Goal: Communication & Community: Answer question/provide support

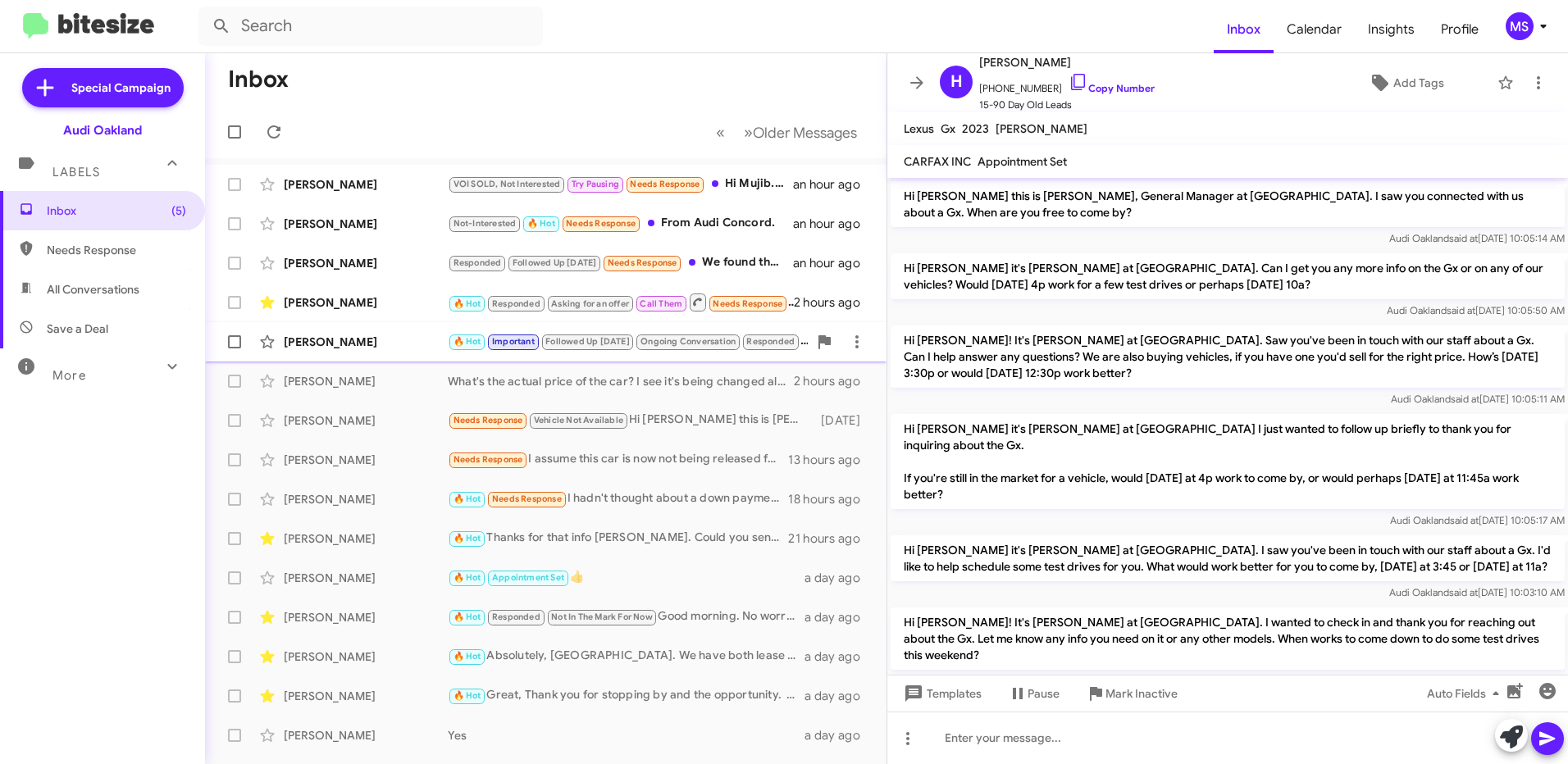
scroll to position [162, 0]
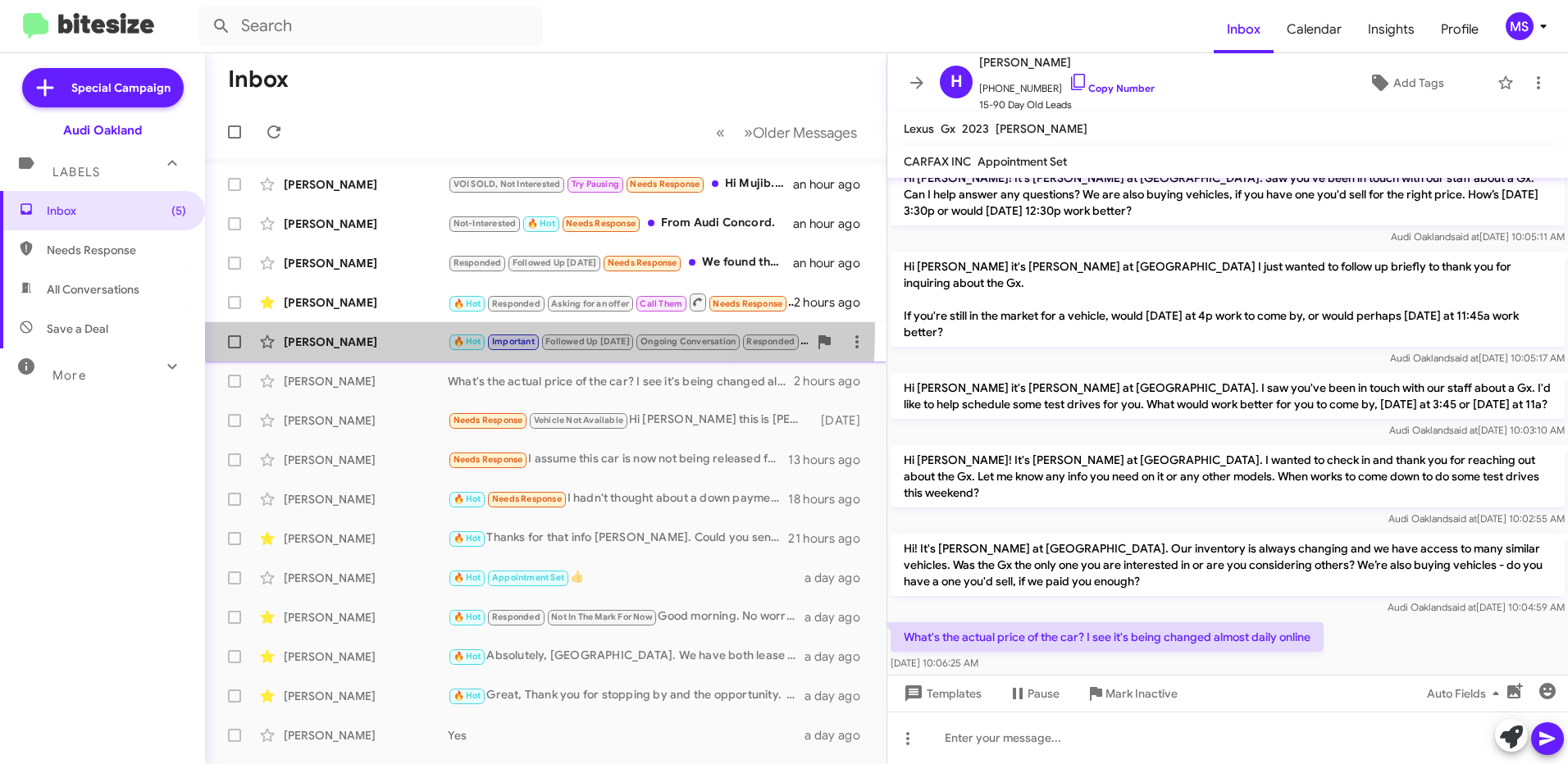
click at [387, 331] on div "[PERSON_NAME] 🔥 Hot Important Followed Up [DATE] Ongoing Conversation Responded…" at bounding box center [546, 342] width 655 height 32
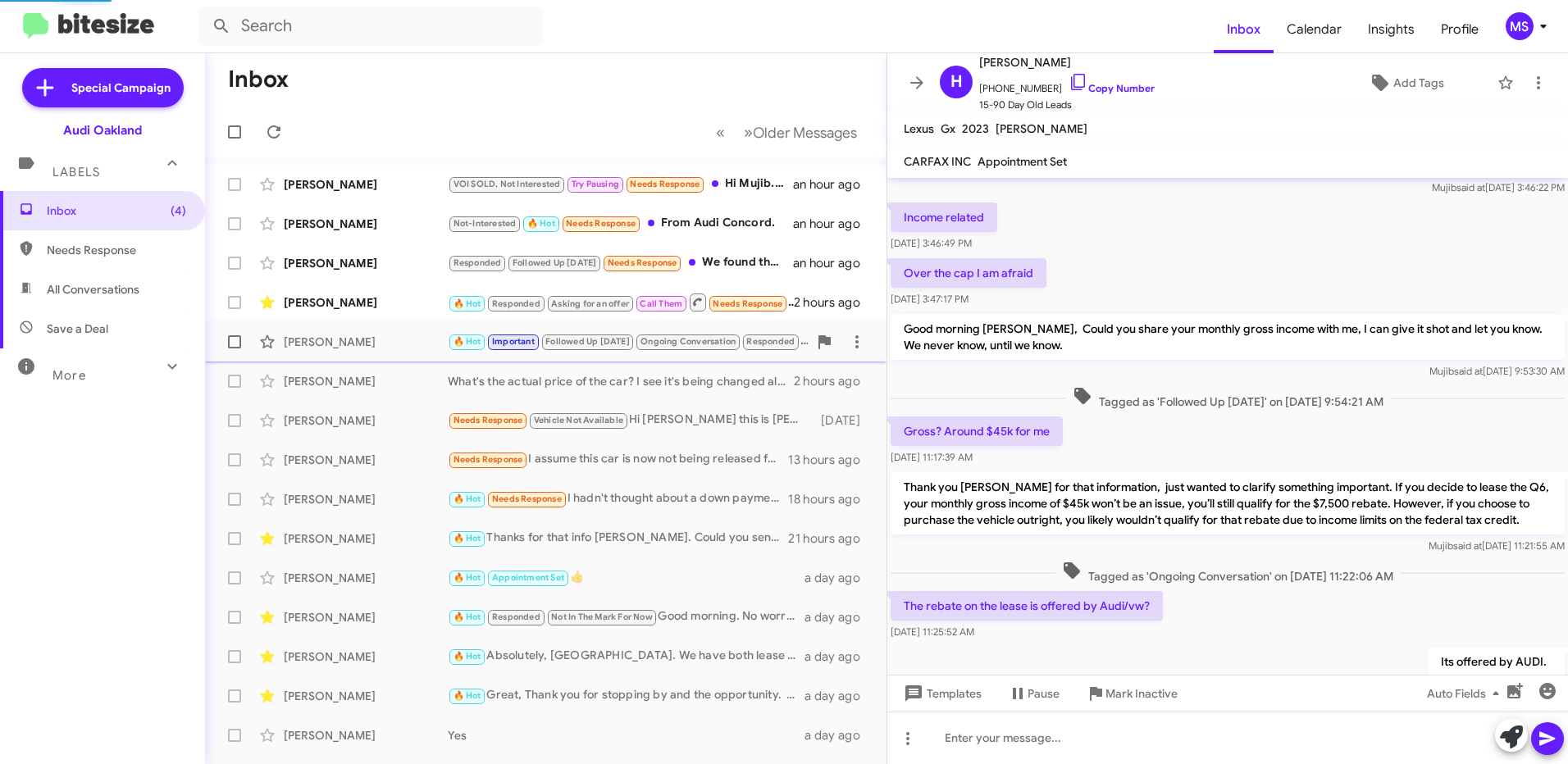
scroll to position [738, 0]
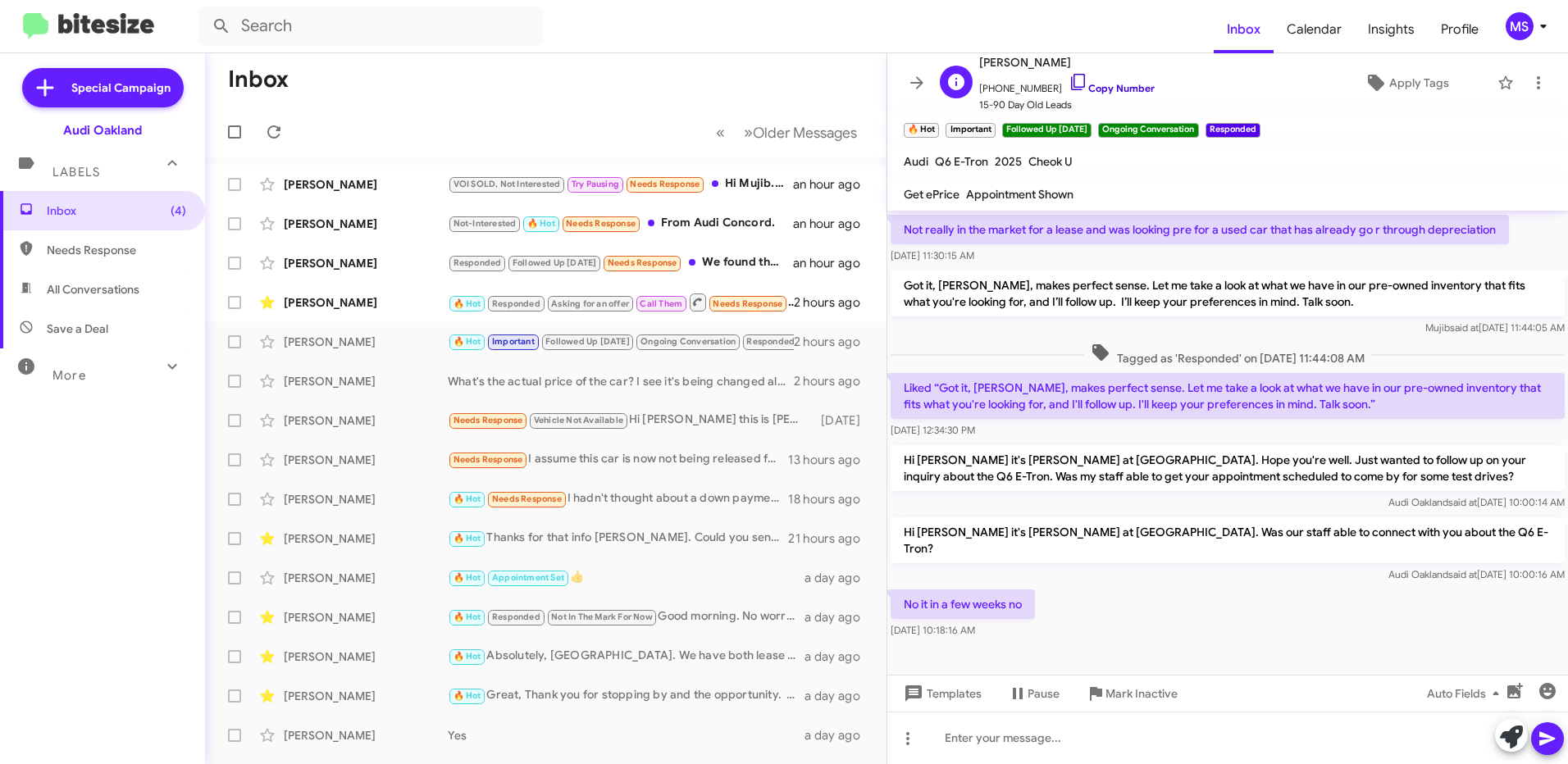
click at [1130, 85] on link "Copy Number" at bounding box center [1111, 88] width 86 height 12
click at [1101, 86] on link "Copy Number" at bounding box center [1111, 88] width 86 height 12
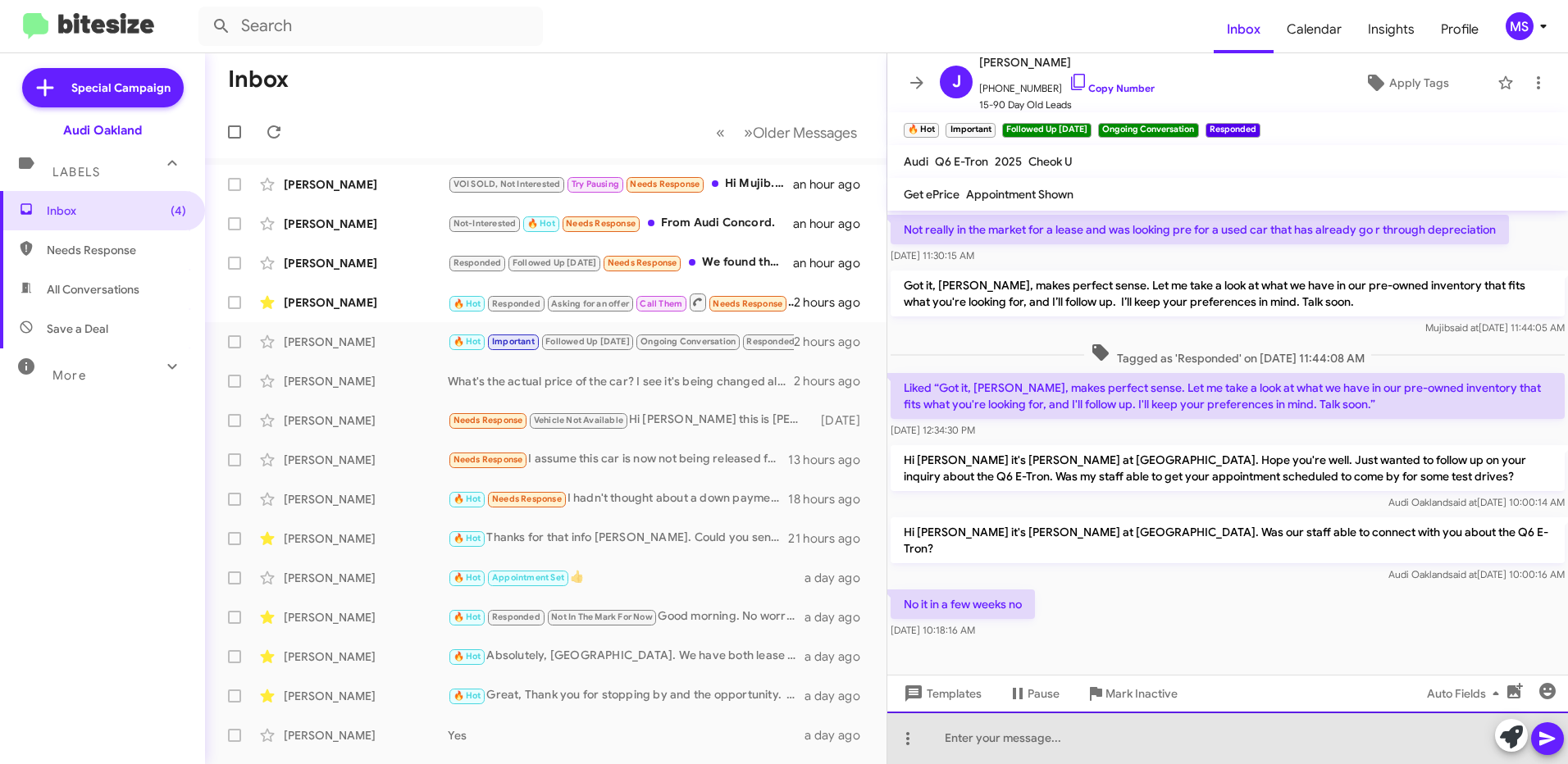
click at [1063, 742] on div at bounding box center [1227, 737] width 681 height 52
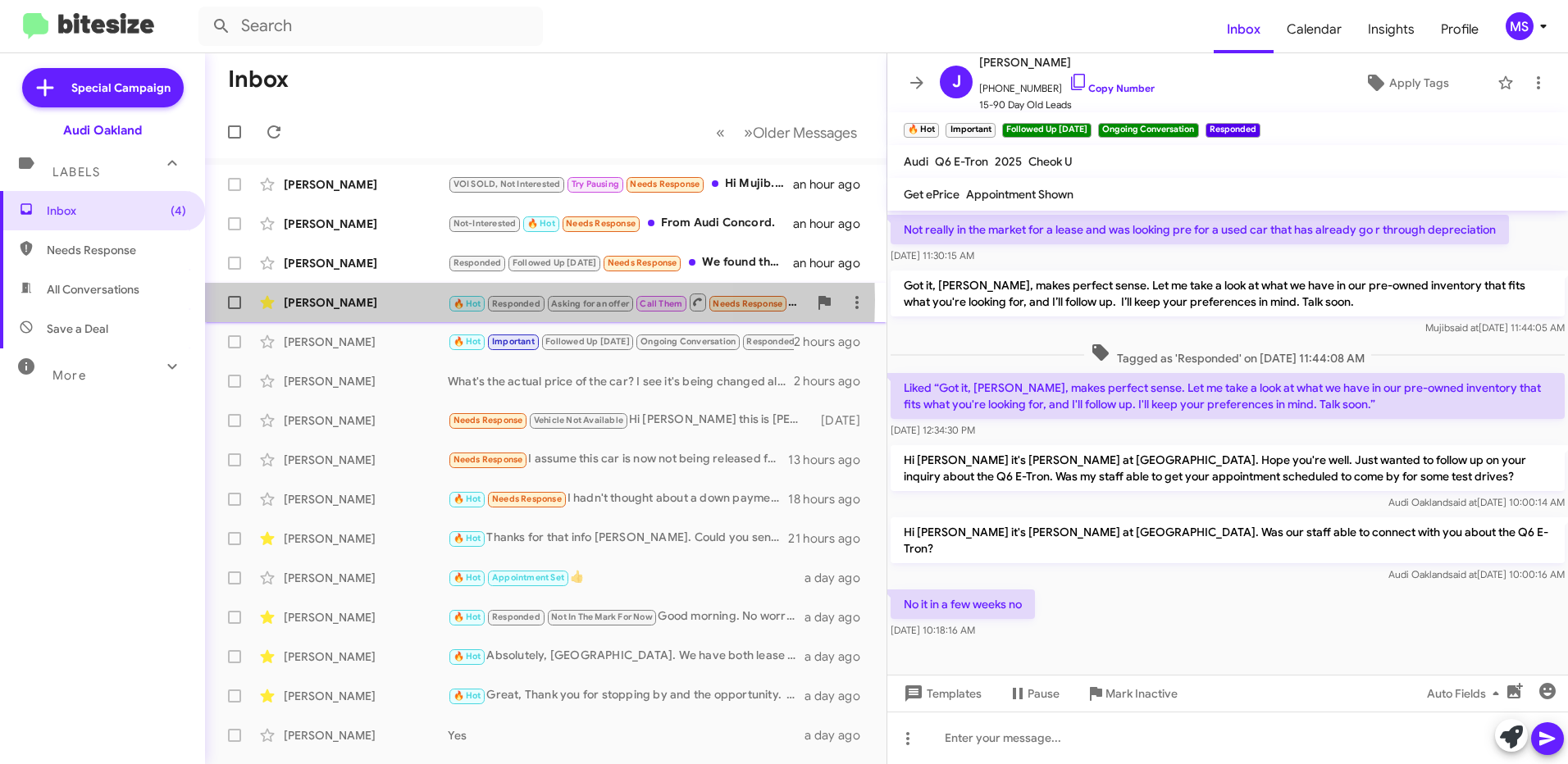
click at [387, 300] on div "[PERSON_NAME]" at bounding box center [365, 302] width 164 height 17
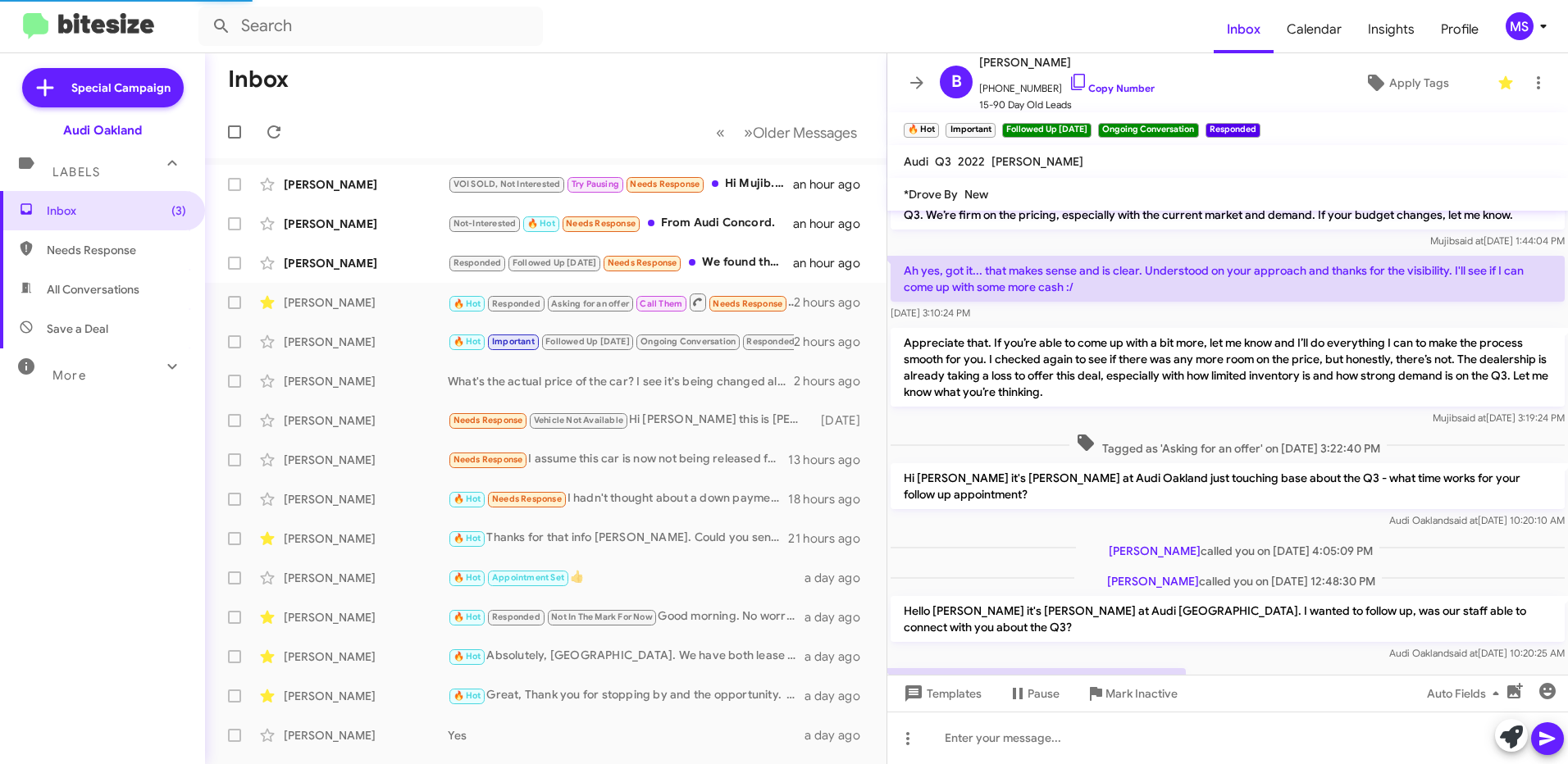
scroll to position [851, 0]
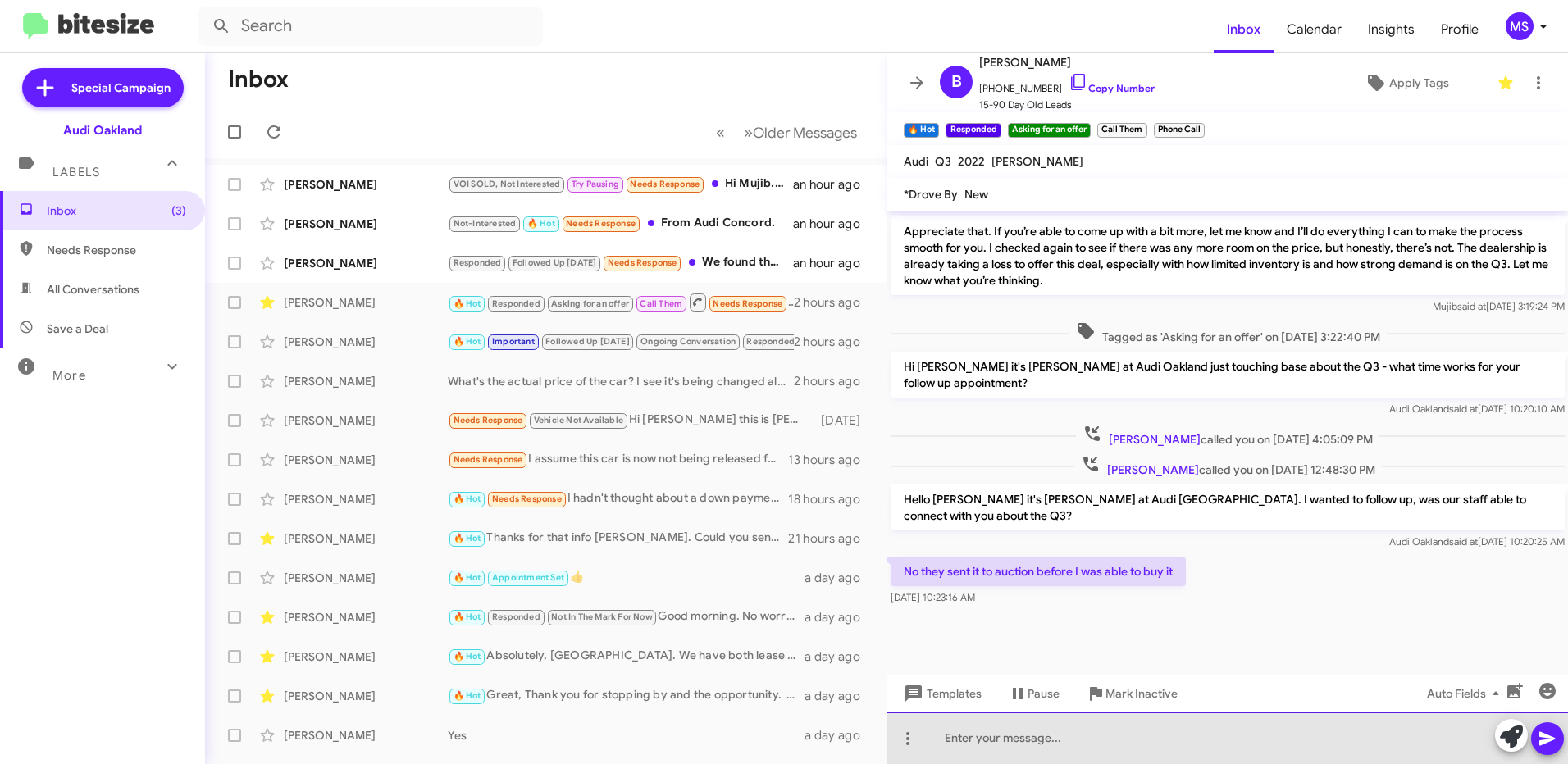
click at [1013, 740] on div at bounding box center [1227, 737] width 681 height 52
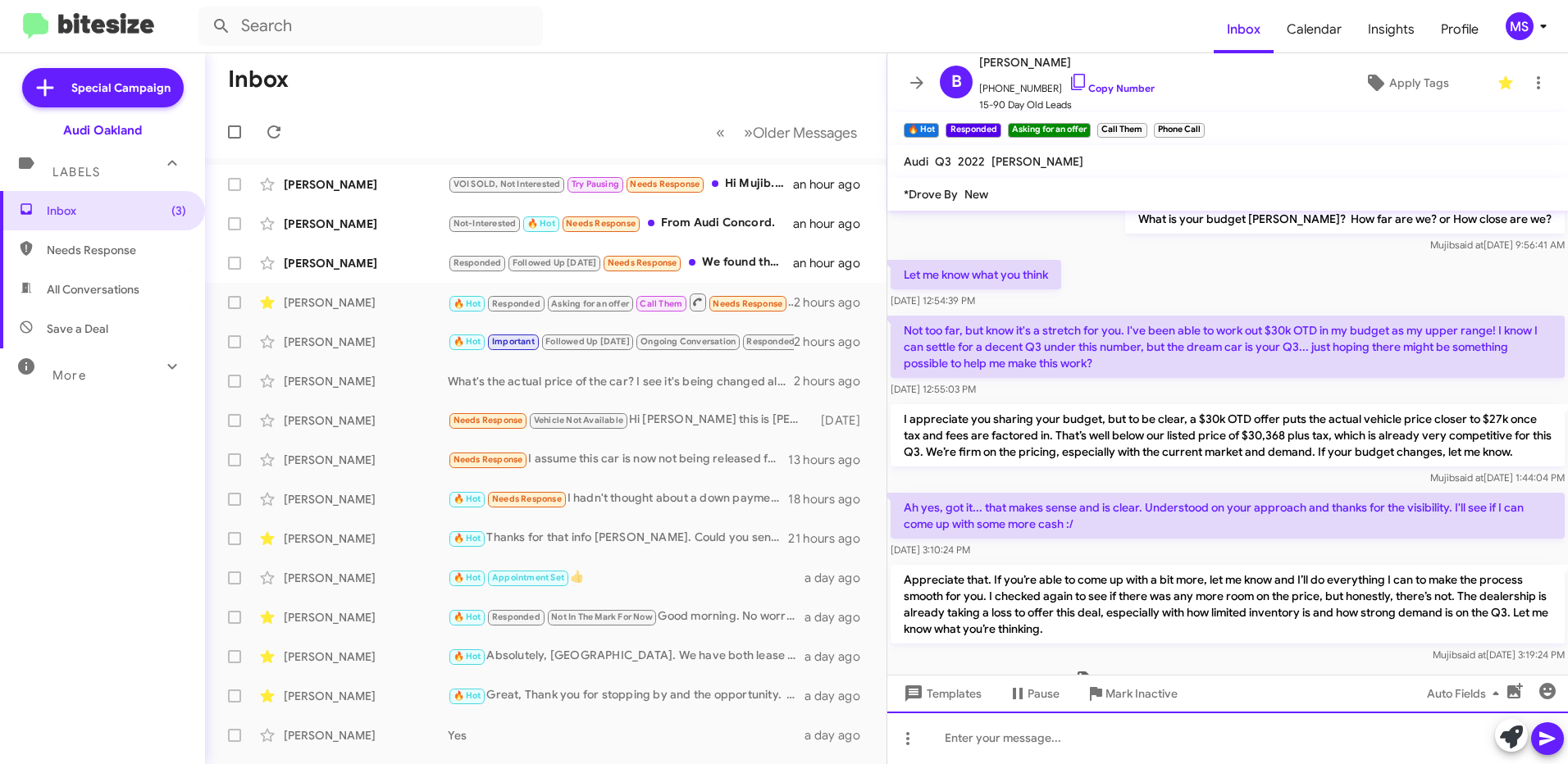
scroll to position [1495, 0]
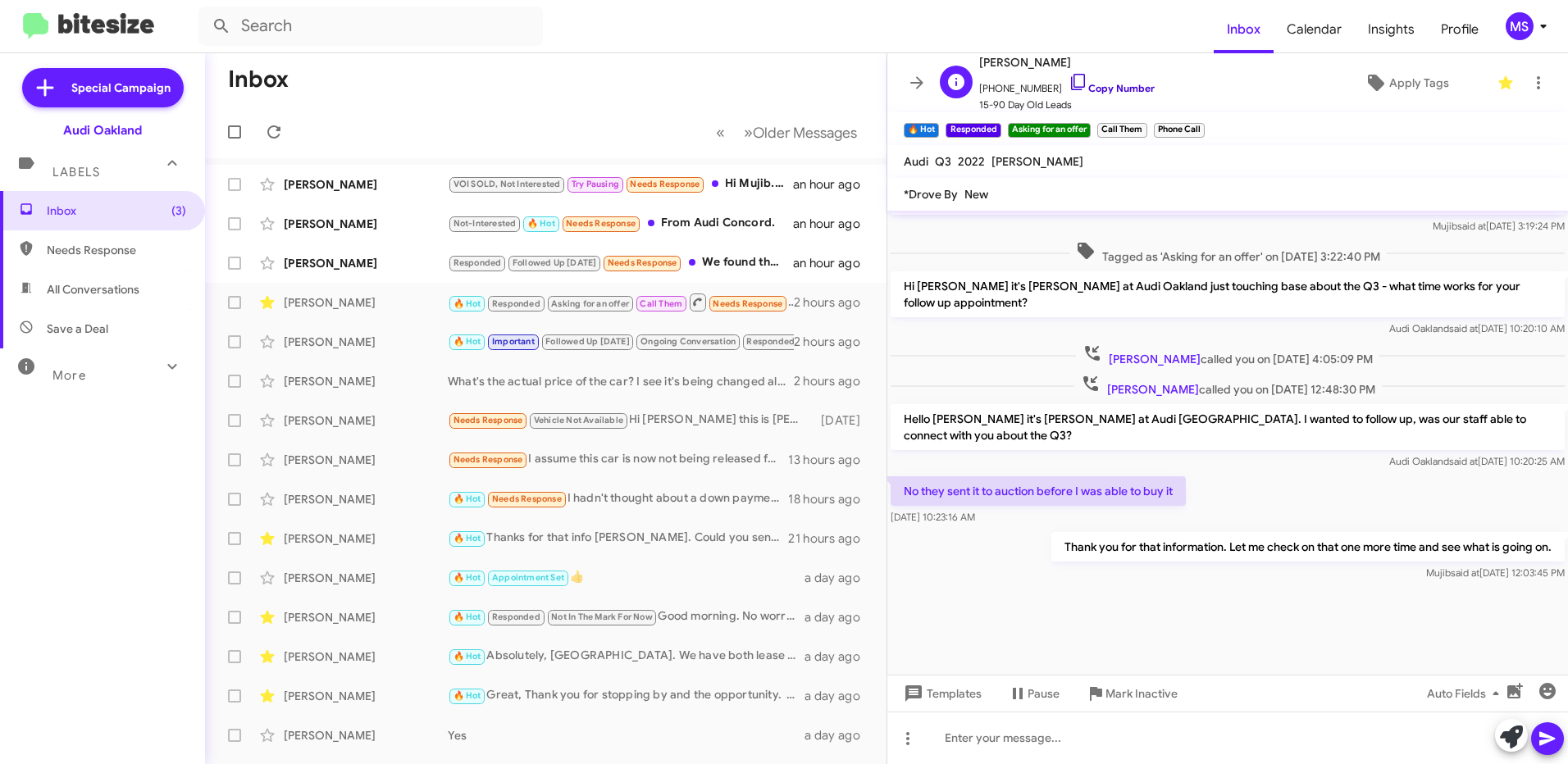
click at [1116, 83] on link "Copy Number" at bounding box center [1111, 88] width 86 height 12
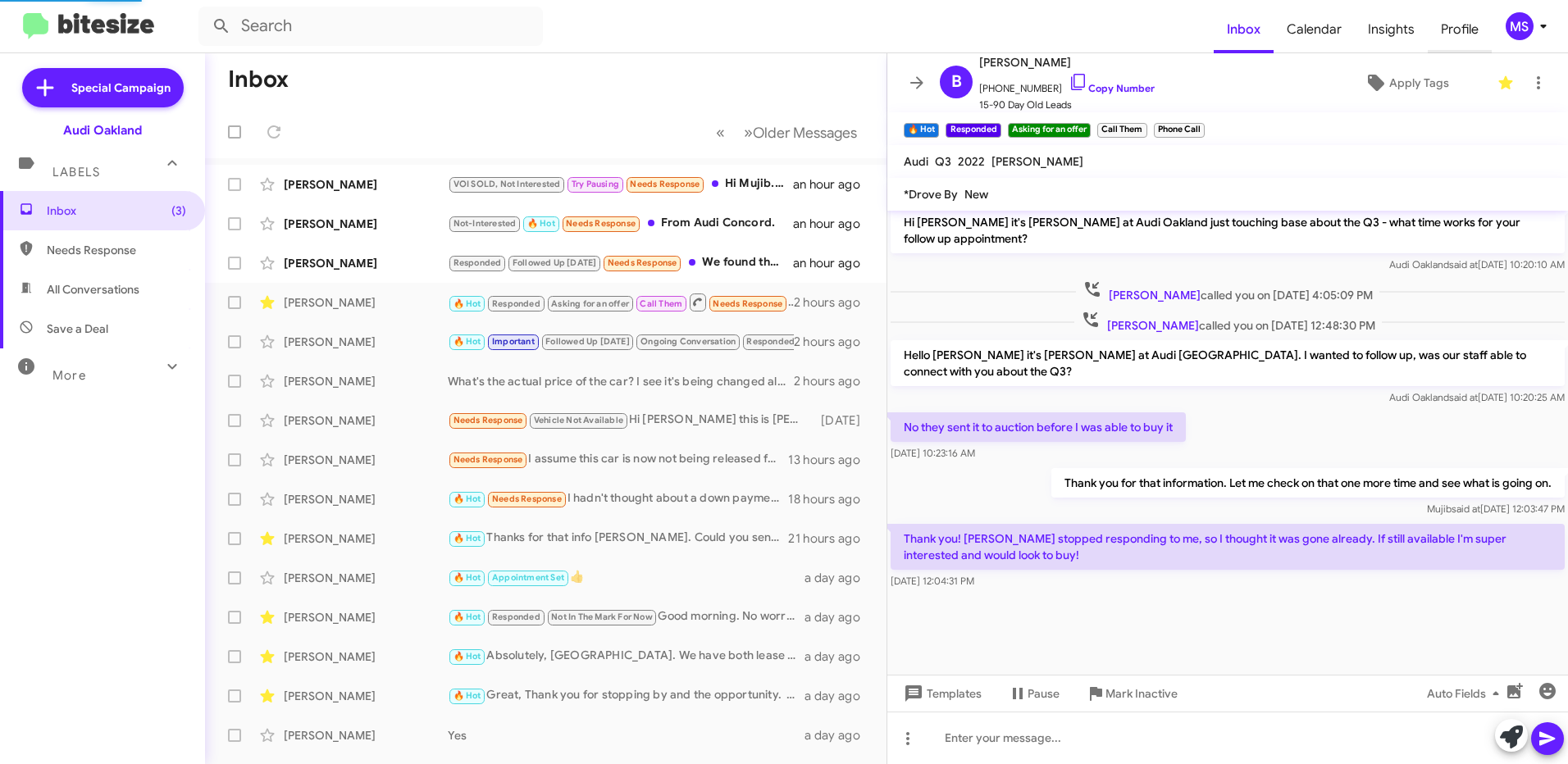
scroll to position [801, 0]
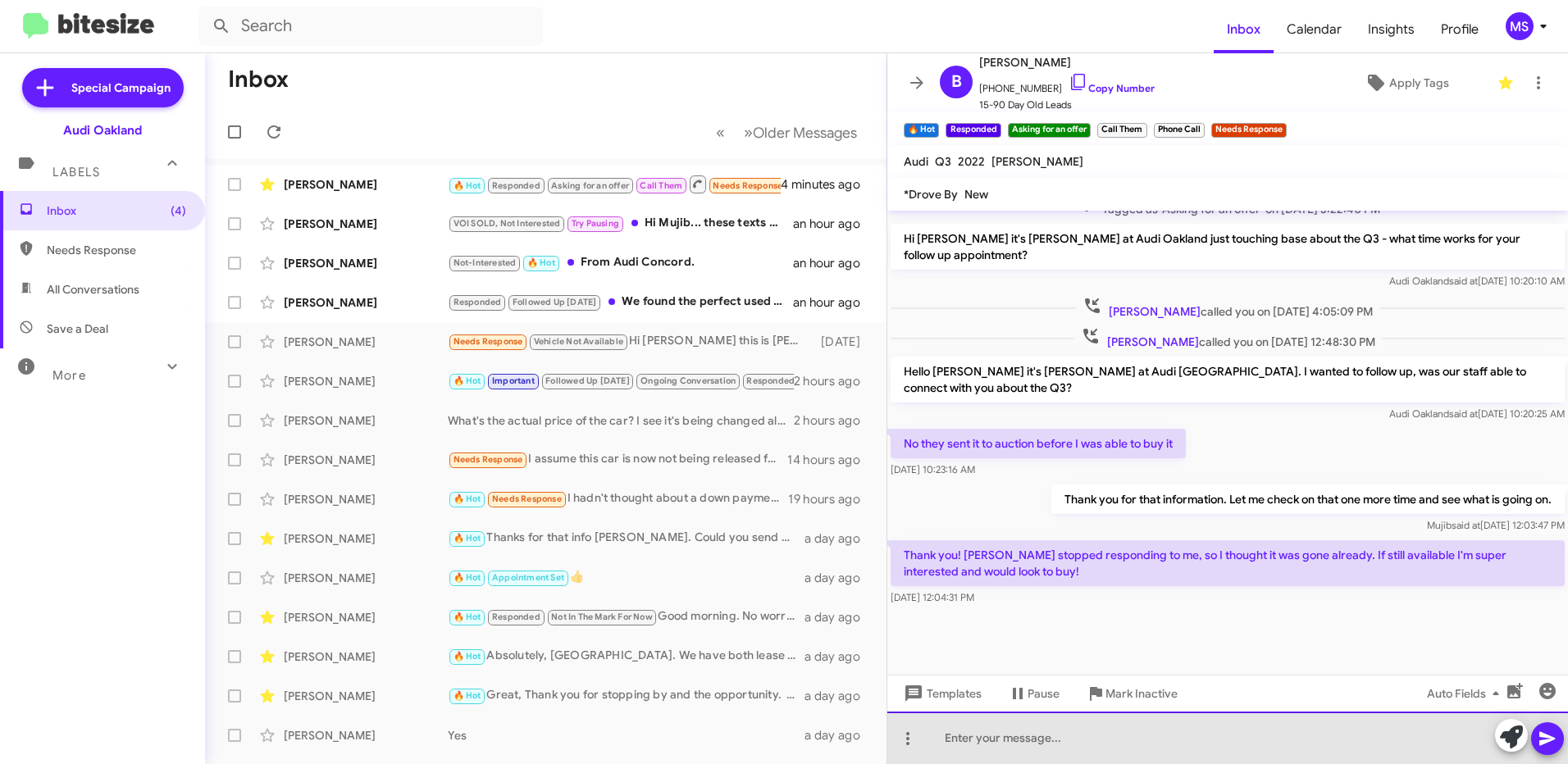
click at [1113, 738] on div at bounding box center [1227, 737] width 681 height 52
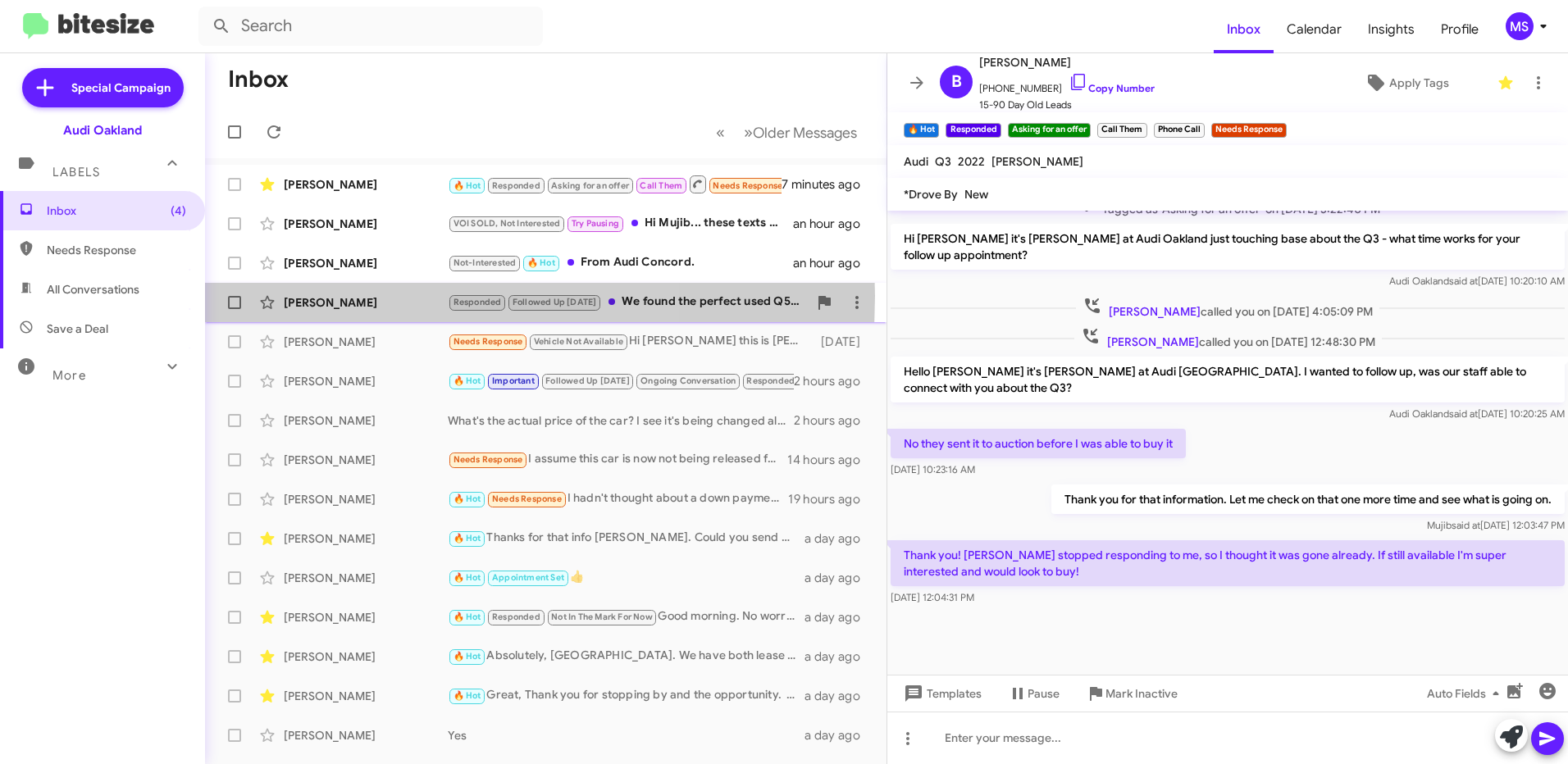
click at [360, 296] on div "[PERSON_NAME]" at bounding box center [365, 302] width 164 height 17
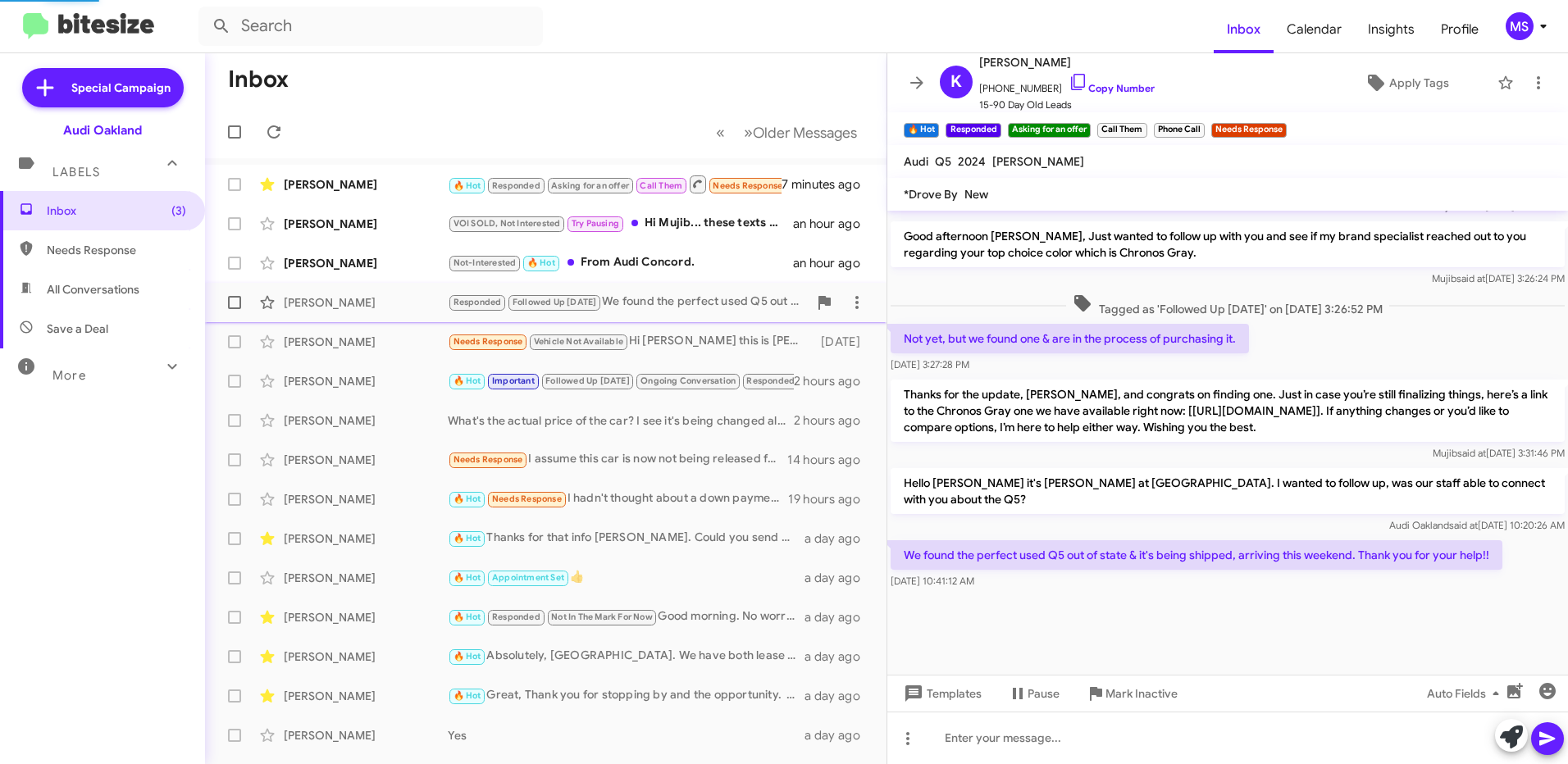
scroll to position [628, 0]
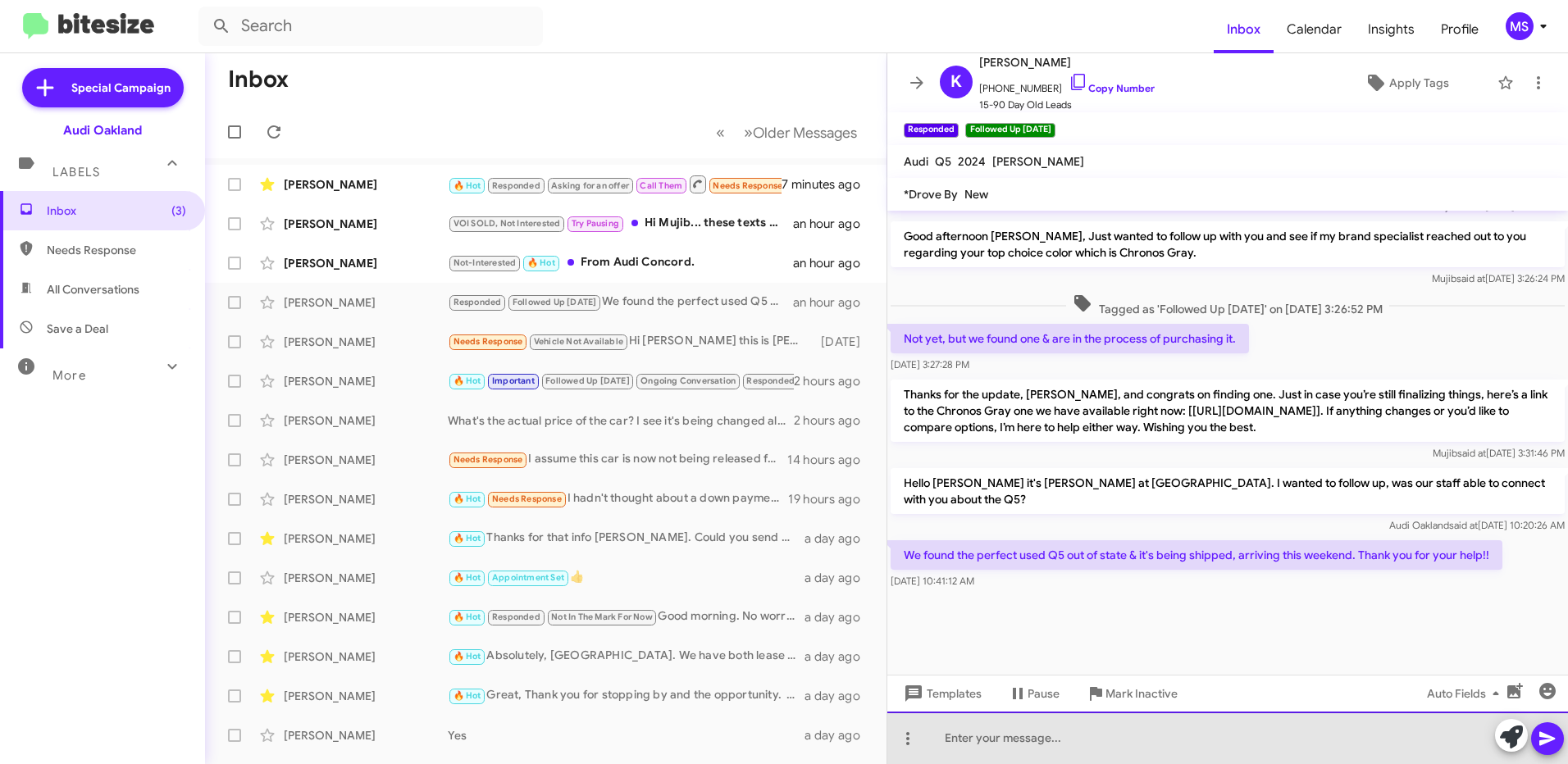
click at [967, 733] on div at bounding box center [1227, 737] width 681 height 52
click at [1028, 742] on div at bounding box center [1227, 737] width 681 height 52
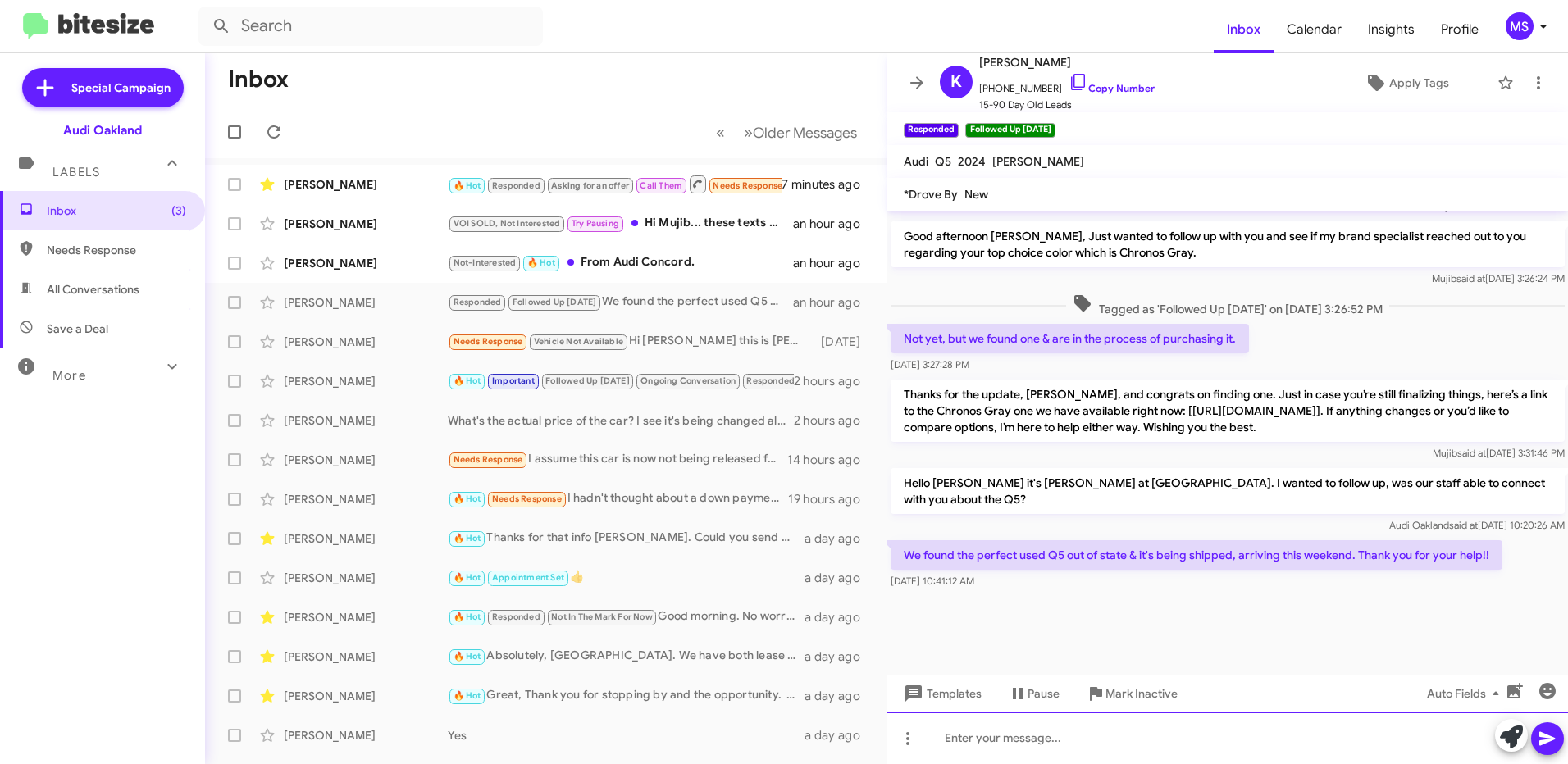
click at [1013, 737] on div at bounding box center [1227, 737] width 681 height 52
click at [1159, 748] on div at bounding box center [1227, 737] width 681 height 52
click at [947, 691] on span "Templates" at bounding box center [942, 694] width 81 height 30
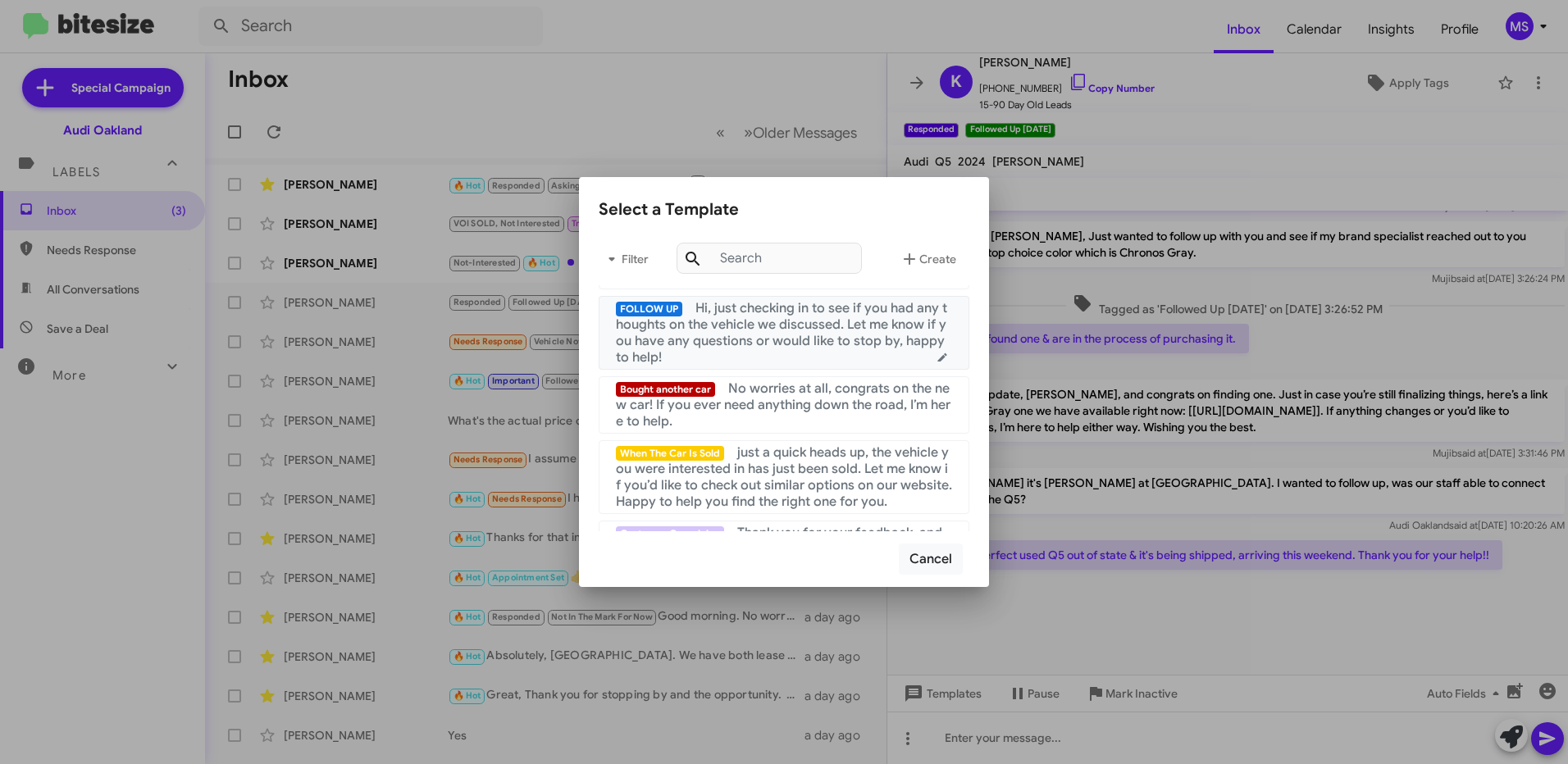
scroll to position [328, 0]
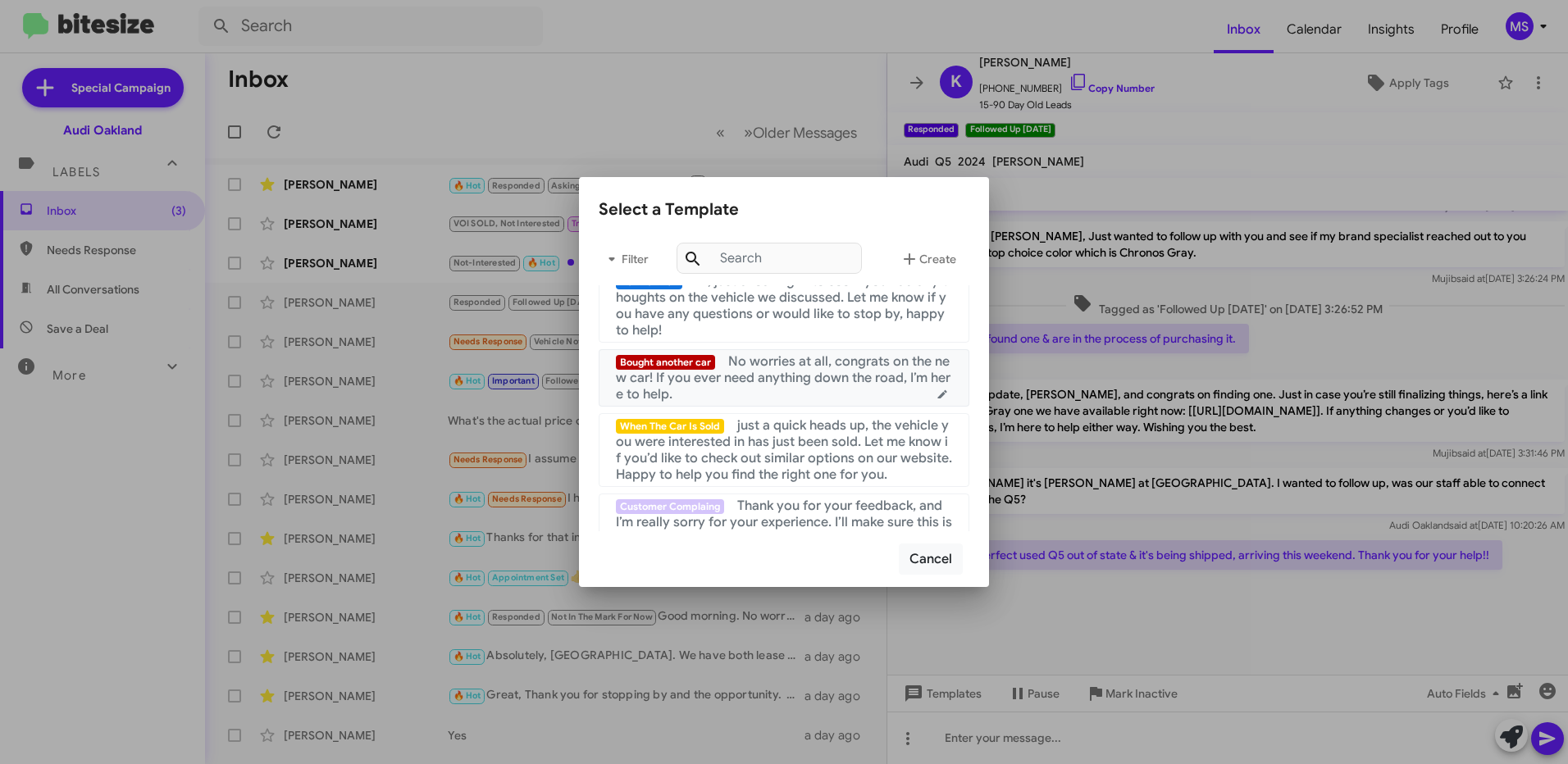
click at [792, 403] on div "Bought another car No worries at all, congrats on the new car! If you ever need…" at bounding box center [783, 378] width 336 height 49
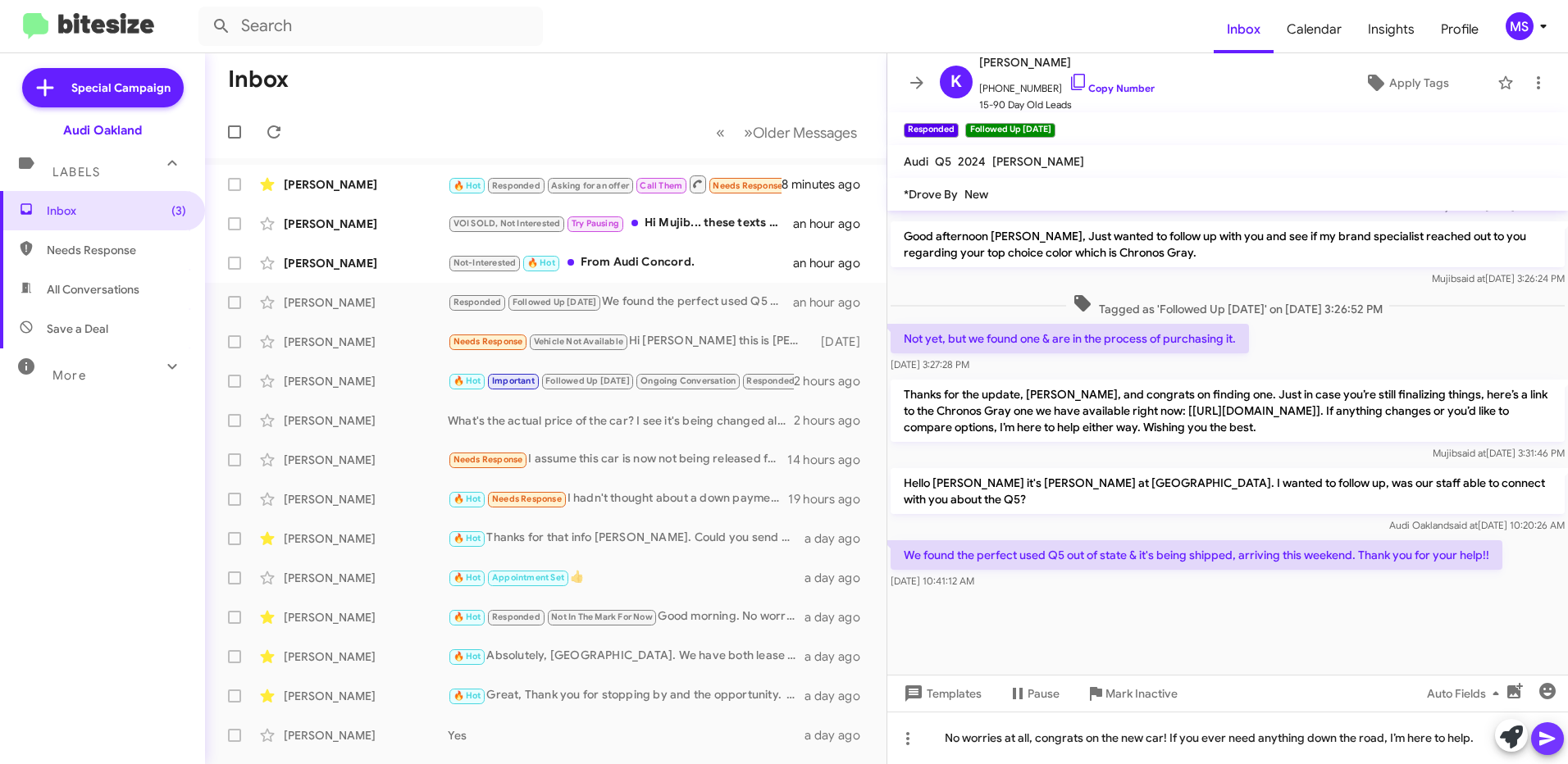
click at [1543, 739] on icon at bounding box center [1548, 738] width 20 height 20
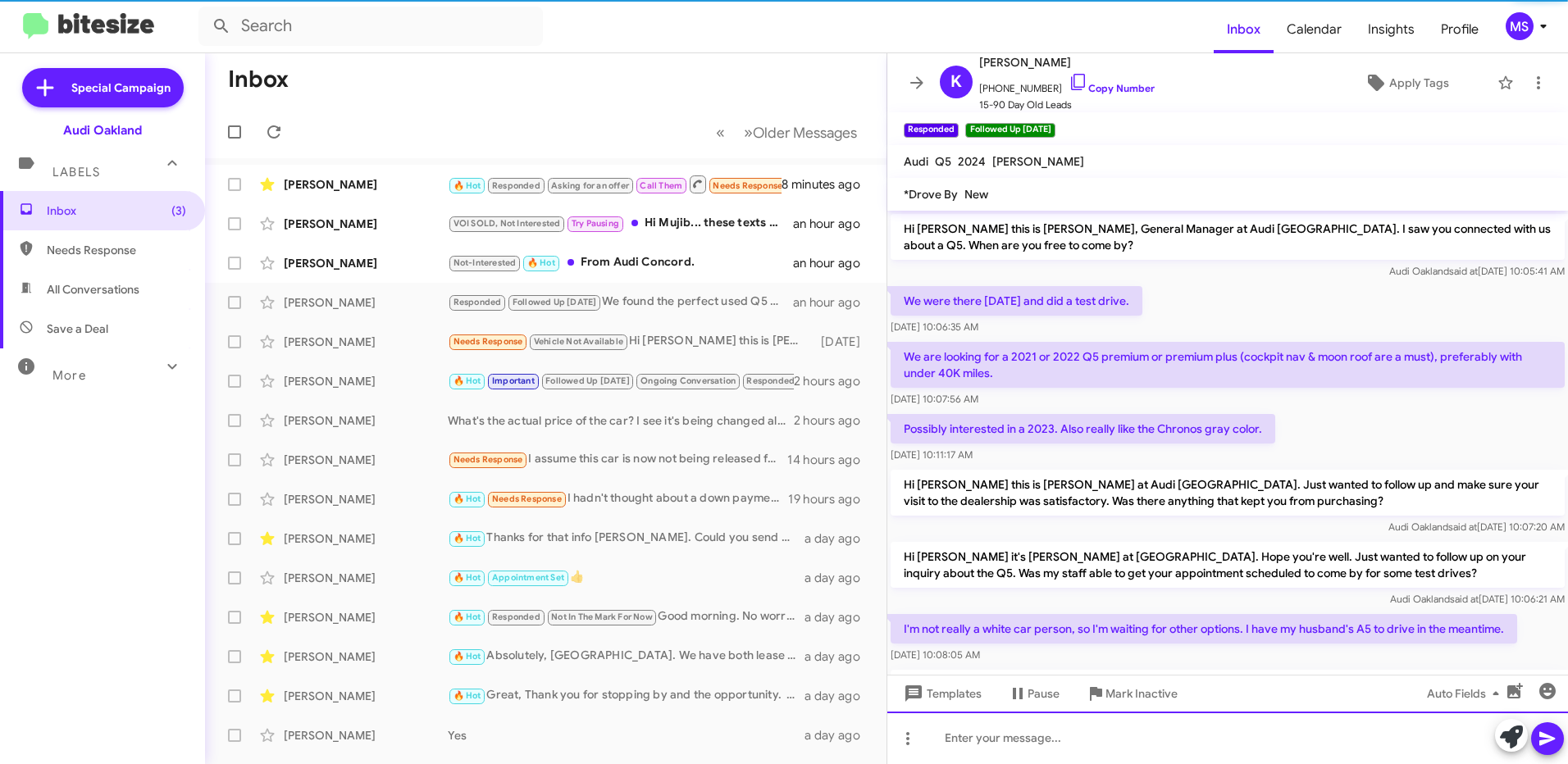
scroll to position [82, 0]
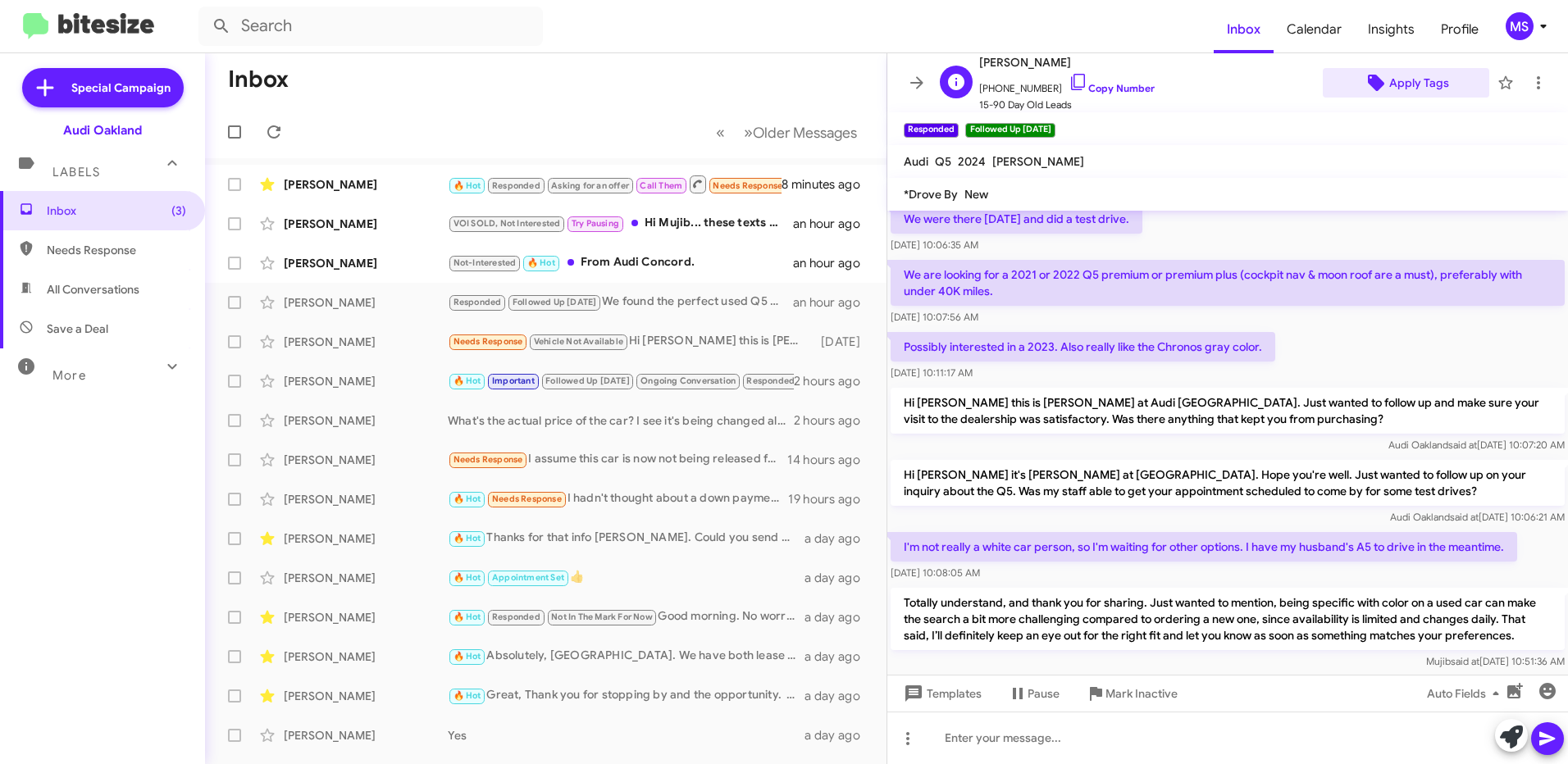
click at [1412, 80] on span "Apply Tags" at bounding box center [1419, 83] width 60 height 30
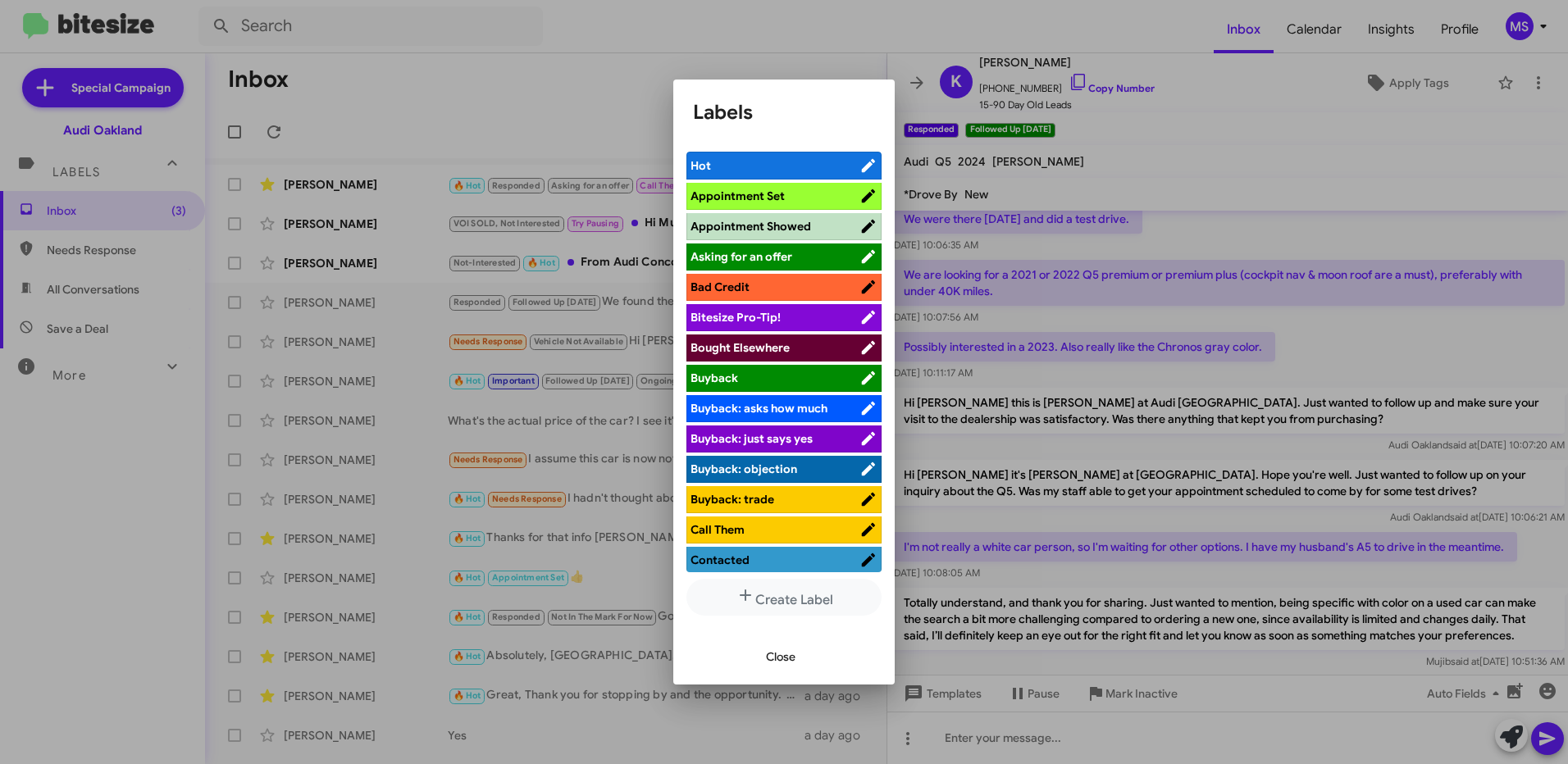
click at [770, 350] on span "Bought Elsewhere" at bounding box center [740, 348] width 99 height 15
click at [778, 658] on span "Close" at bounding box center [781, 657] width 30 height 30
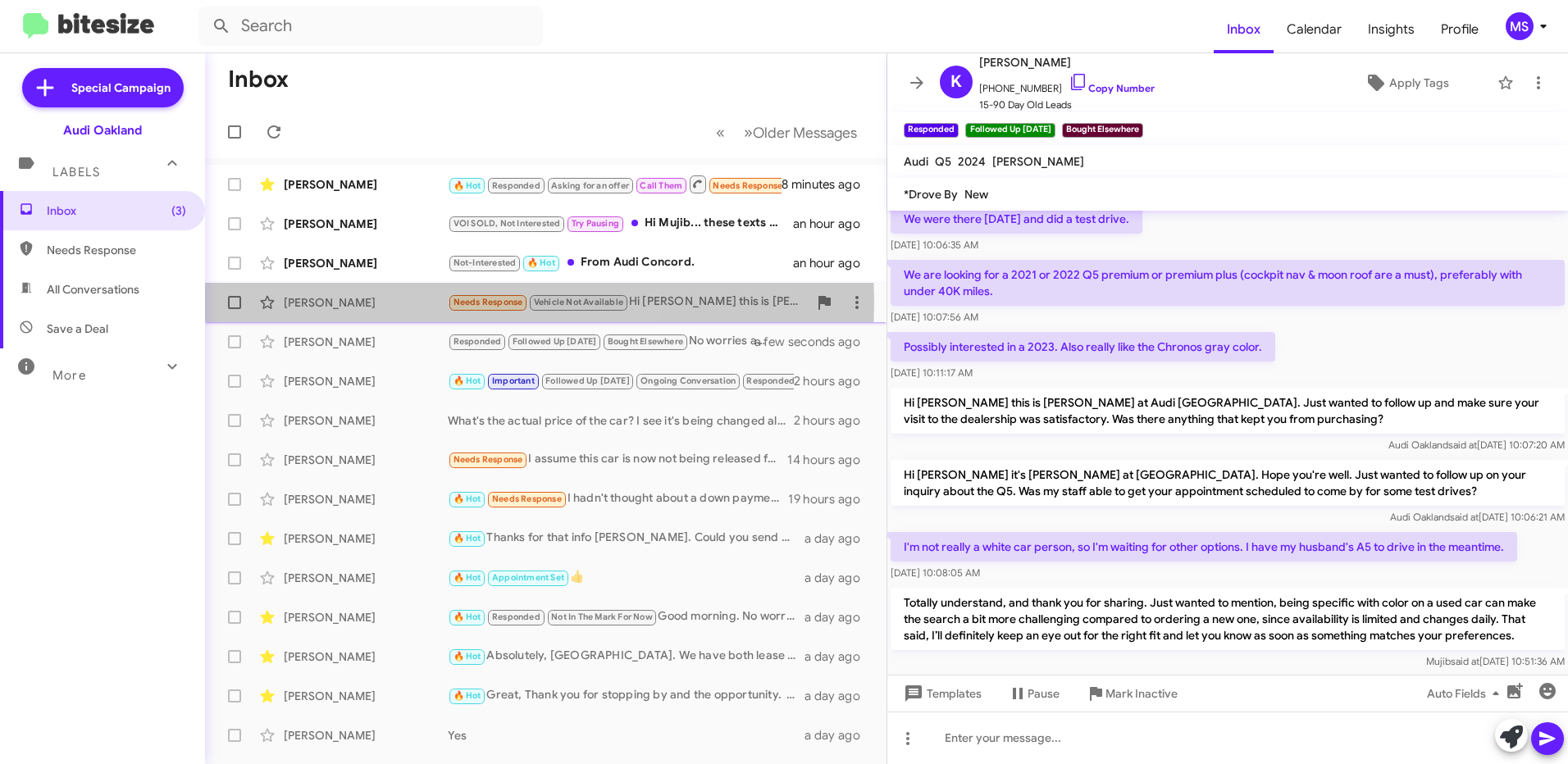
click at [351, 302] on div "[PERSON_NAME]" at bounding box center [365, 302] width 164 height 17
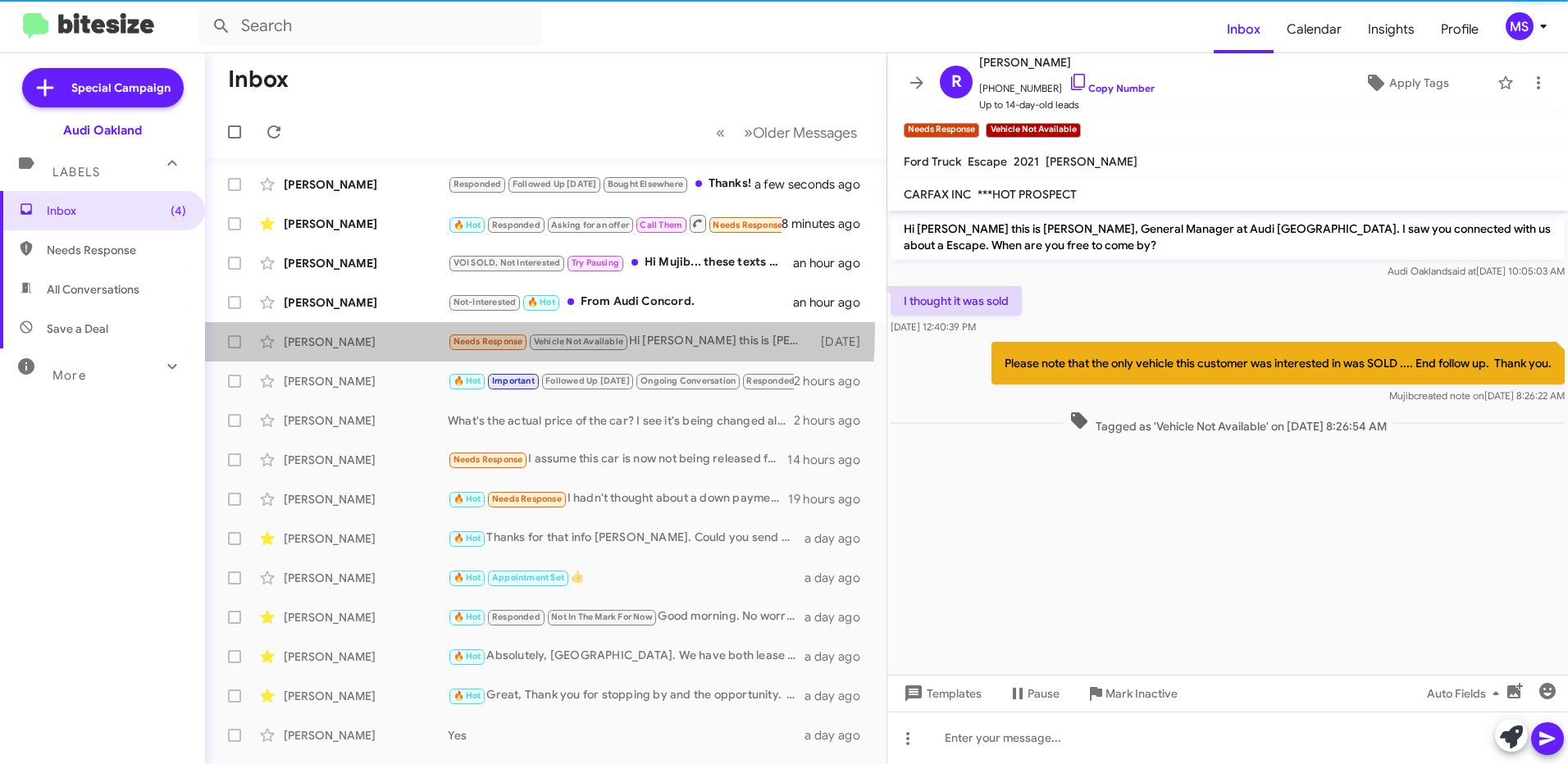
click at [364, 328] on div "[PERSON_NAME] Needs Response Vehicle Not Available Hi [PERSON_NAME] this is [PE…" at bounding box center [546, 342] width 655 height 32
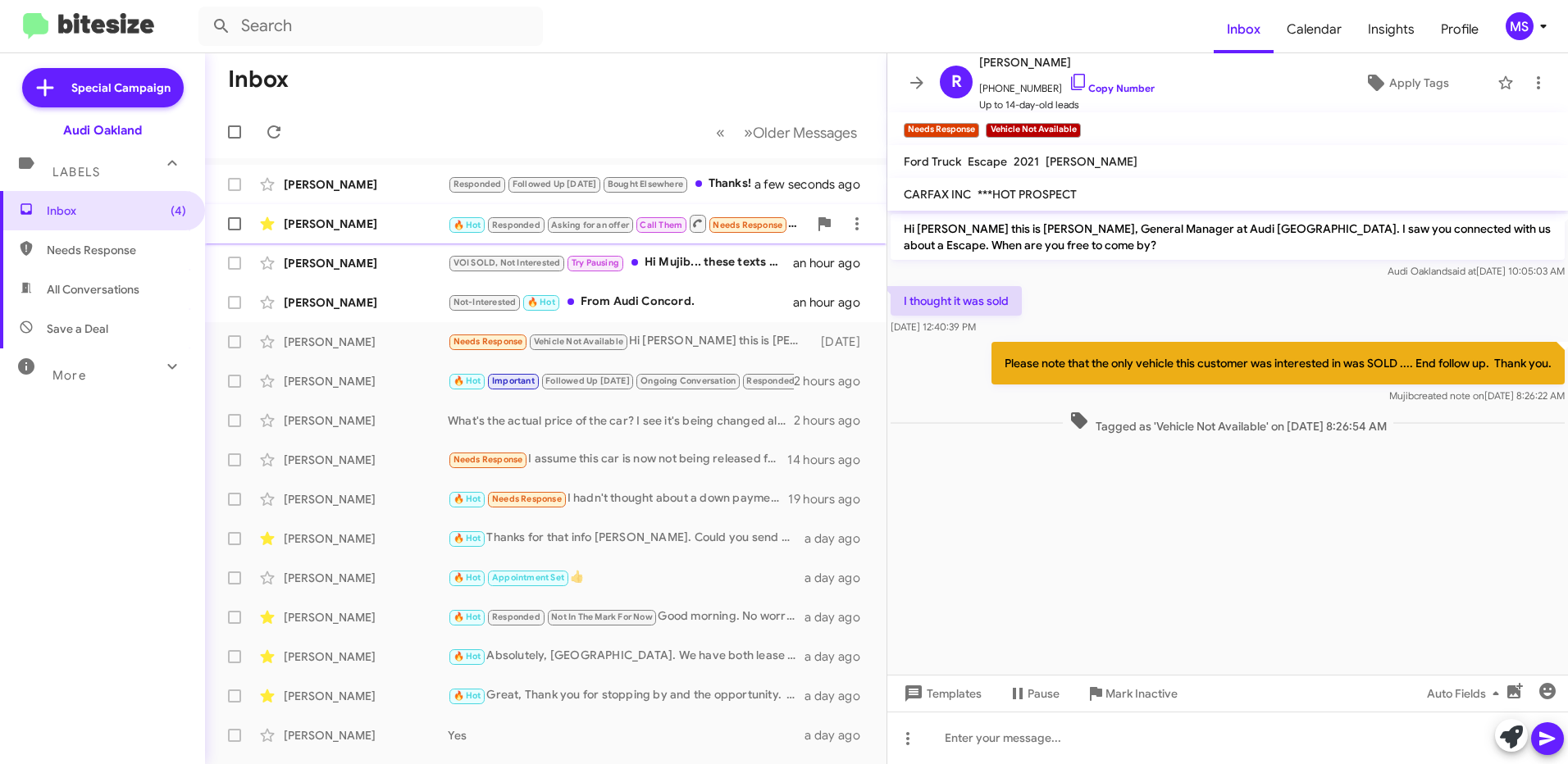
click at [366, 223] on div "[PERSON_NAME]" at bounding box center [365, 223] width 164 height 17
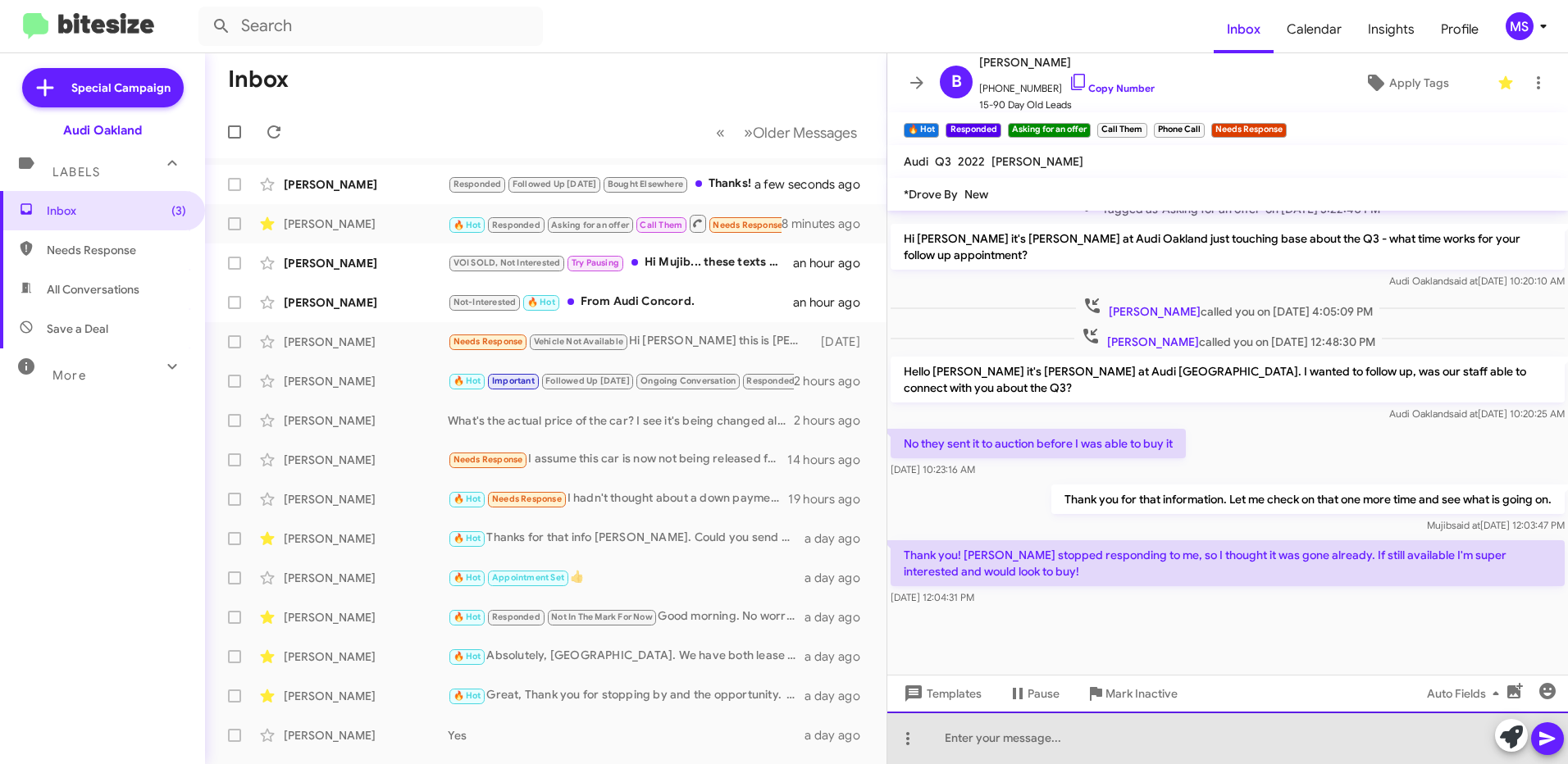
click at [1032, 740] on div at bounding box center [1227, 737] width 681 height 52
click at [1423, 742] on div "Thank you for that information [PERSON_NAME], I am checking on that for you rig…" at bounding box center [1227, 737] width 681 height 52
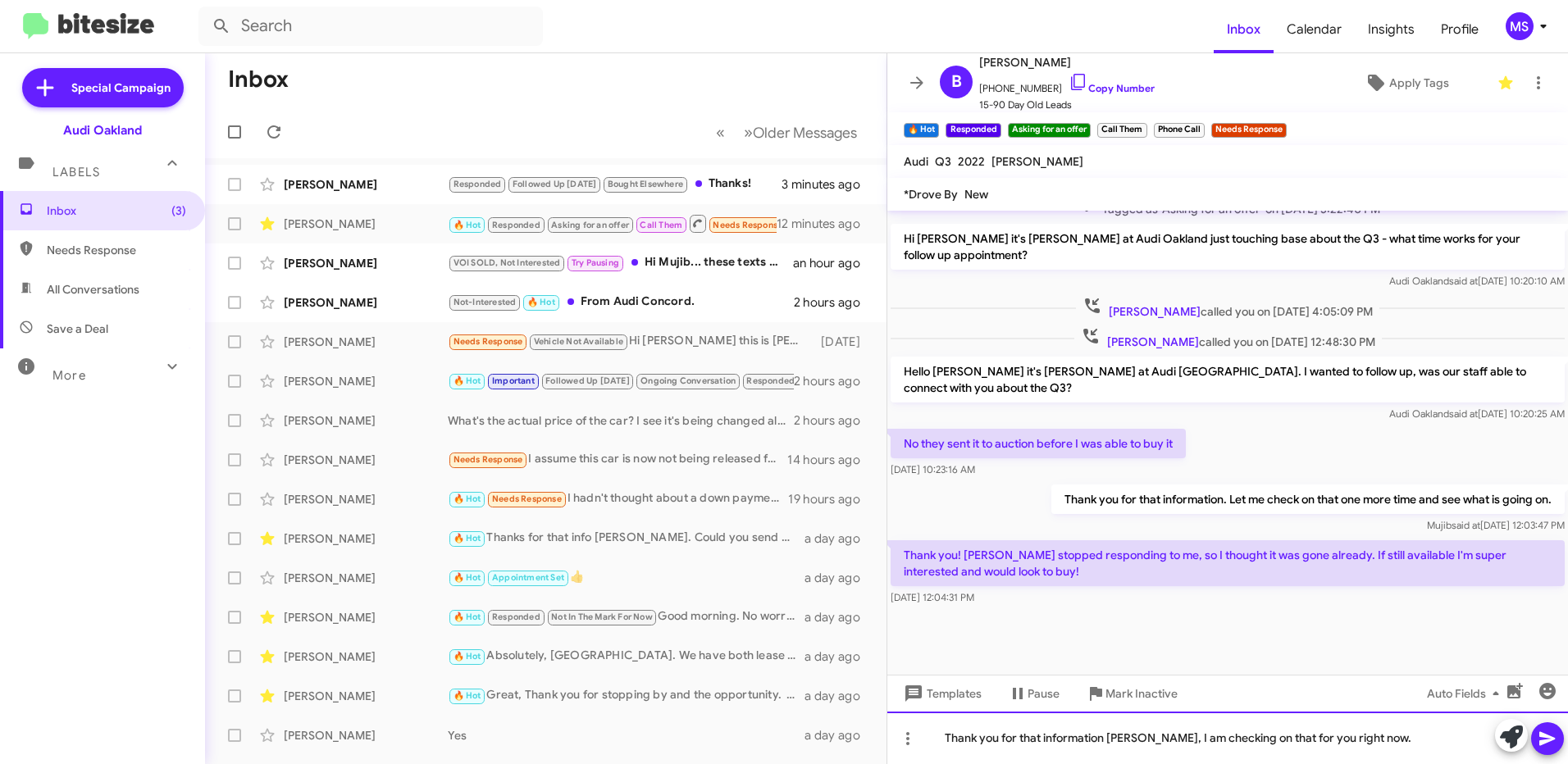
click at [1391, 733] on div "Thank you for that information [PERSON_NAME], I am checking on that for you rig…" at bounding box center [1227, 737] width 681 height 52
click at [1549, 738] on icon at bounding box center [1547, 739] width 16 height 14
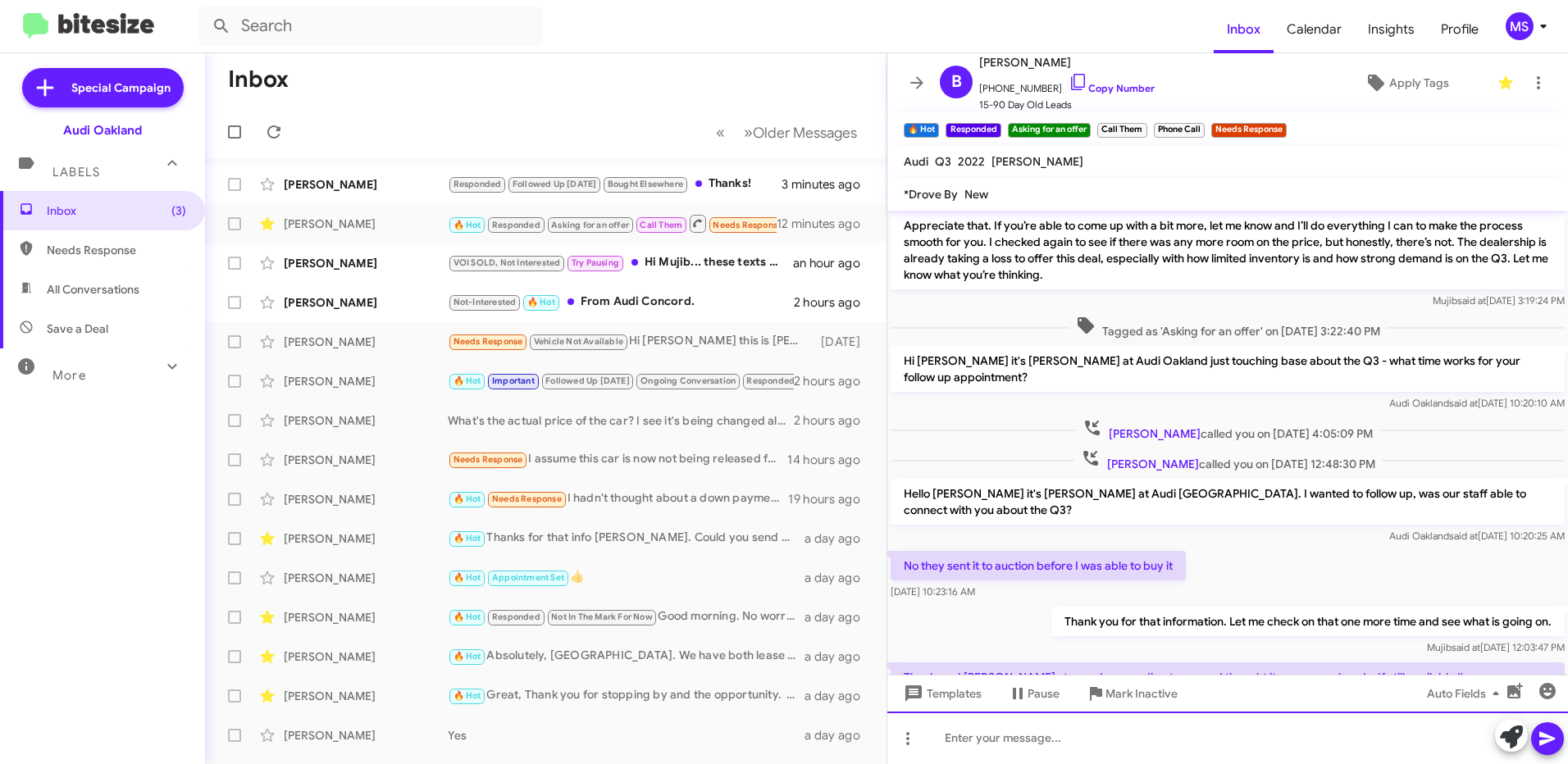
scroll to position [1631, 0]
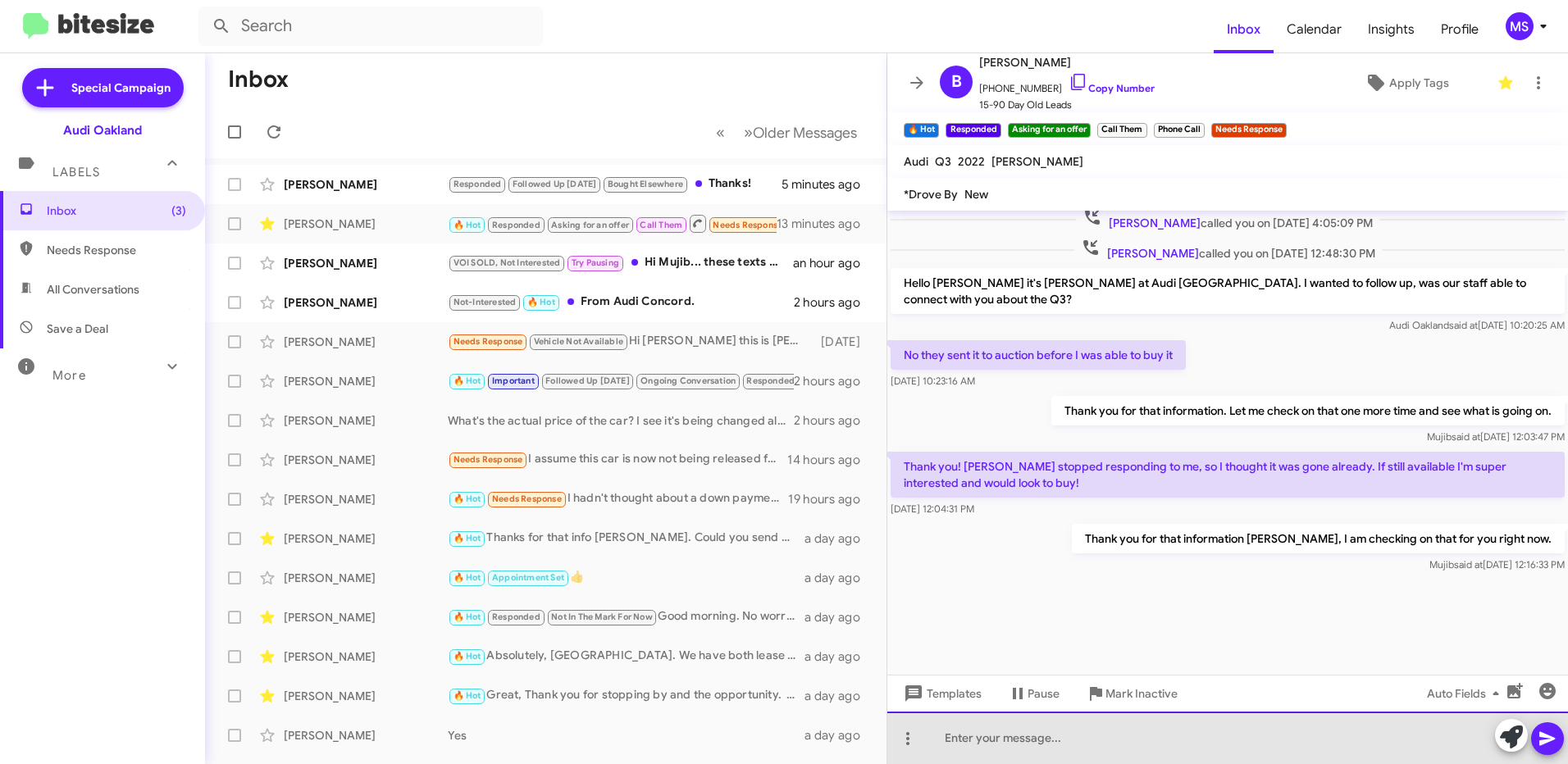
click at [1068, 739] on div at bounding box center [1227, 737] width 681 height 52
click at [1178, 733] on div at bounding box center [1227, 737] width 681 height 52
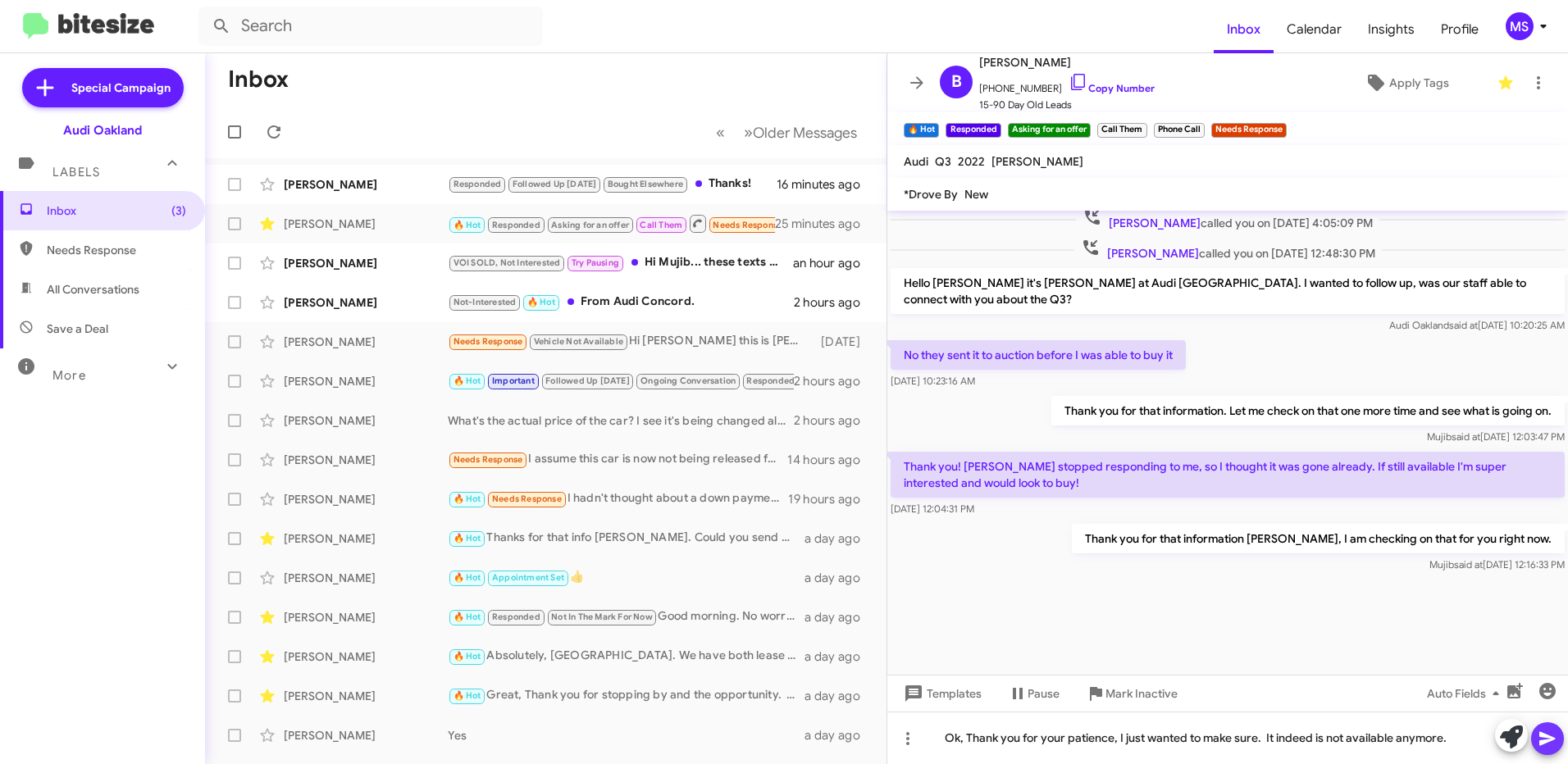
click at [1539, 737] on icon at bounding box center [1548, 738] width 20 height 20
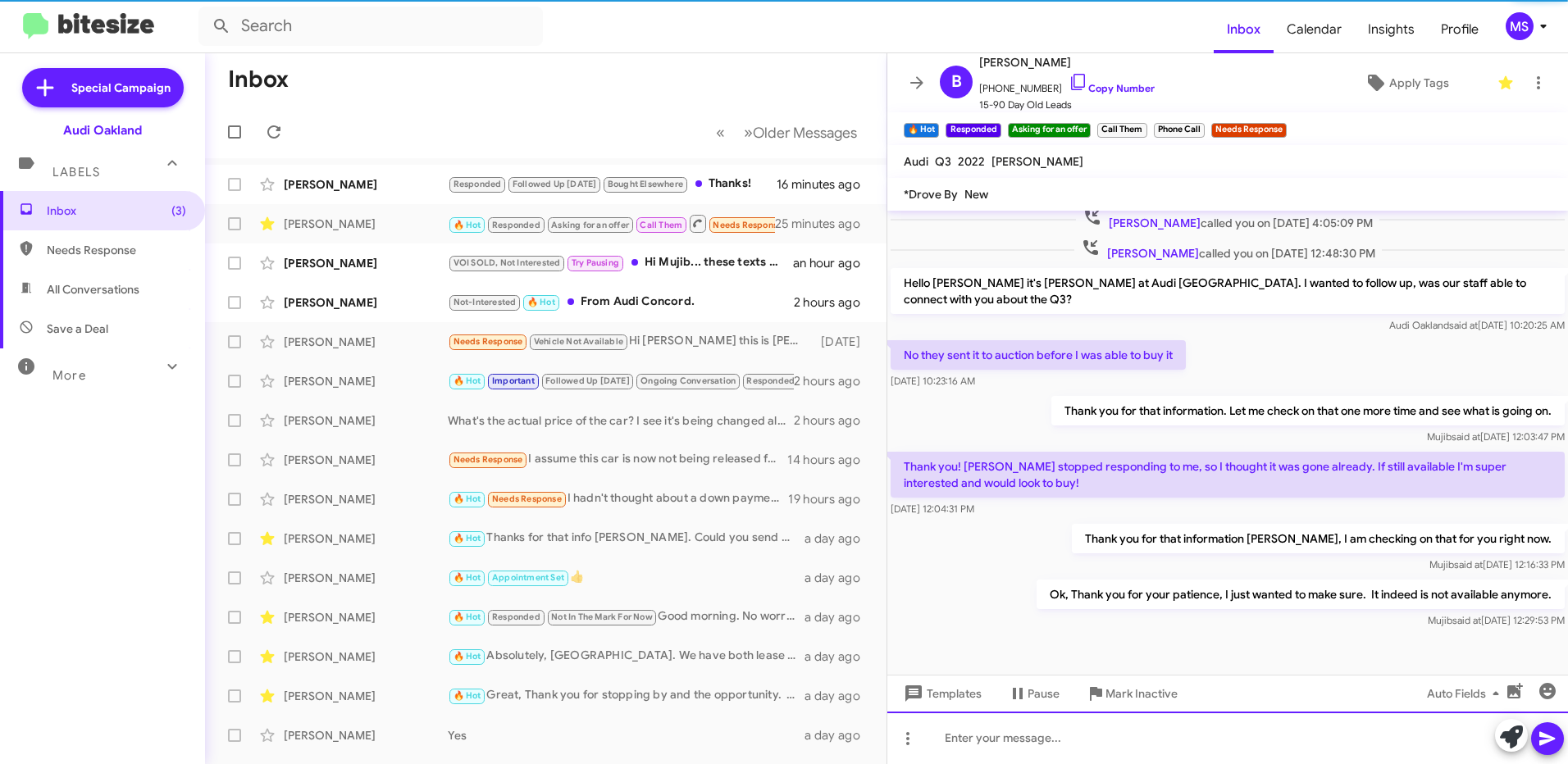
scroll to position [0, 0]
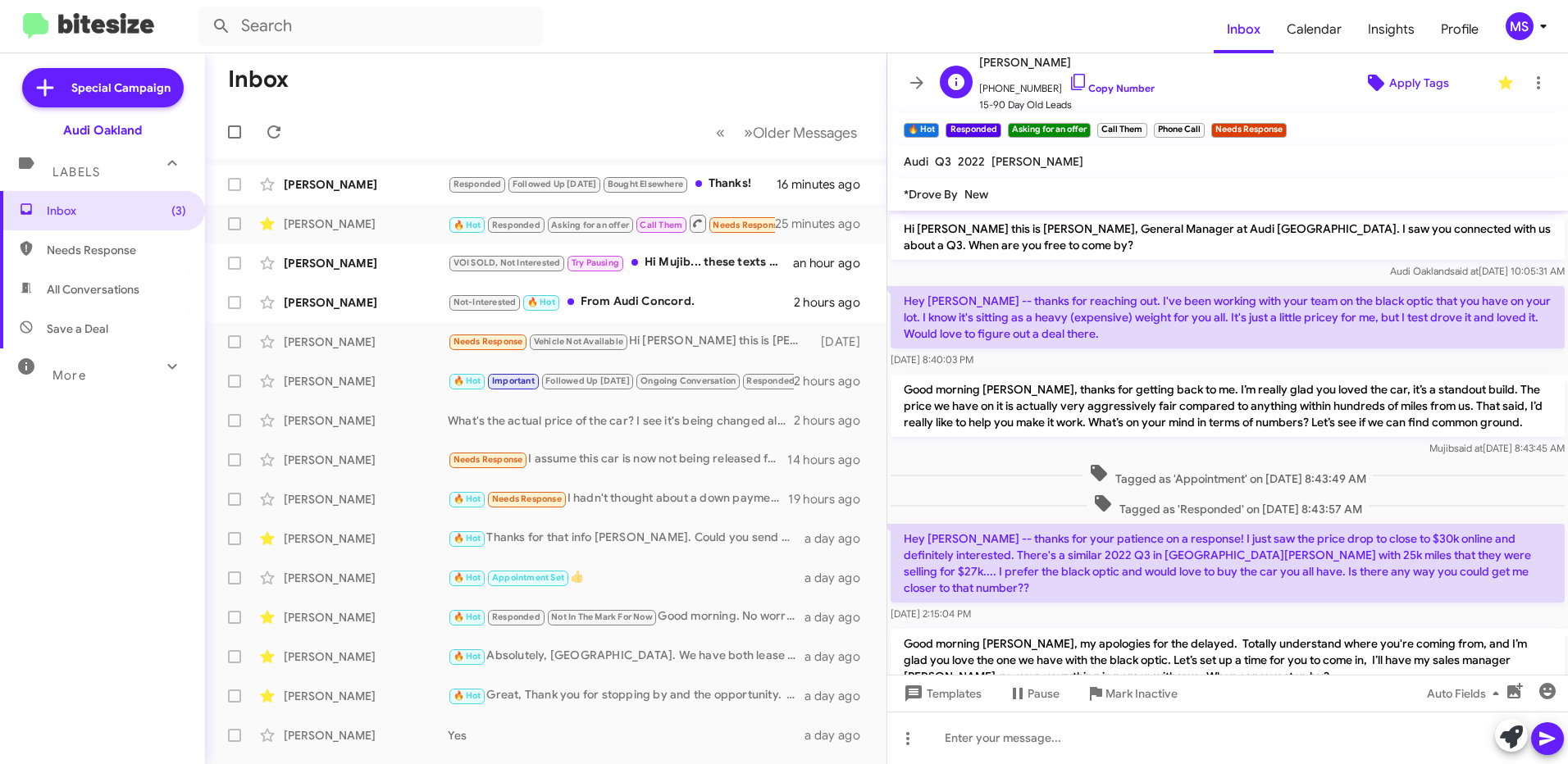
click at [1421, 81] on span "Apply Tags" at bounding box center [1419, 83] width 60 height 30
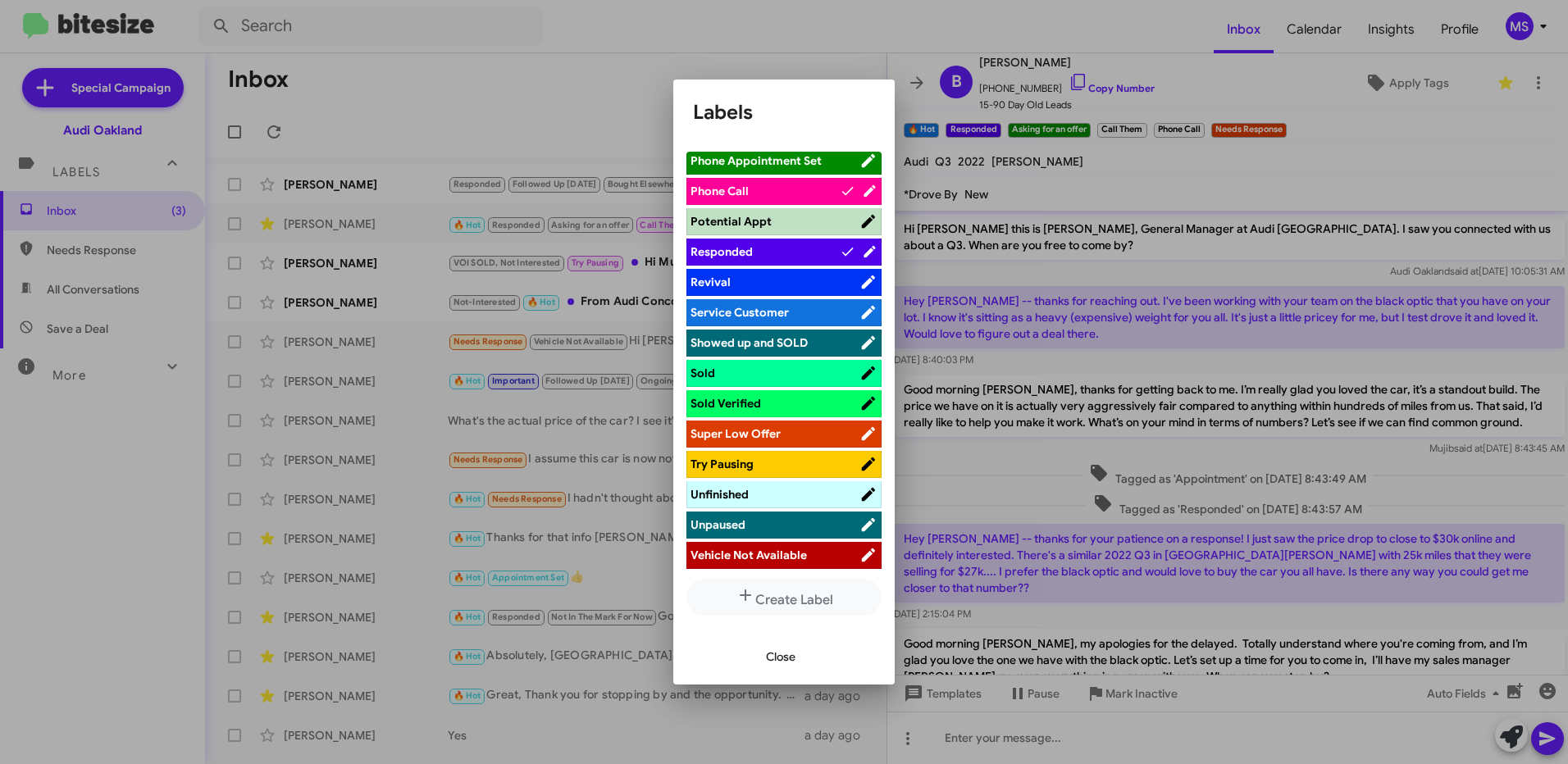
scroll to position [984, 0]
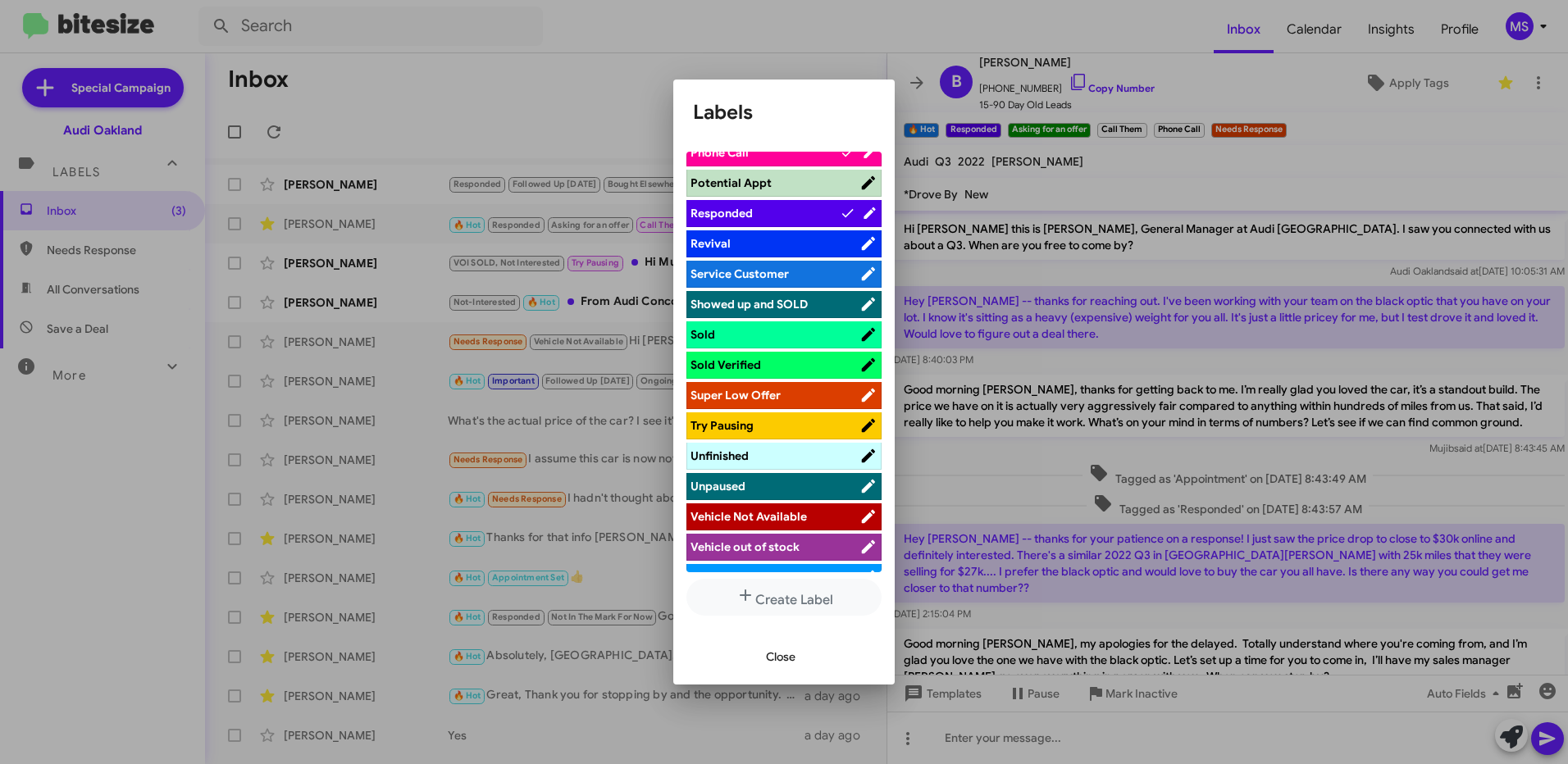
click at [776, 512] on span "Vehicle Not Available" at bounding box center [749, 516] width 116 height 15
click at [779, 661] on span "Close" at bounding box center [781, 657] width 30 height 30
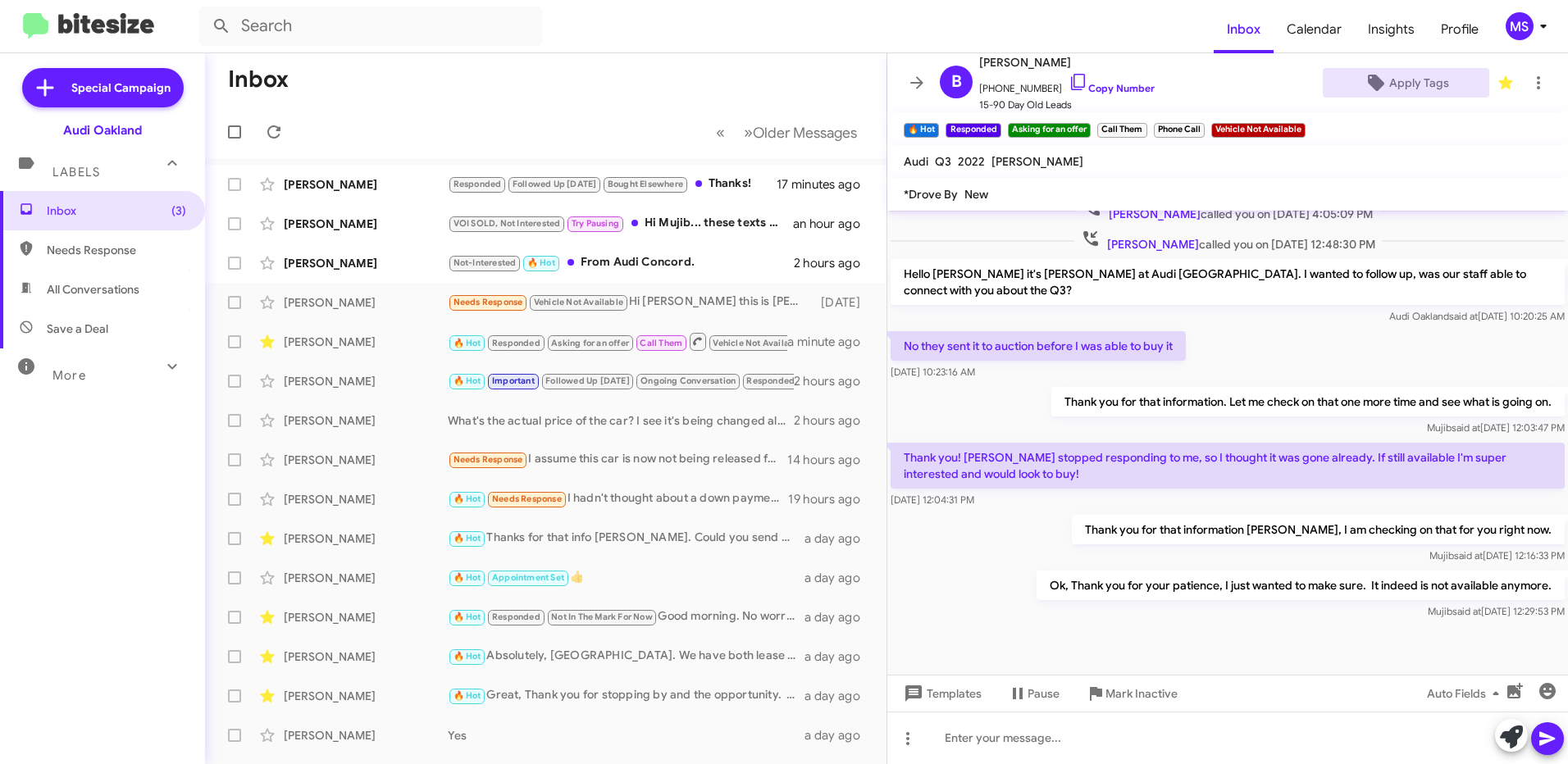
scroll to position [1690, 0]
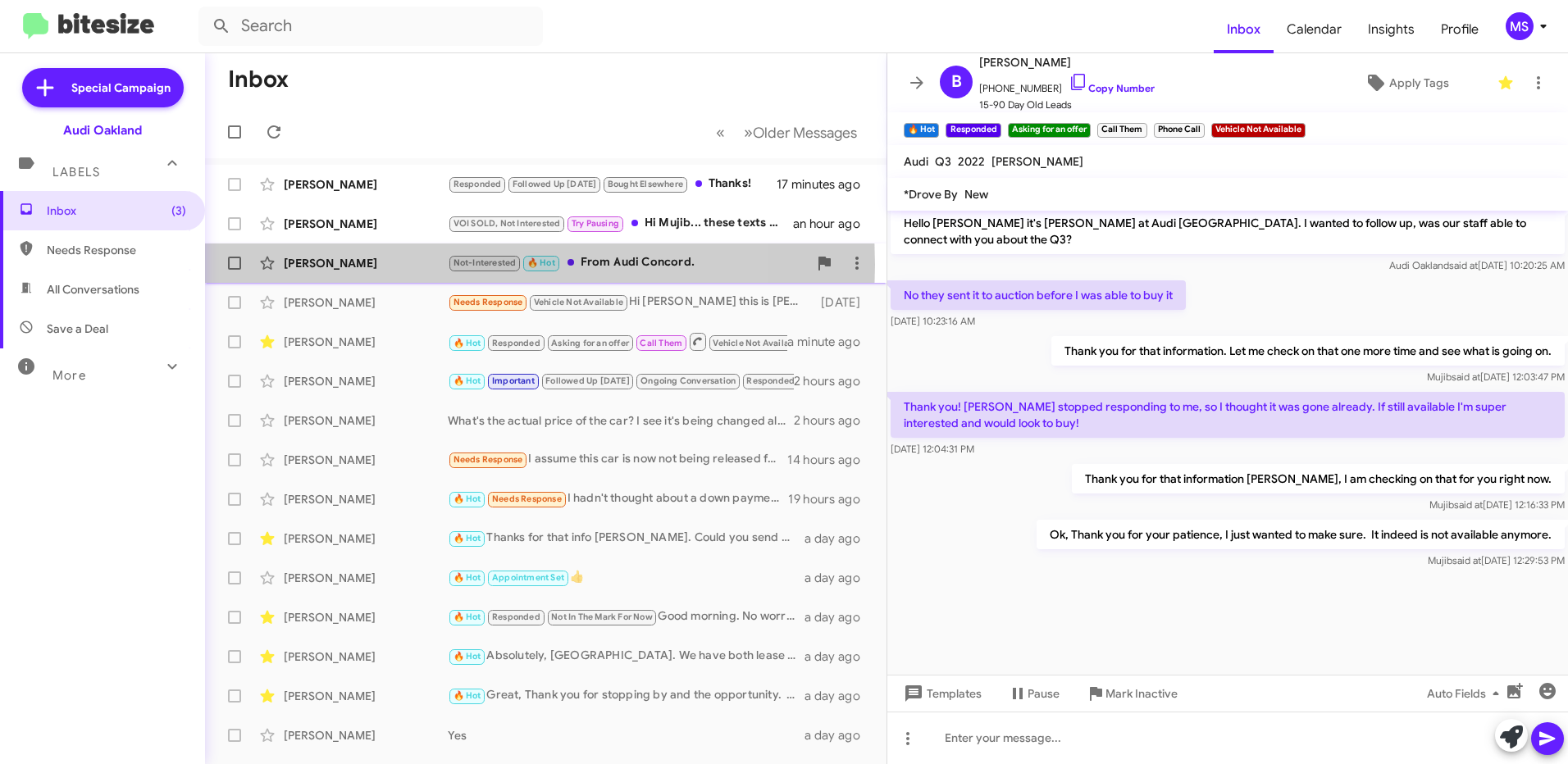
click at [405, 265] on div "[PERSON_NAME]" at bounding box center [365, 263] width 164 height 17
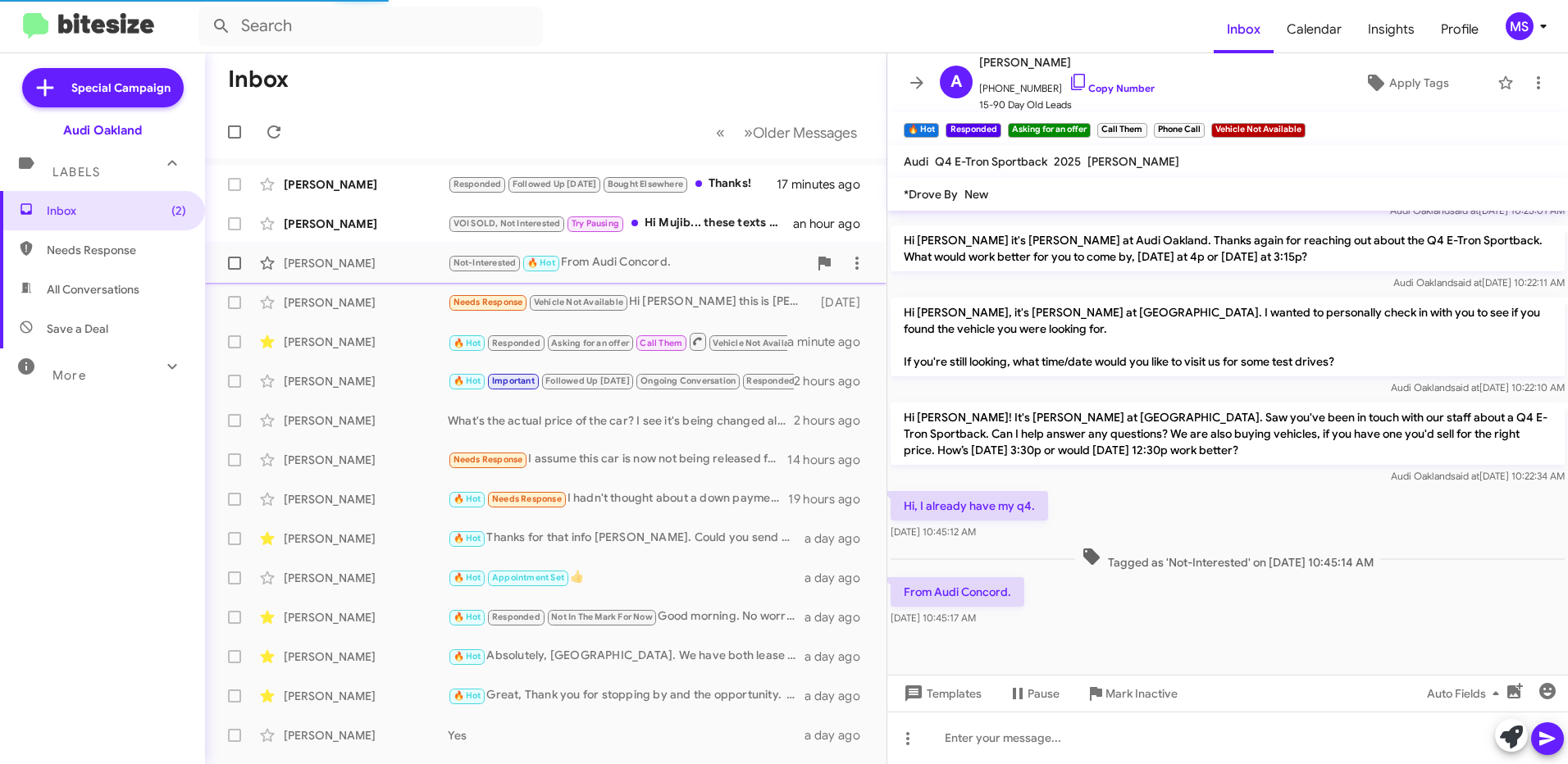
scroll to position [399, 0]
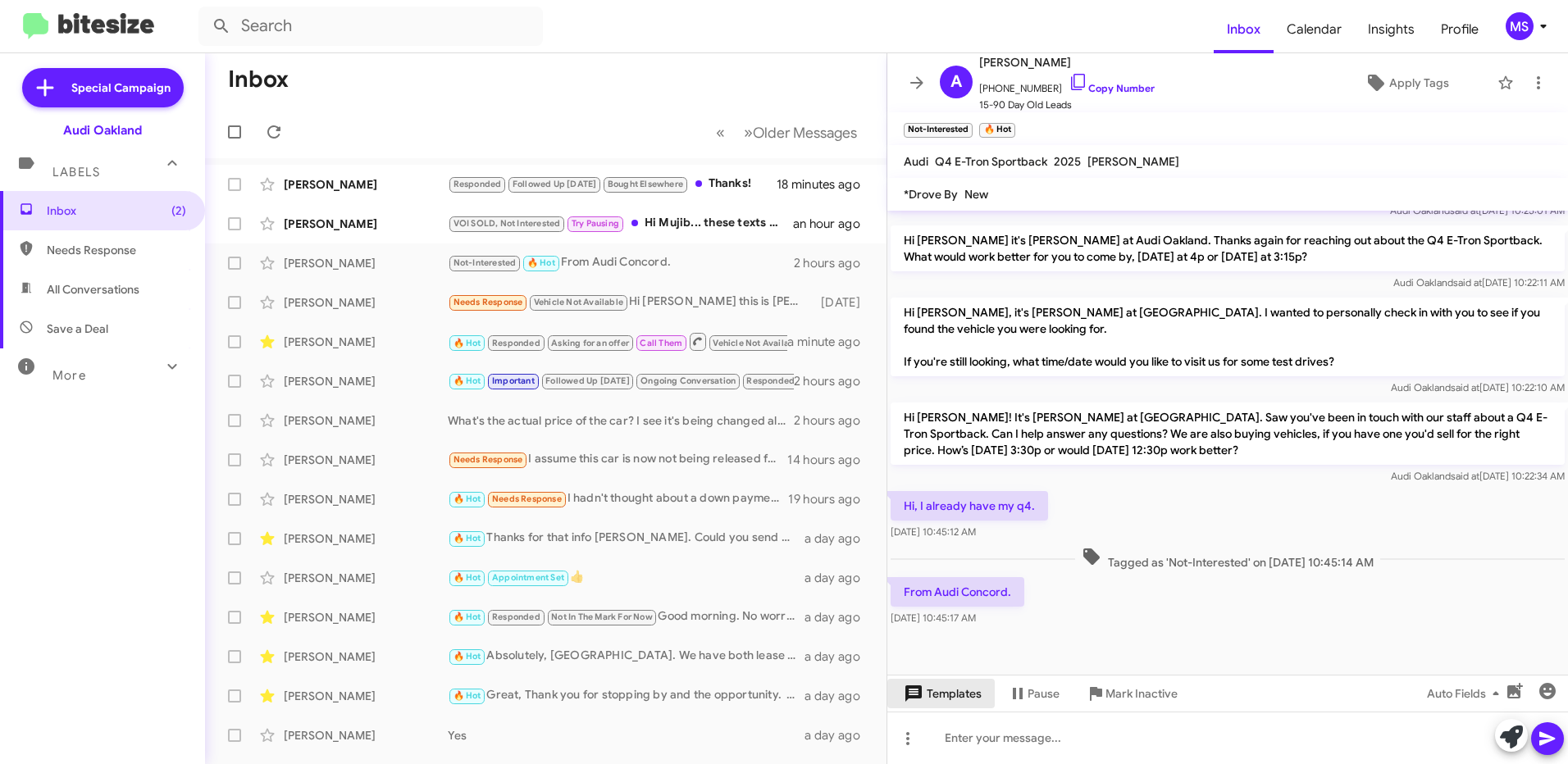
click at [957, 690] on span "Templates" at bounding box center [942, 694] width 81 height 30
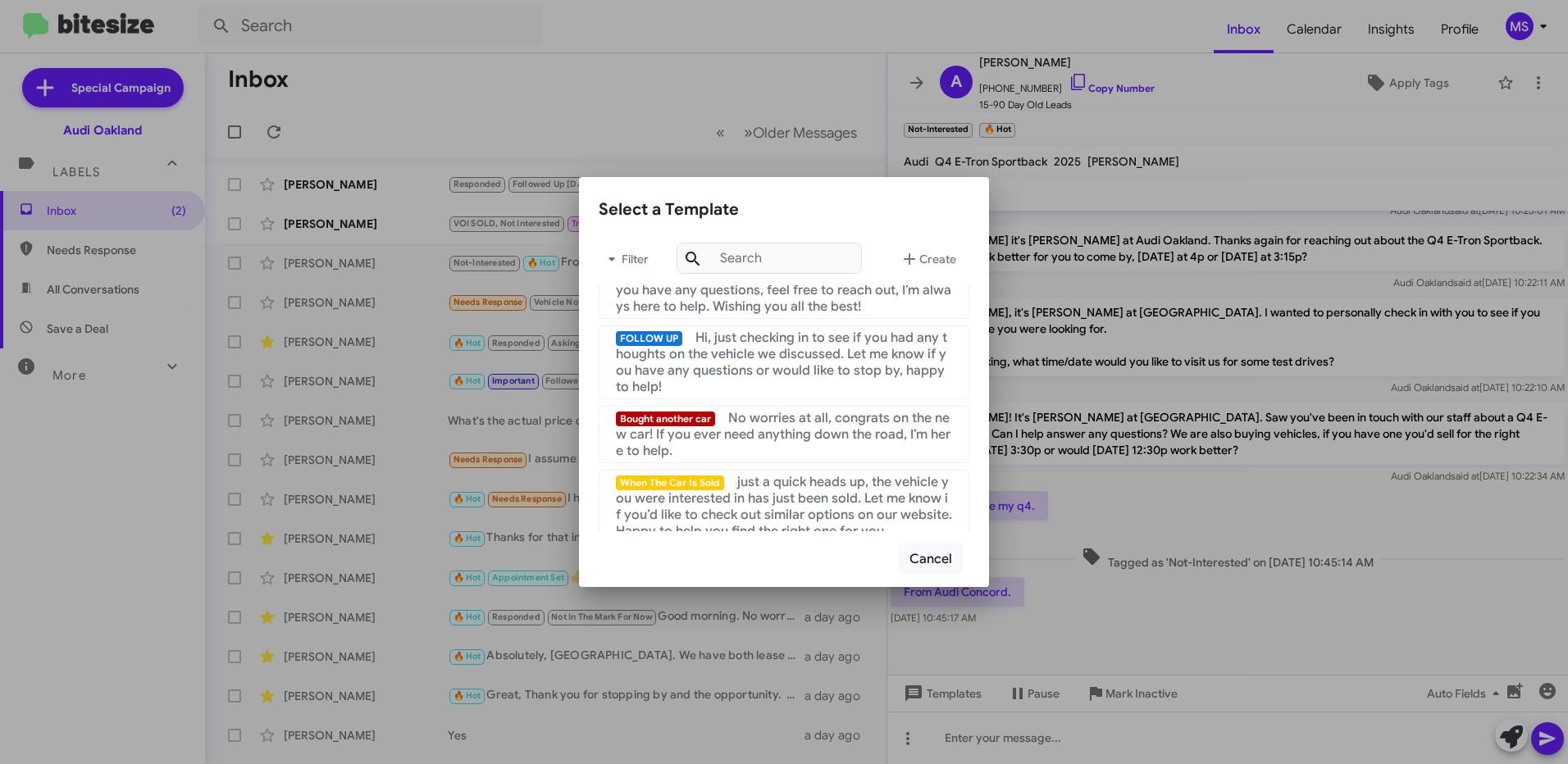
scroll to position [328, 0]
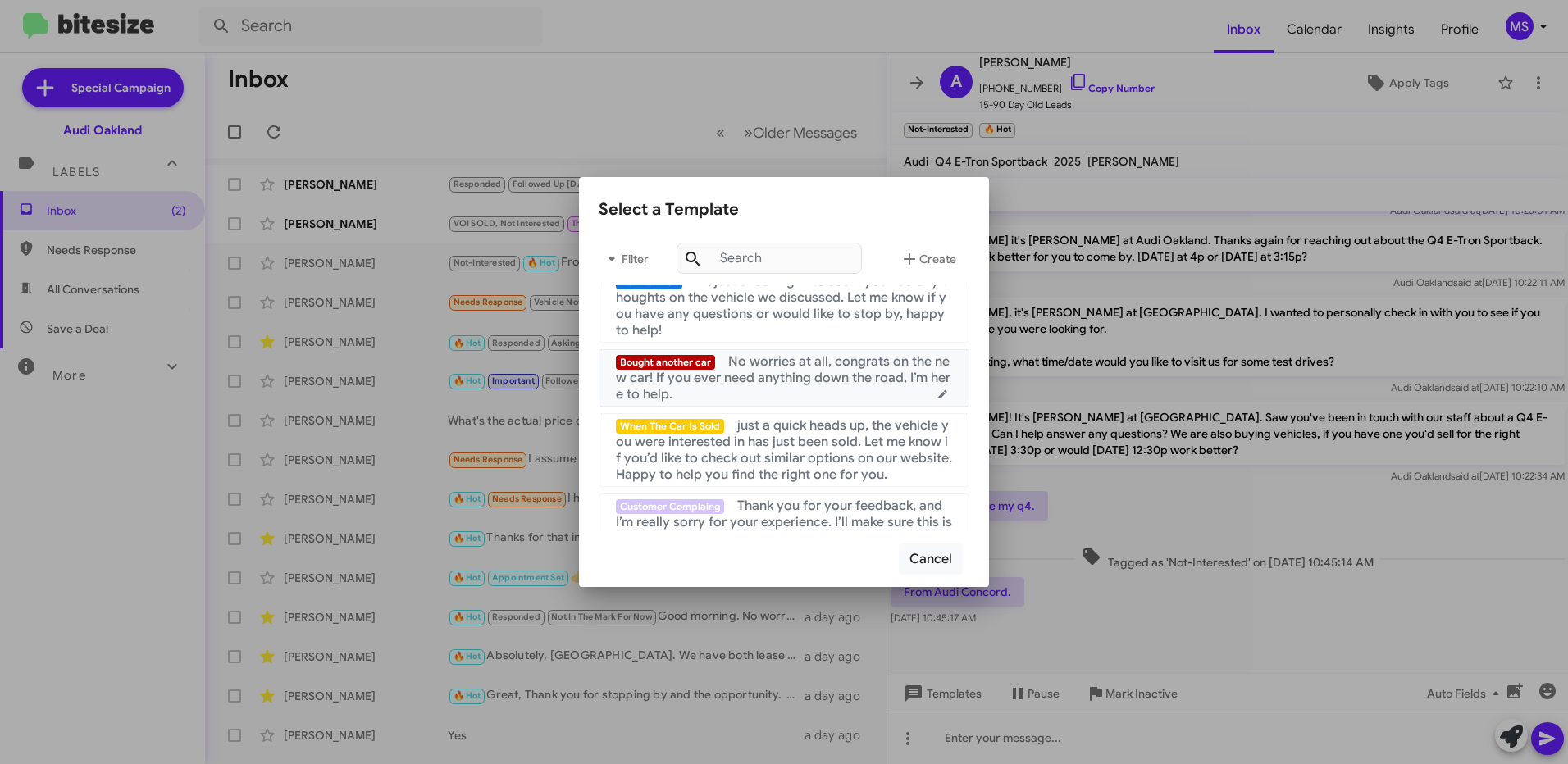
click at [799, 390] on span "No worries at all, congrats on the new car! If you ever need anything down the …" at bounding box center [783, 378] width 335 height 49
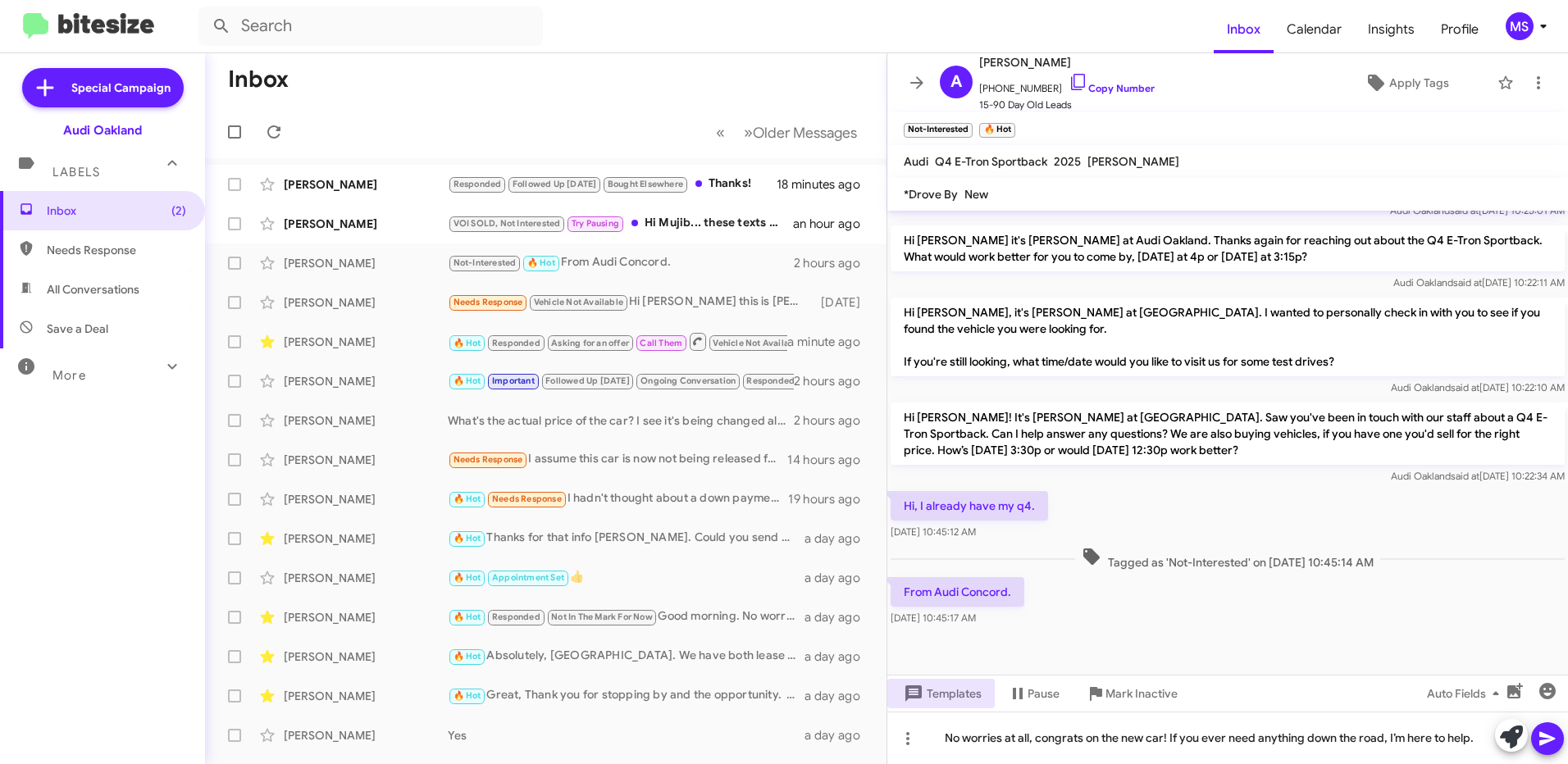
click at [1539, 740] on icon at bounding box center [1548, 738] width 20 height 20
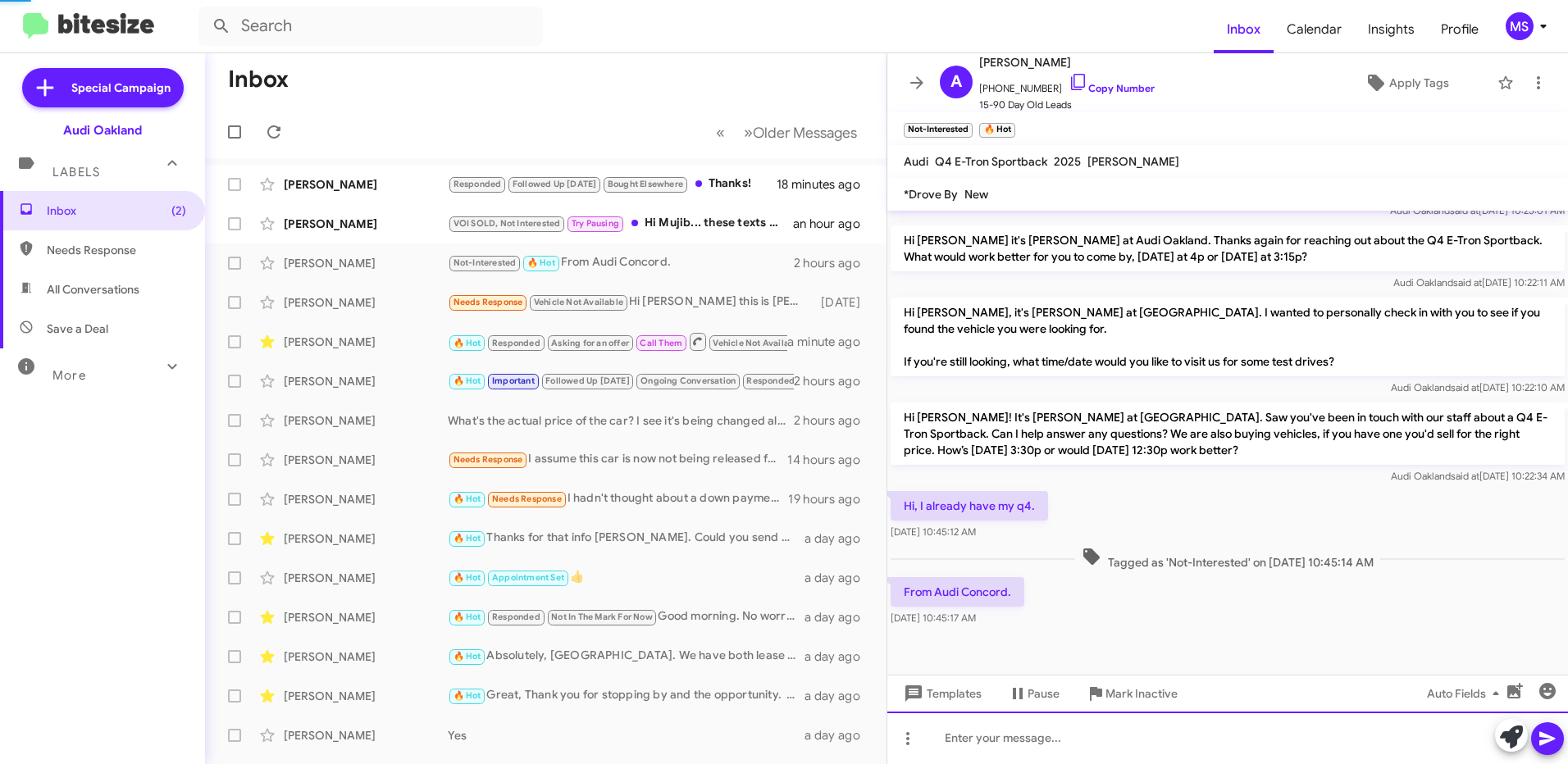
scroll to position [0, 0]
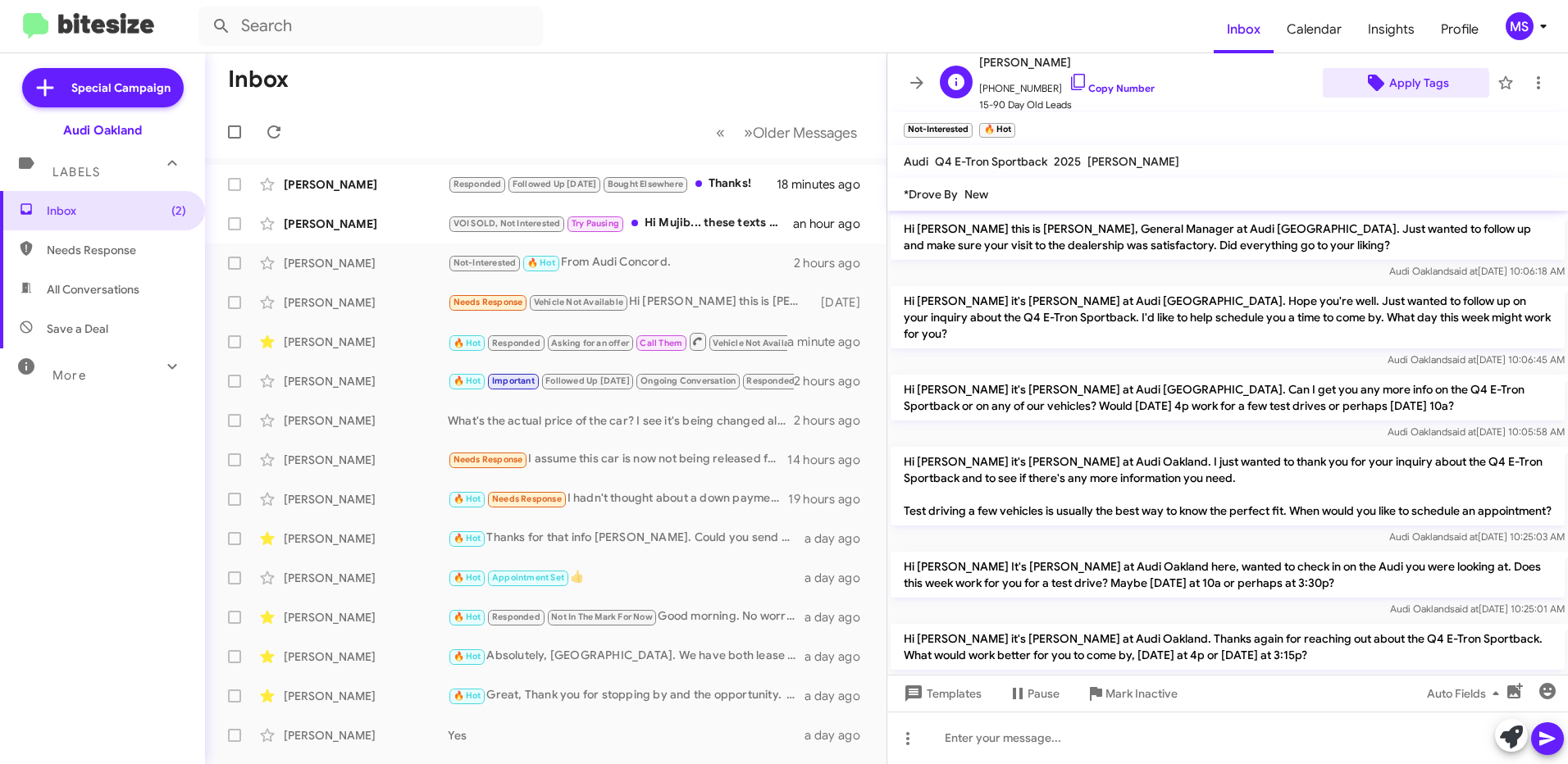
click at [1397, 86] on span "Apply Tags" at bounding box center [1419, 83] width 60 height 30
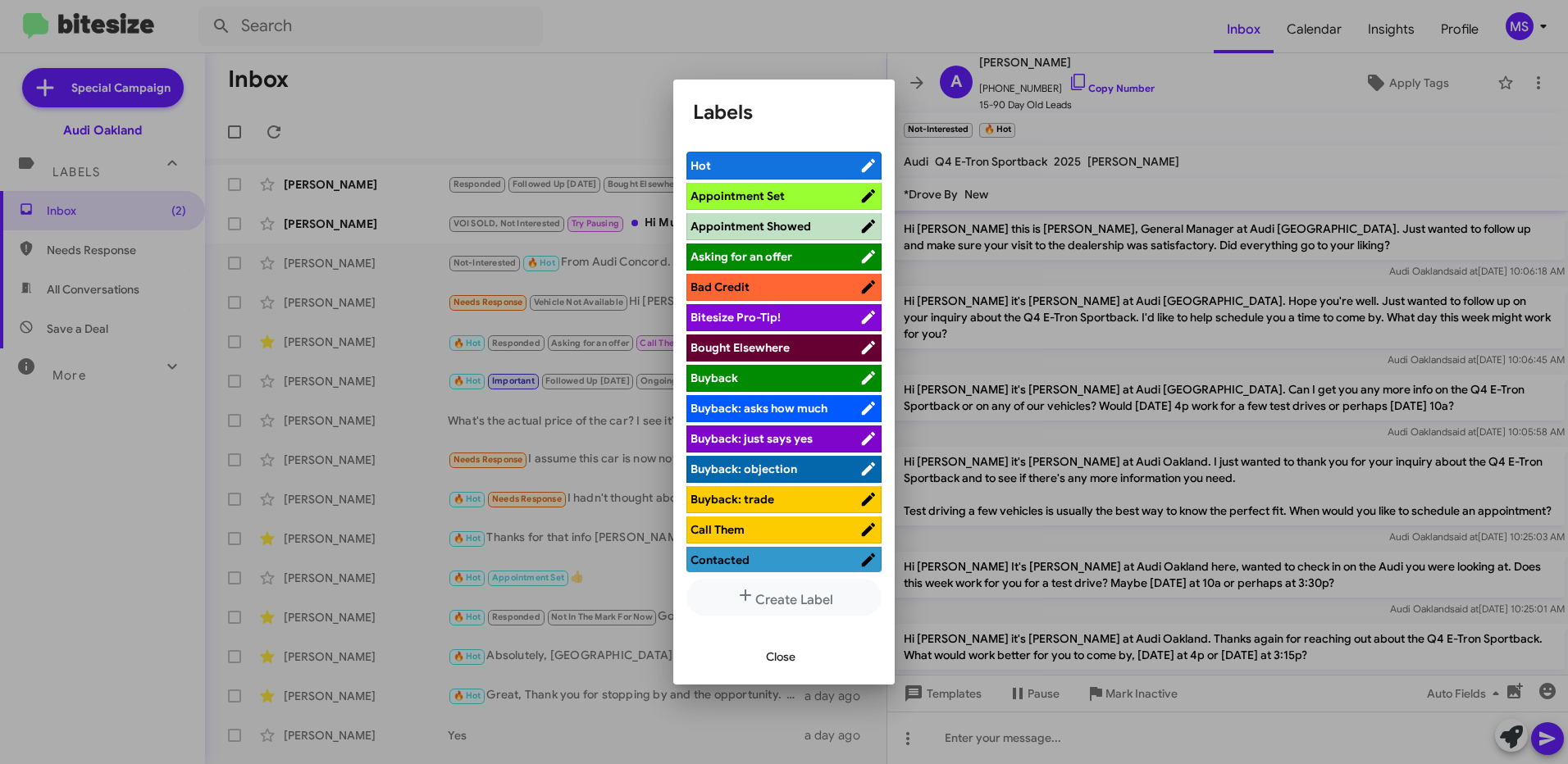
click at [774, 350] on span "Bought Elsewhere" at bounding box center [740, 348] width 99 height 15
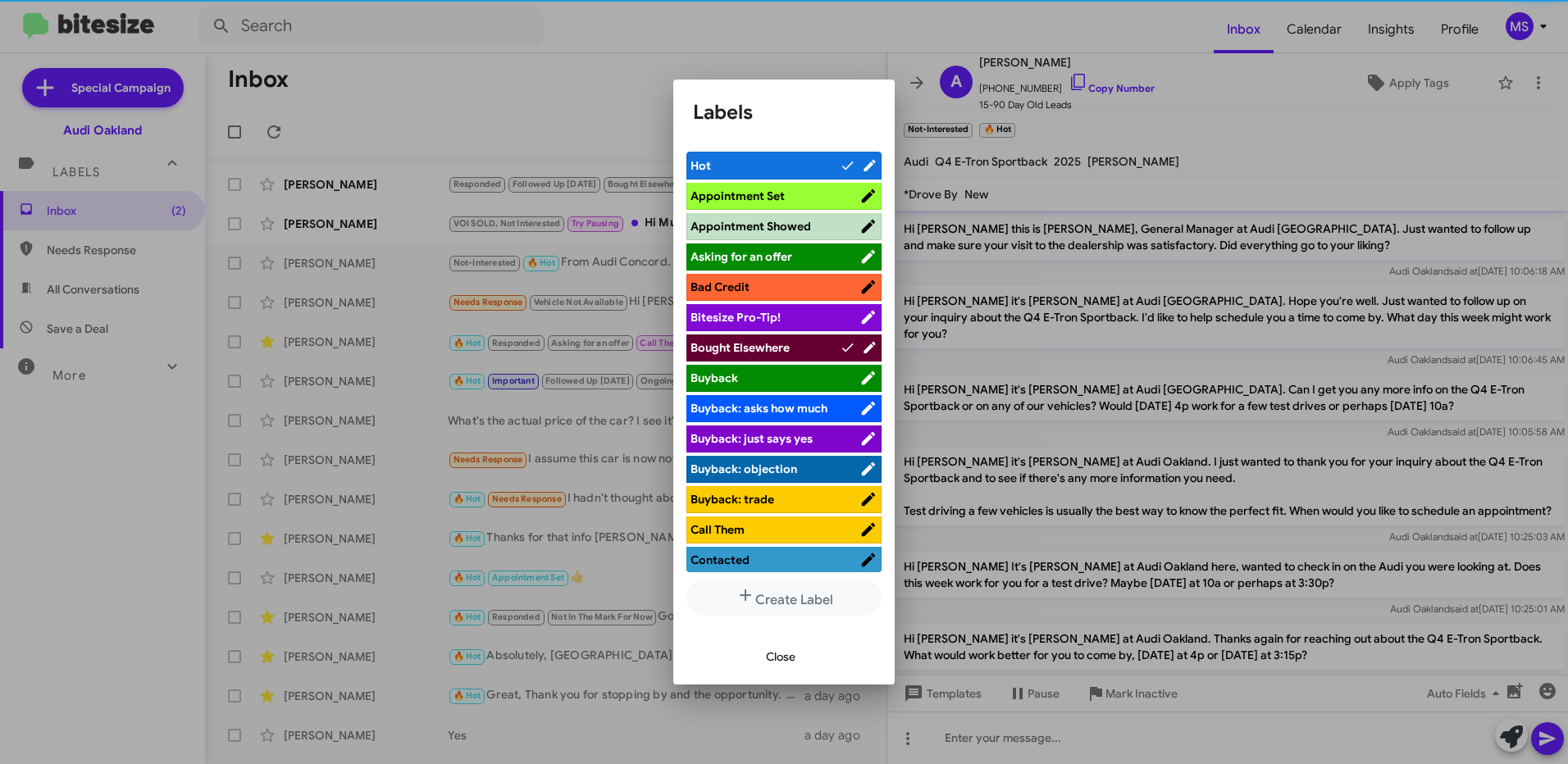
click at [779, 659] on span "Close" at bounding box center [781, 657] width 30 height 30
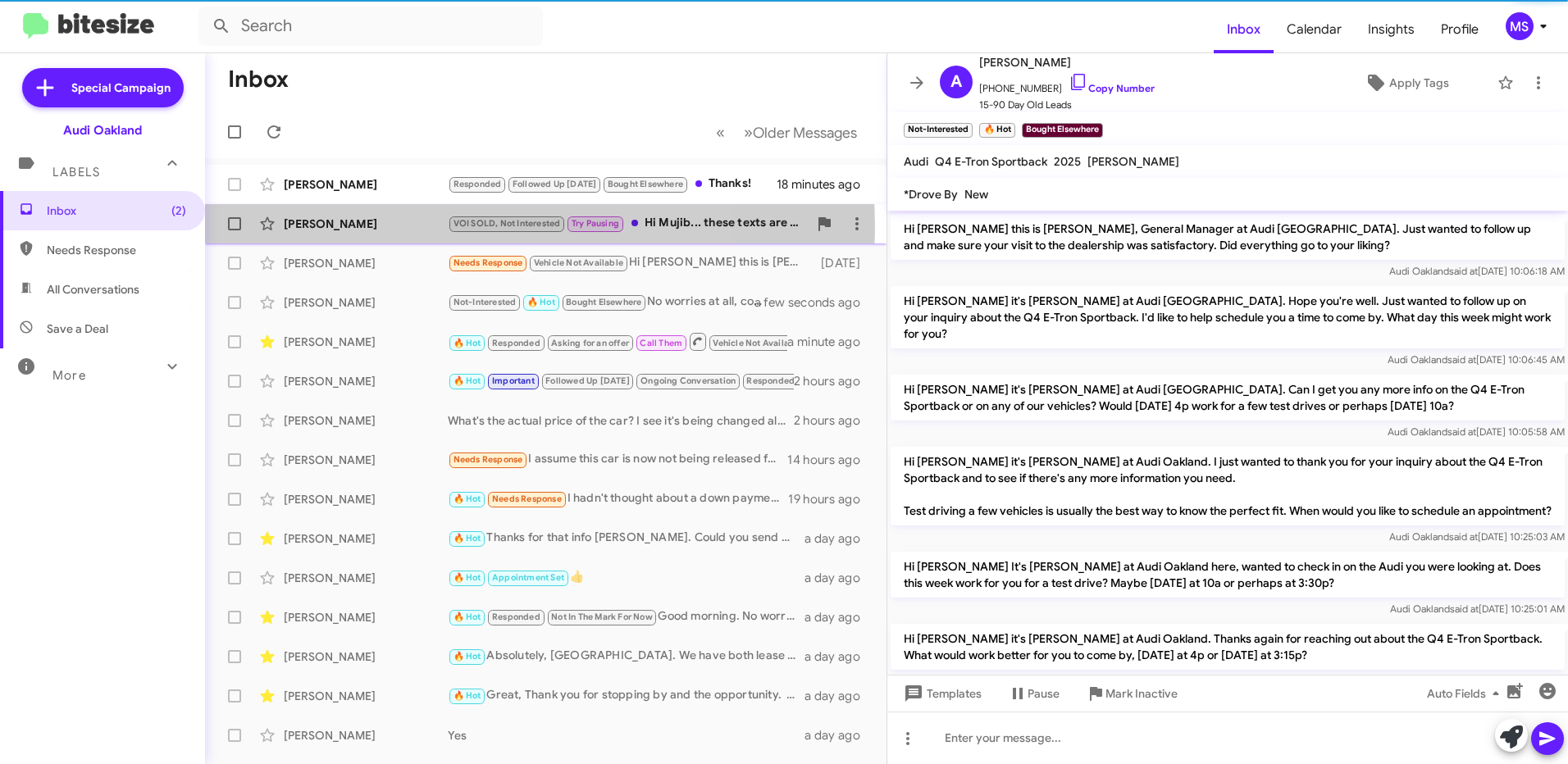
click at [386, 227] on div "[PERSON_NAME]" at bounding box center [365, 223] width 164 height 17
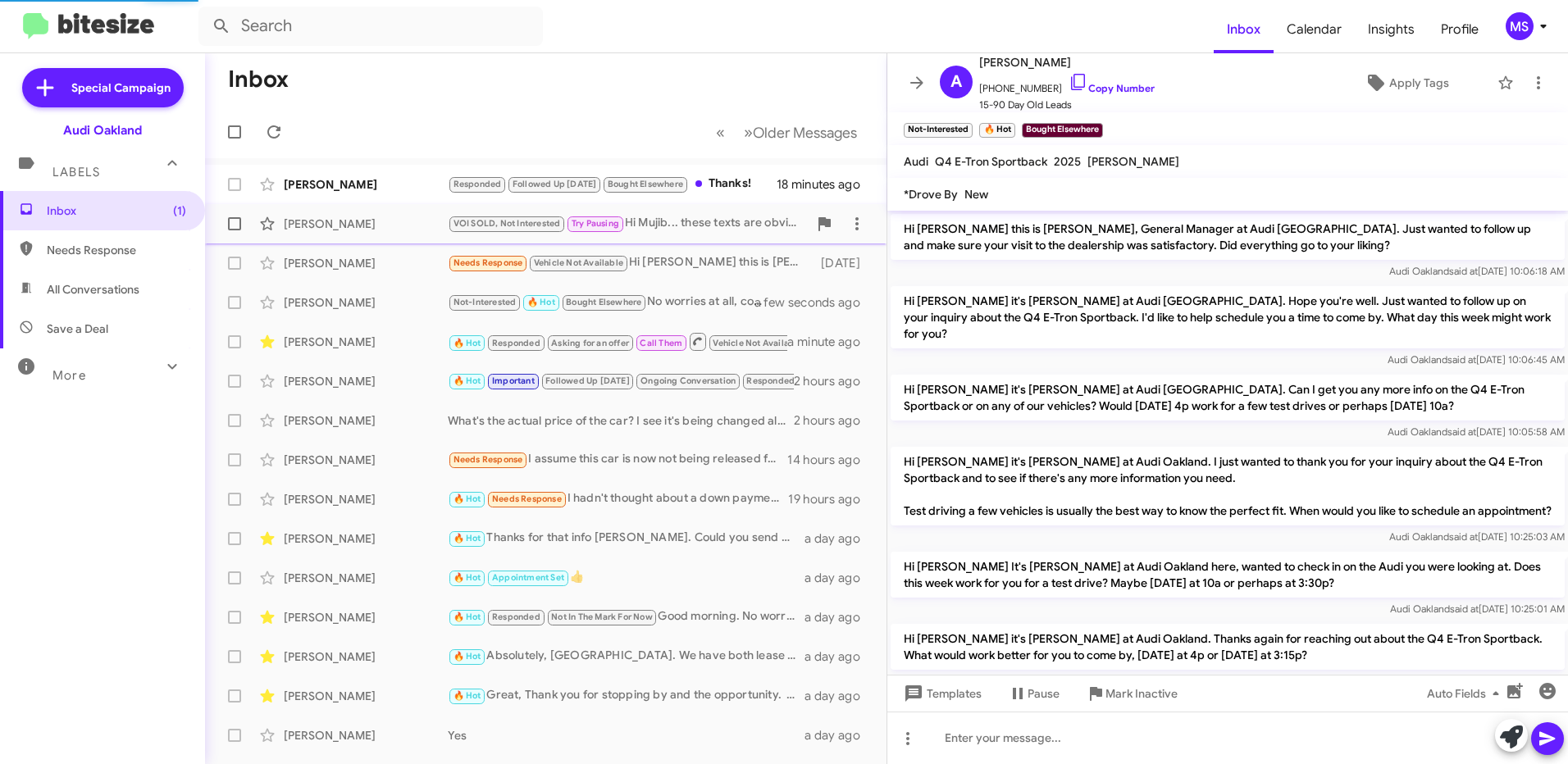
scroll to position [670, 0]
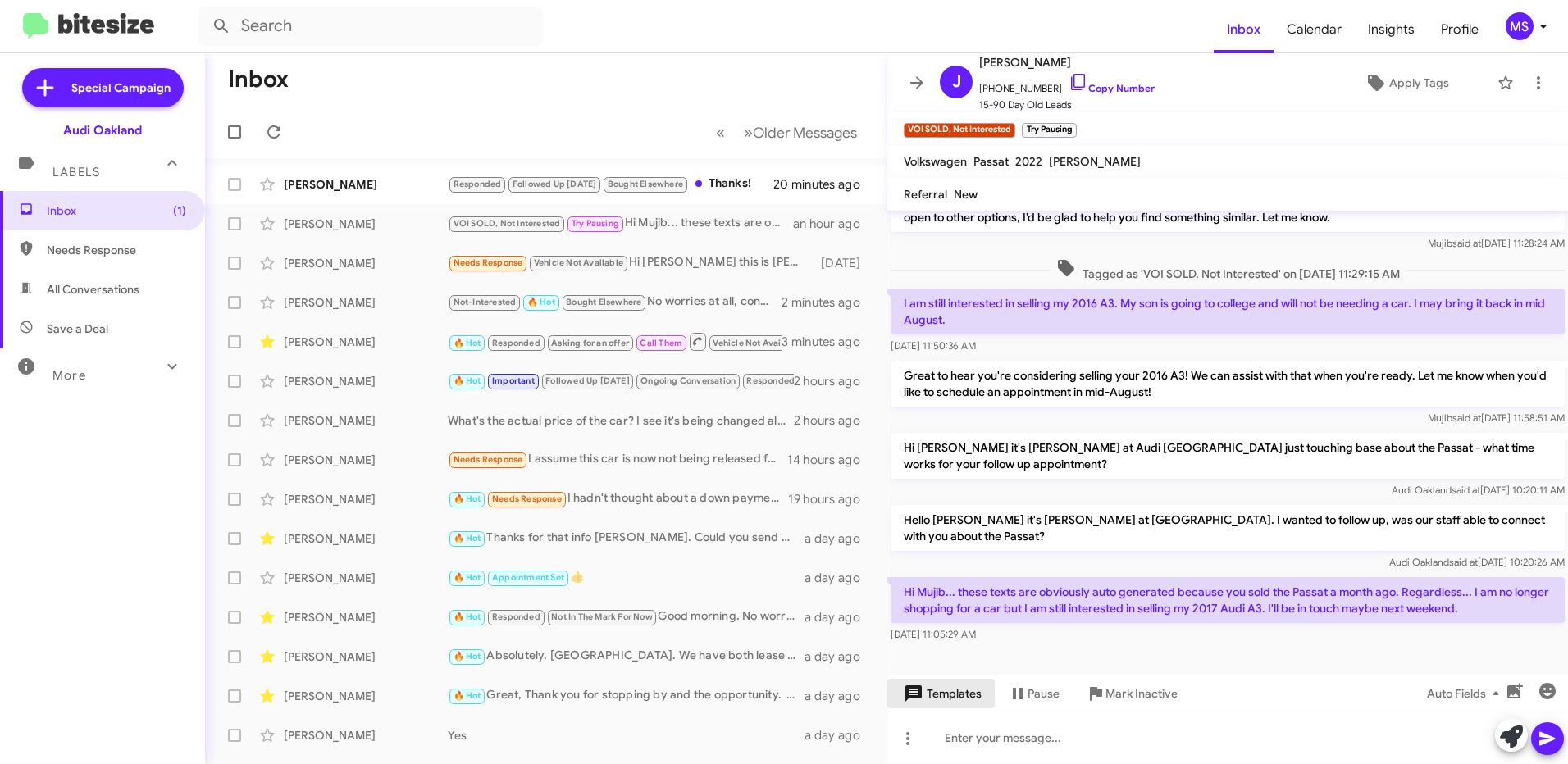
click at [955, 700] on span "Templates" at bounding box center [942, 694] width 81 height 30
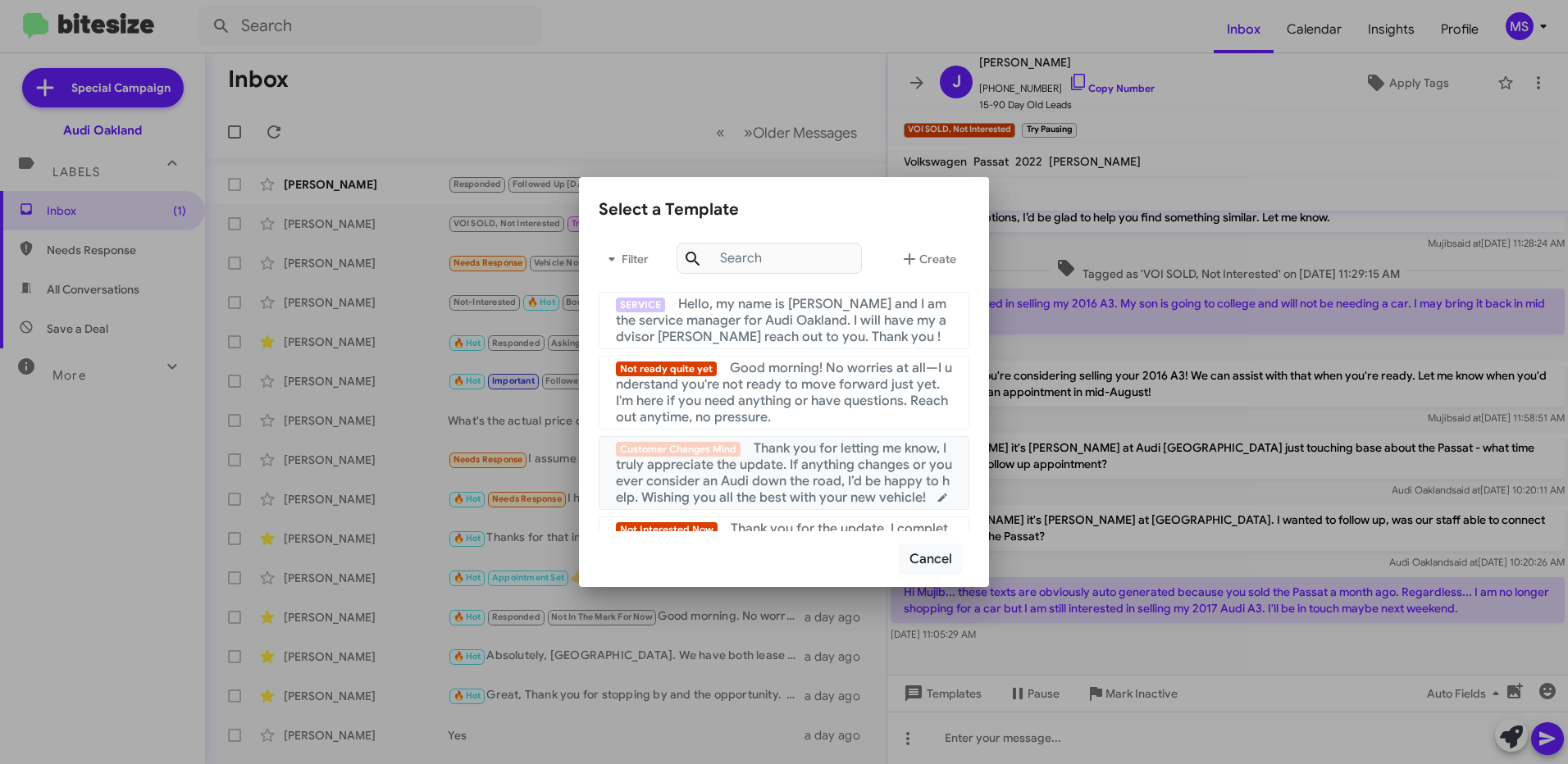
click at [767, 467] on span "Thank you for letting me know, I truly appreciate the update. If anything chang…" at bounding box center [783, 473] width 336 height 66
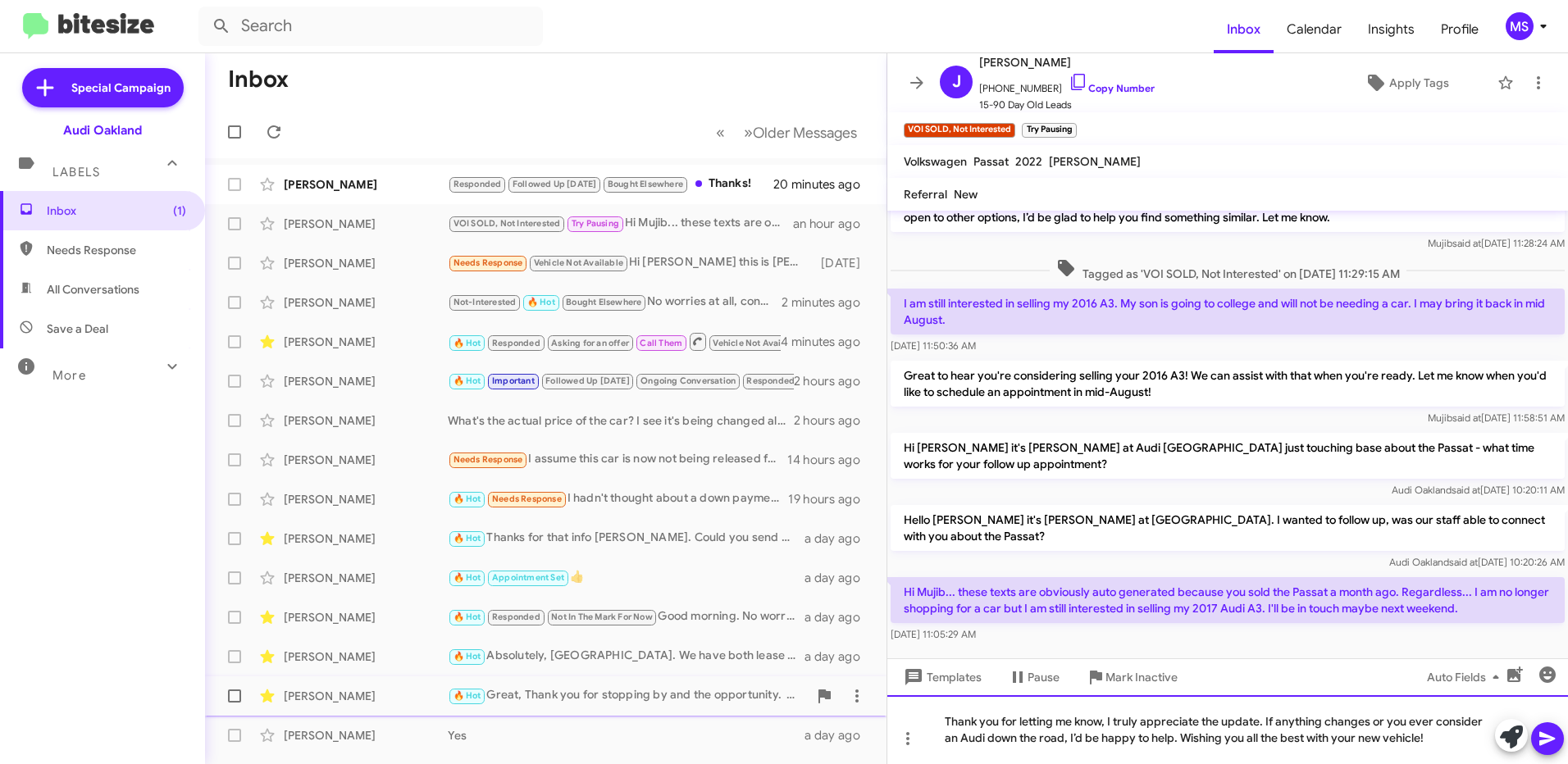
drag, startPoint x: 1431, startPoint y: 738, endPoint x: 867, endPoint y: 704, distance: 565.0
click at [867, 704] on div "Inbox « Previous » Next Older Messages [PERSON_NAME] Responded Followed Up [DAT…" at bounding box center [886, 409] width 1363 height 711
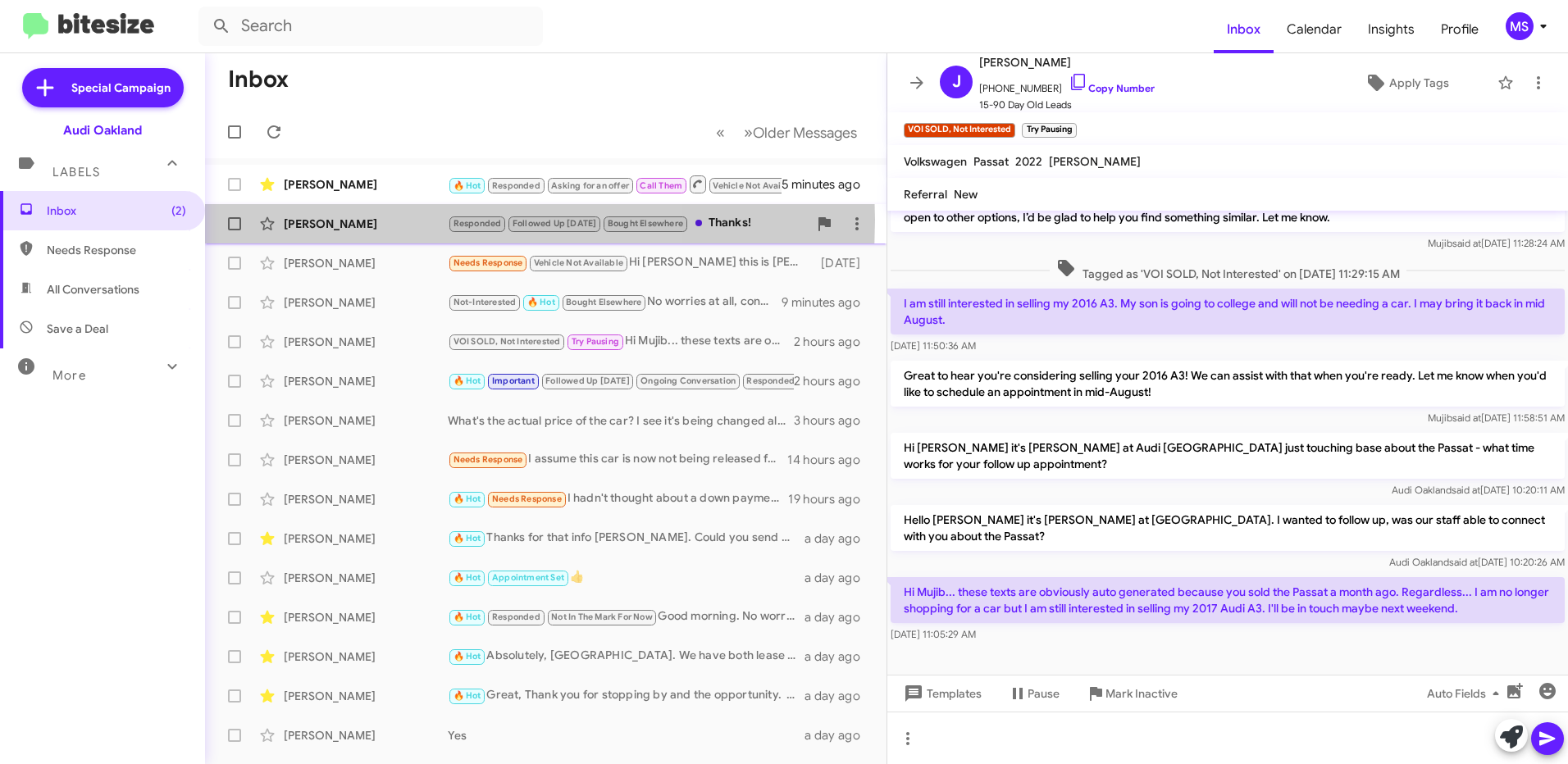
click at [361, 220] on div "[PERSON_NAME]" at bounding box center [365, 223] width 164 height 17
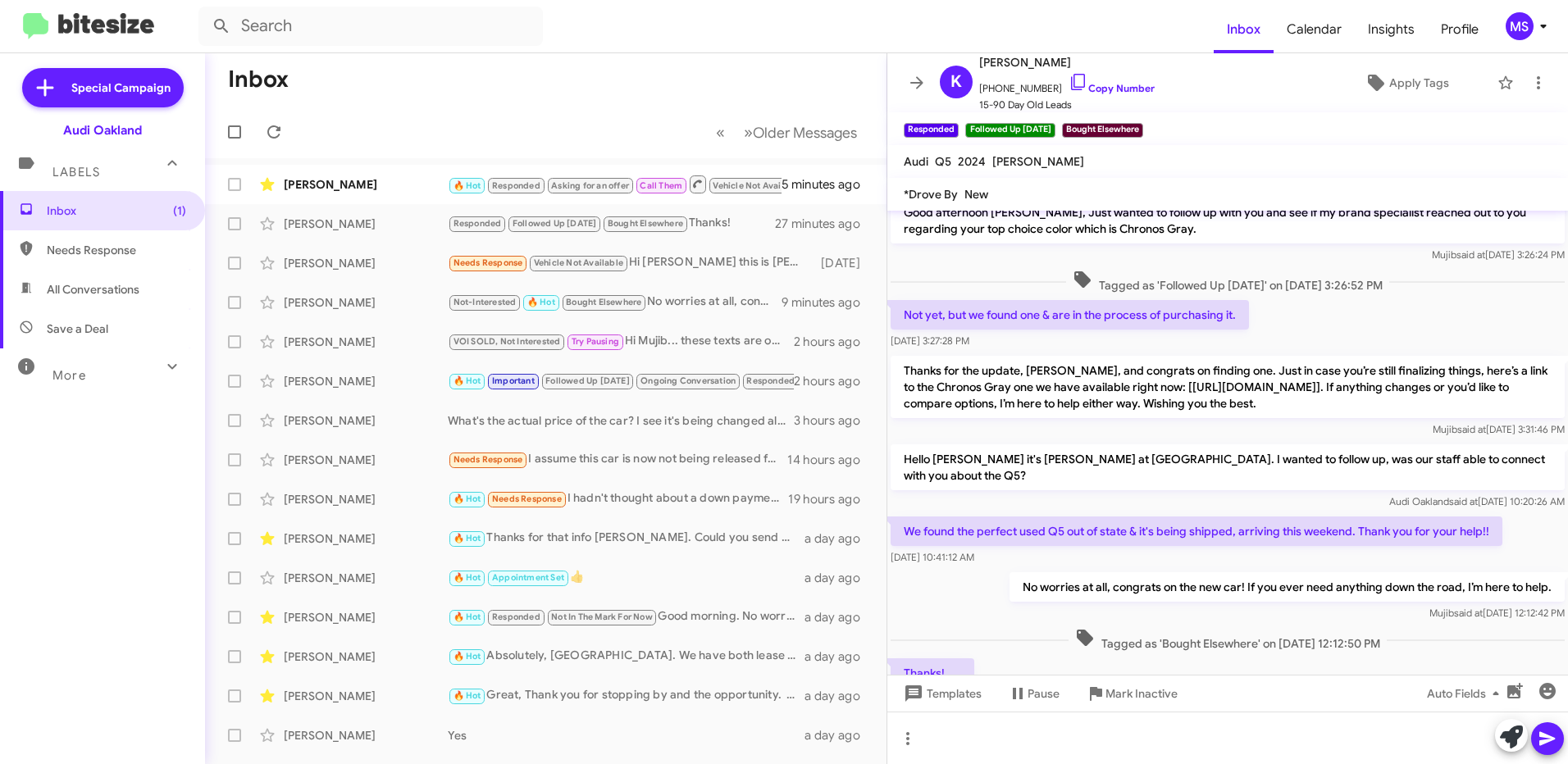
scroll to position [1564, 0]
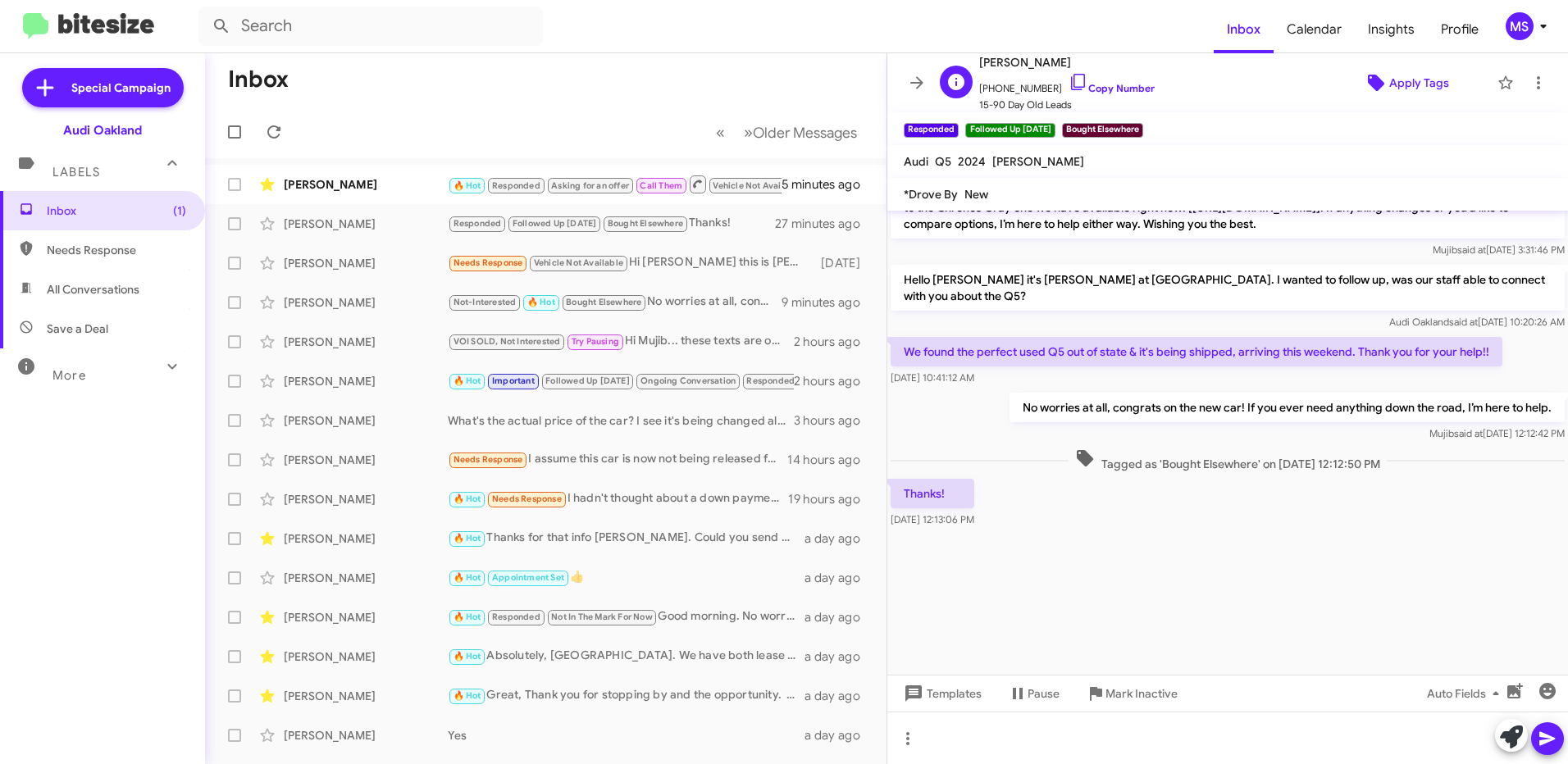
click at [1406, 83] on span "Apply Tags" at bounding box center [1419, 83] width 60 height 30
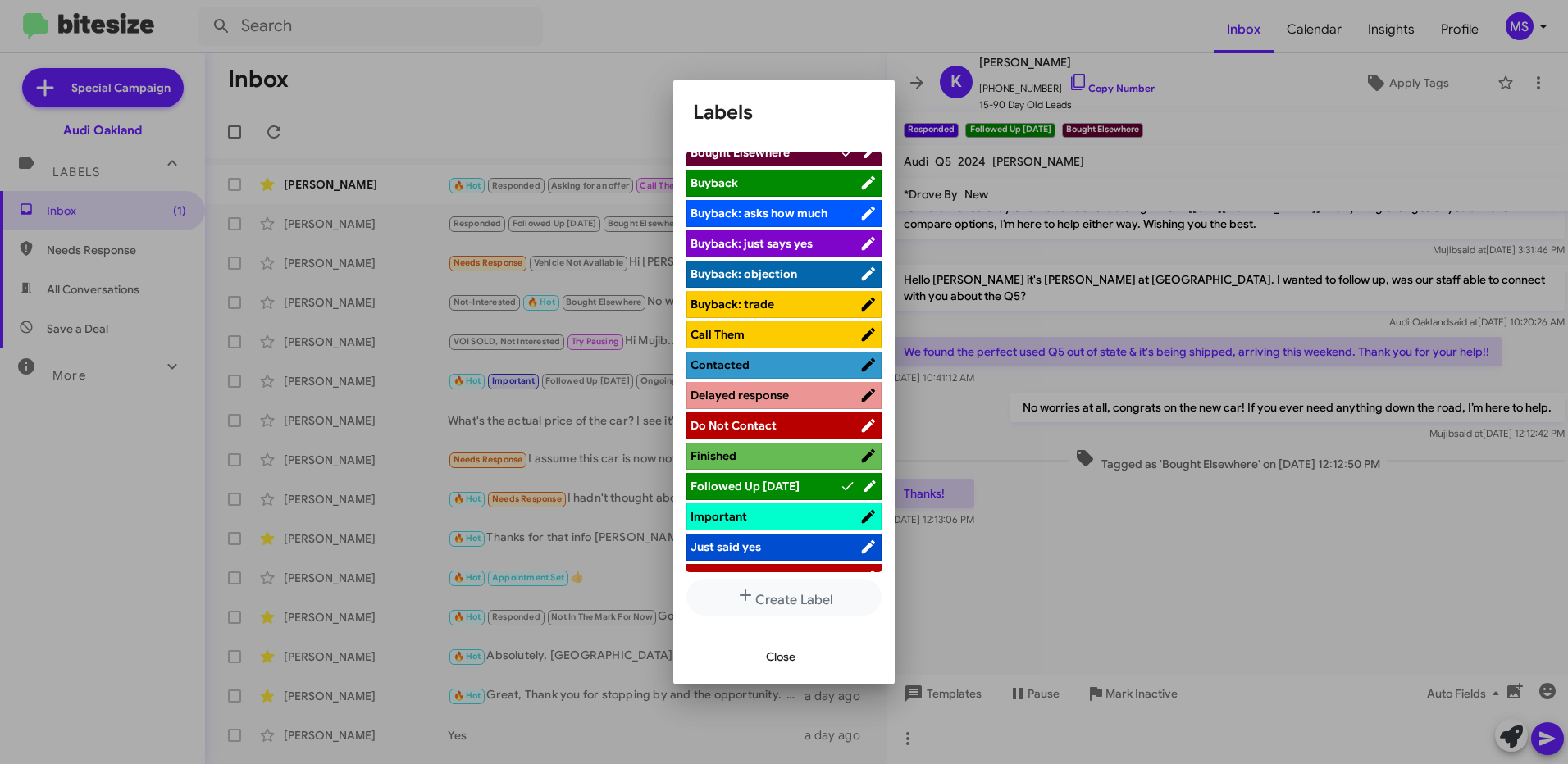
scroll to position [246, 0]
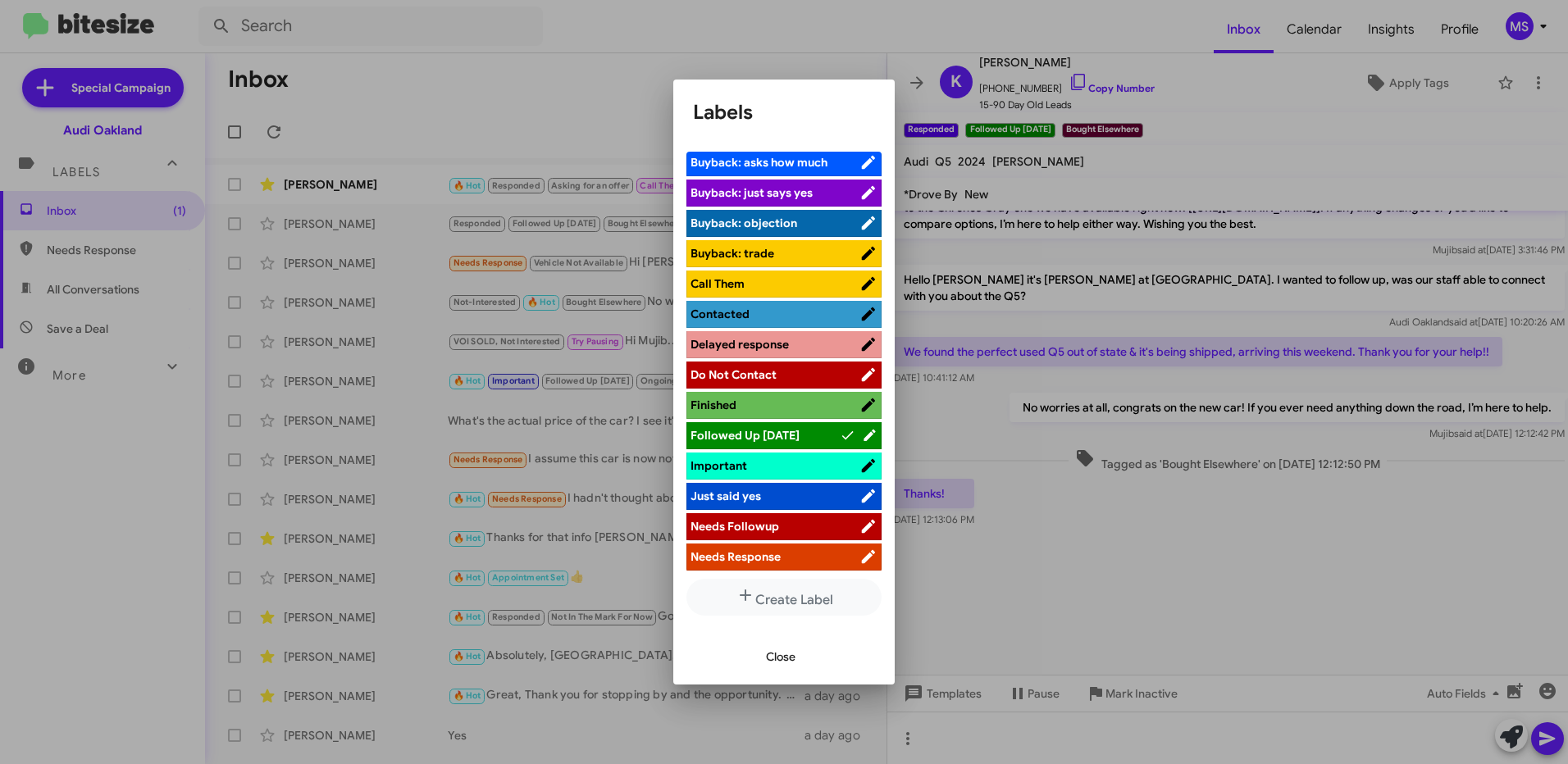
click at [1070, 620] on div at bounding box center [784, 382] width 1568 height 764
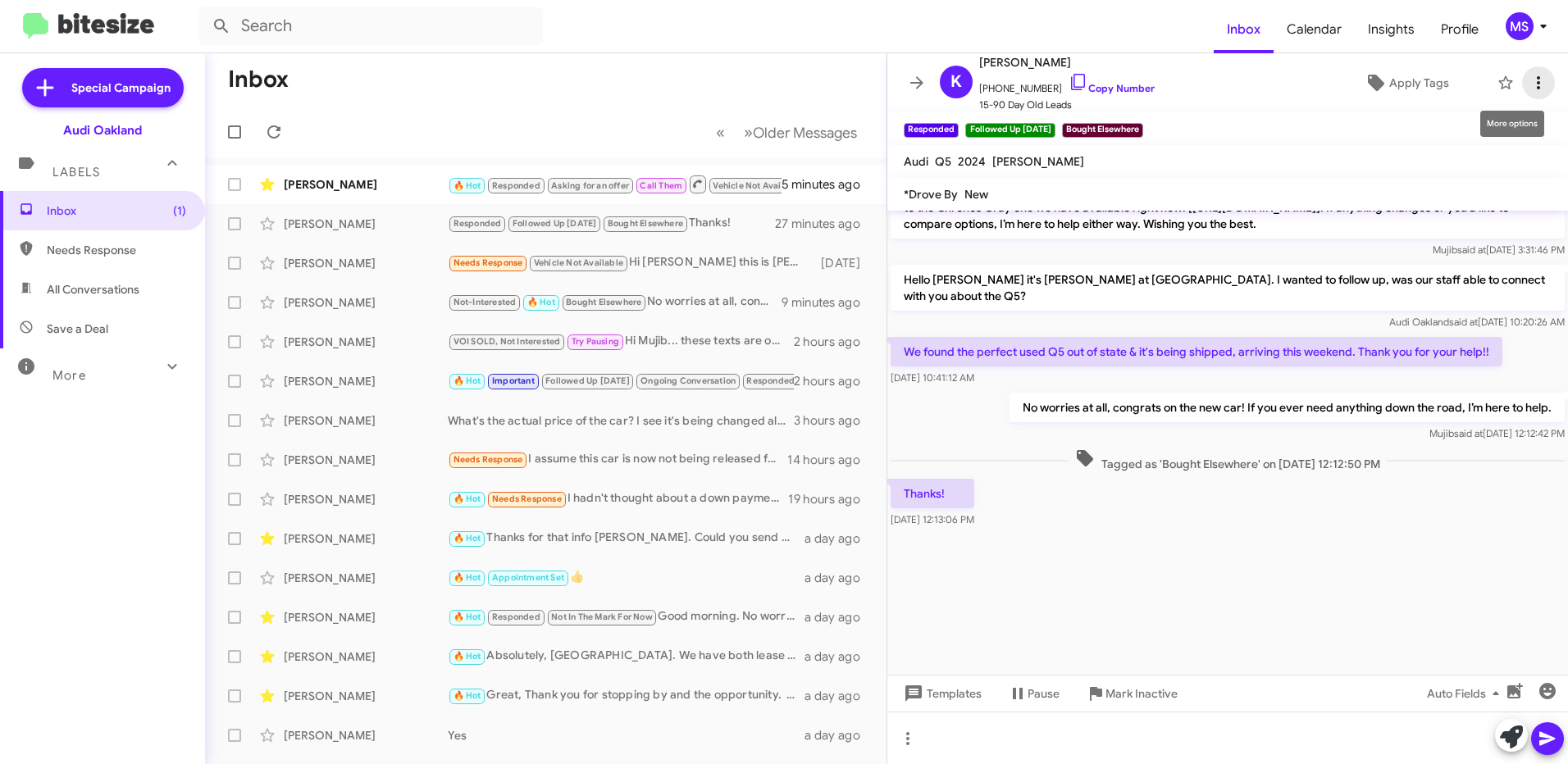
click at [1533, 85] on icon at bounding box center [1539, 83] width 20 height 20
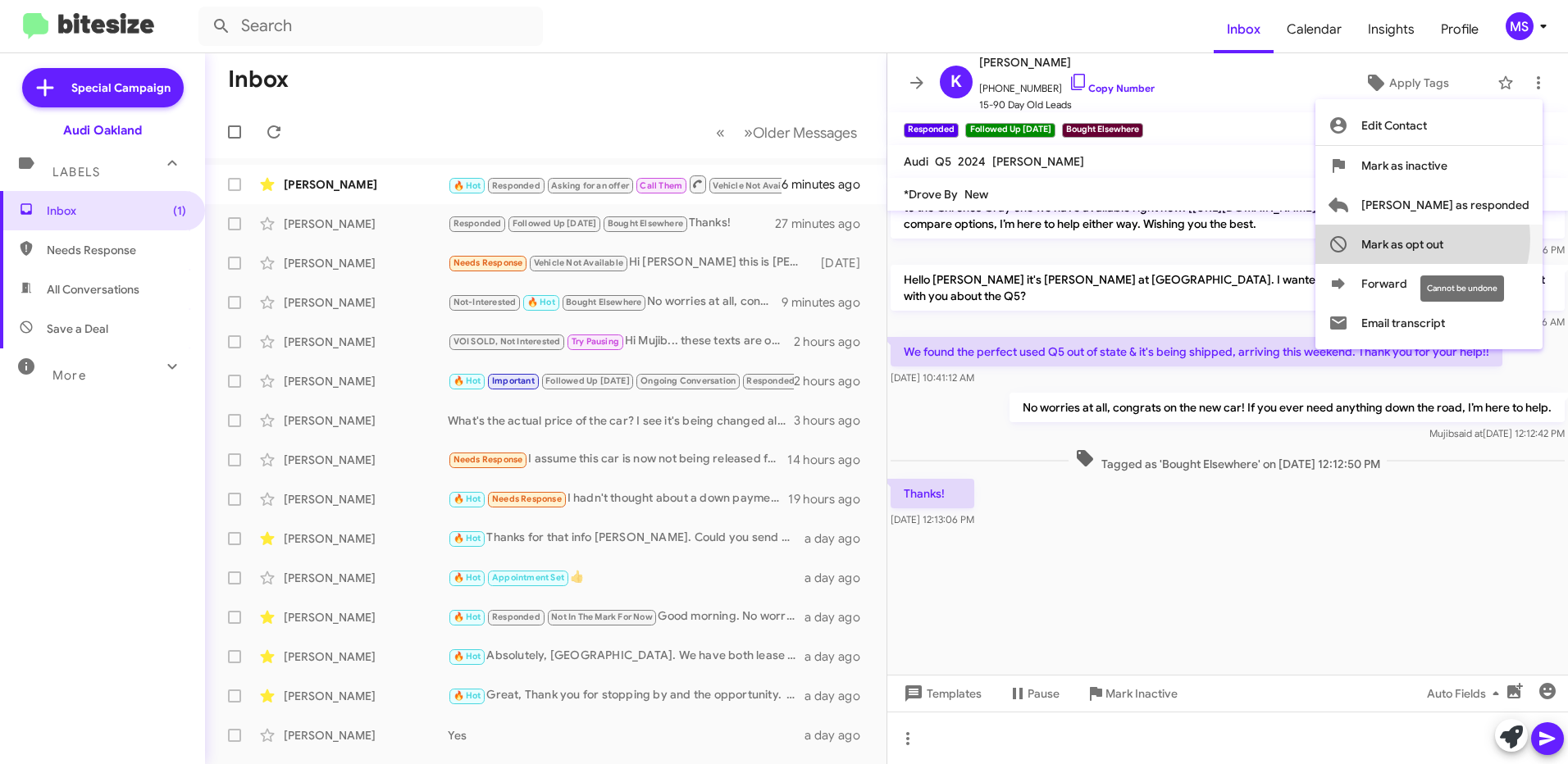
click at [1444, 238] on span "Mark as opt out" at bounding box center [1403, 244] width 82 height 39
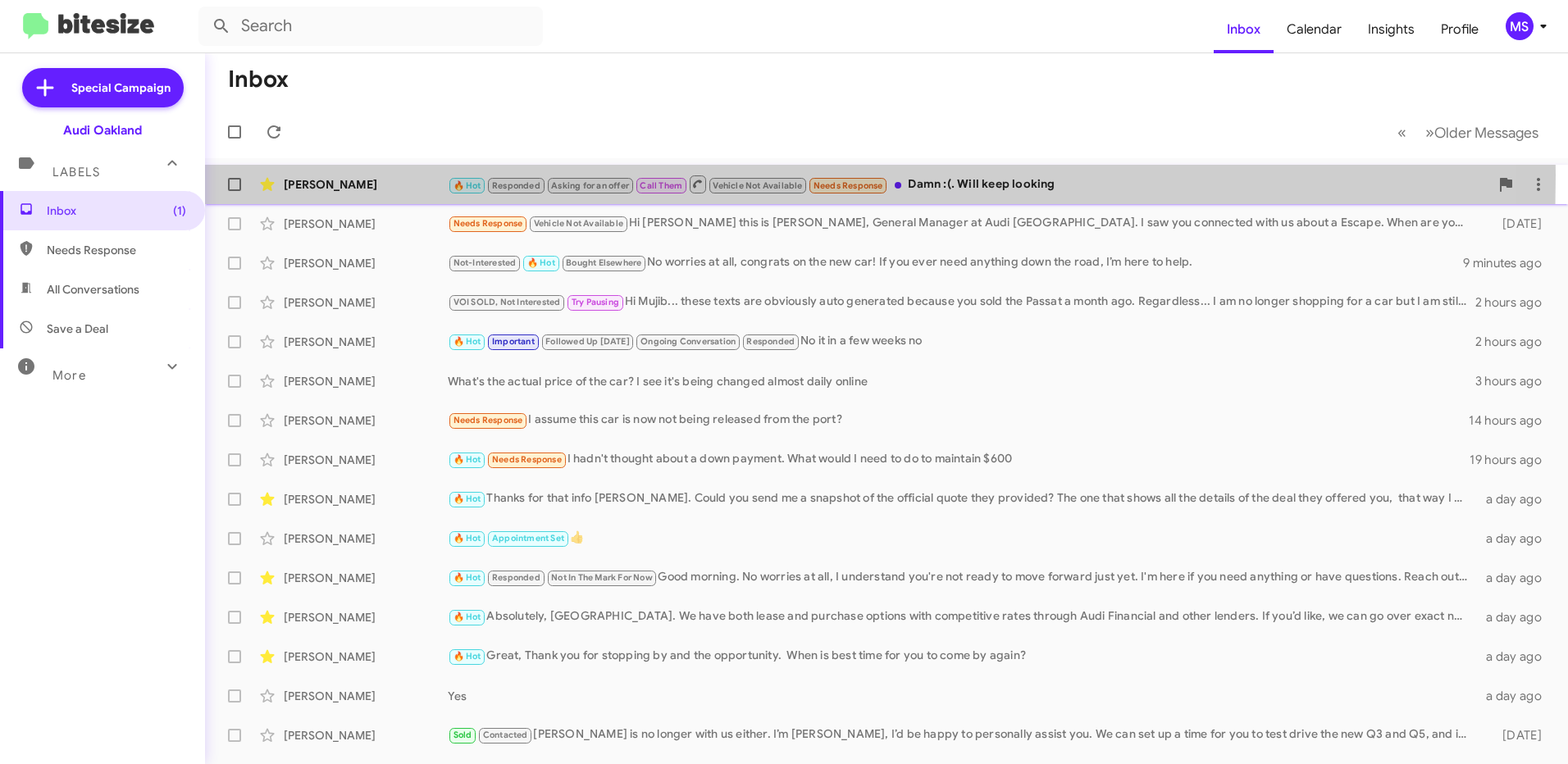
click at [390, 174] on div "[PERSON_NAME] 🔥 Hot Responded Asking for an offer Call Them Vehicle Not Availab…" at bounding box center [887, 184] width 1338 height 32
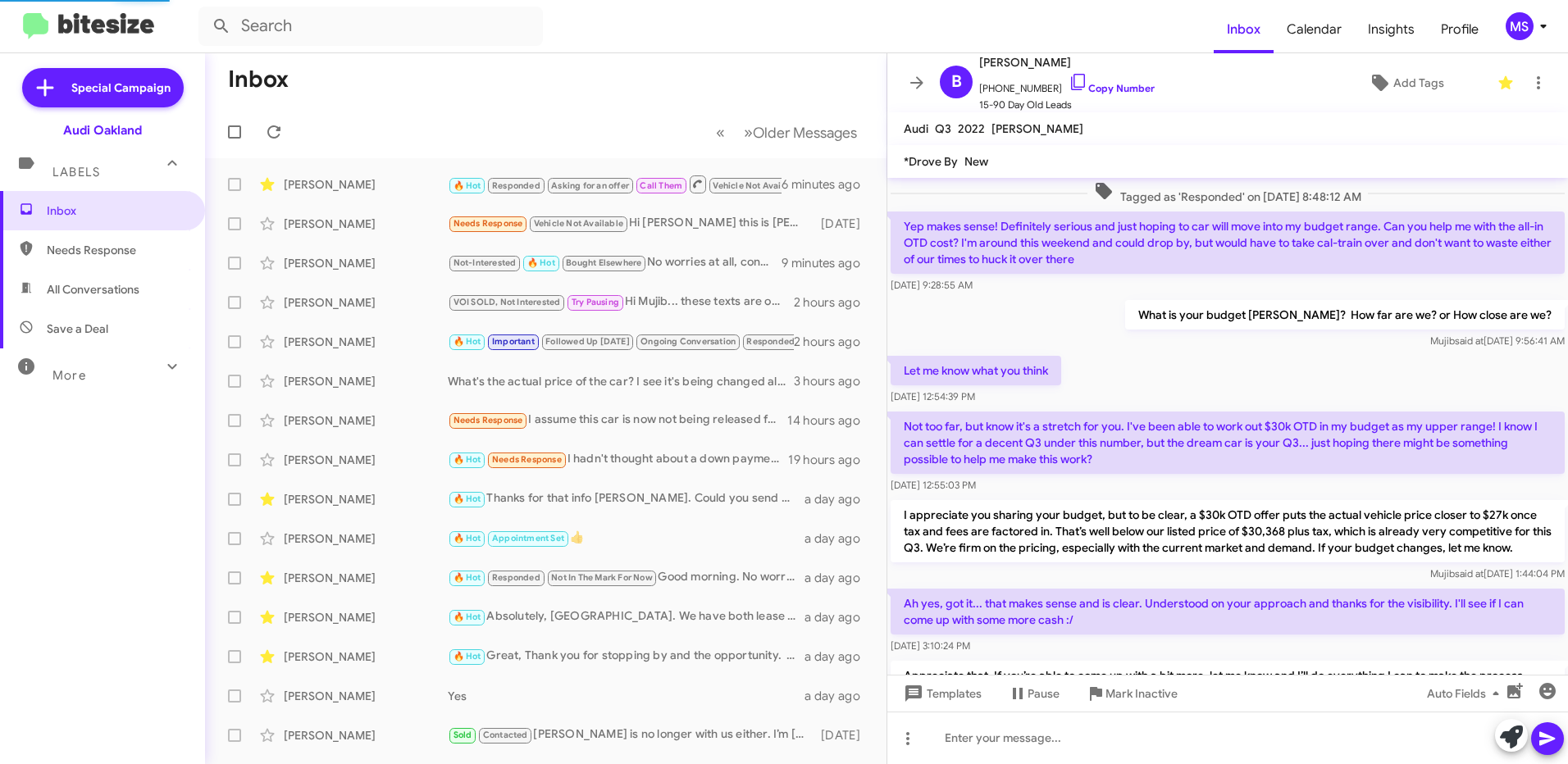
scroll to position [787, 0]
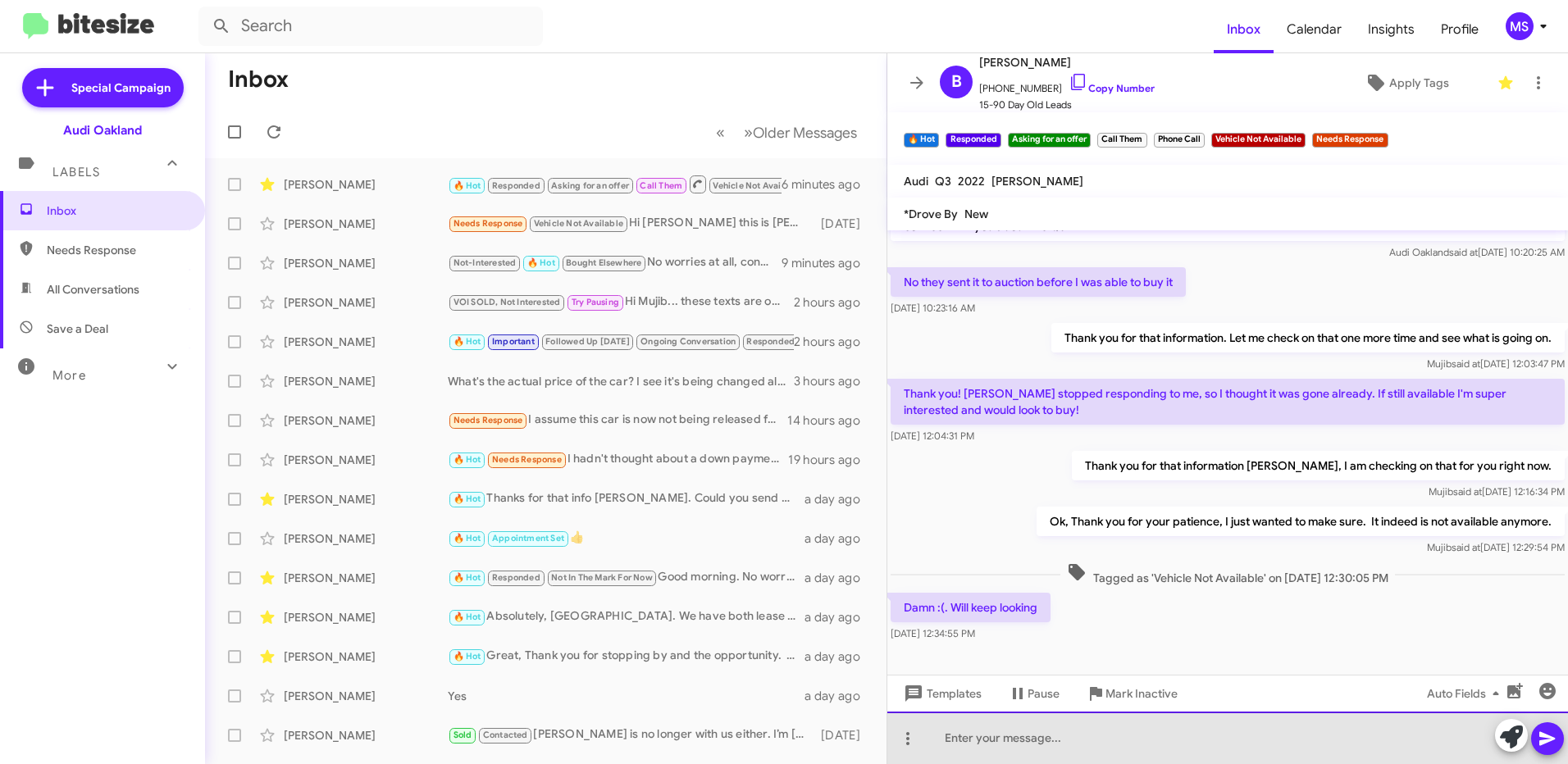
click at [1016, 742] on div at bounding box center [1227, 737] width 681 height 52
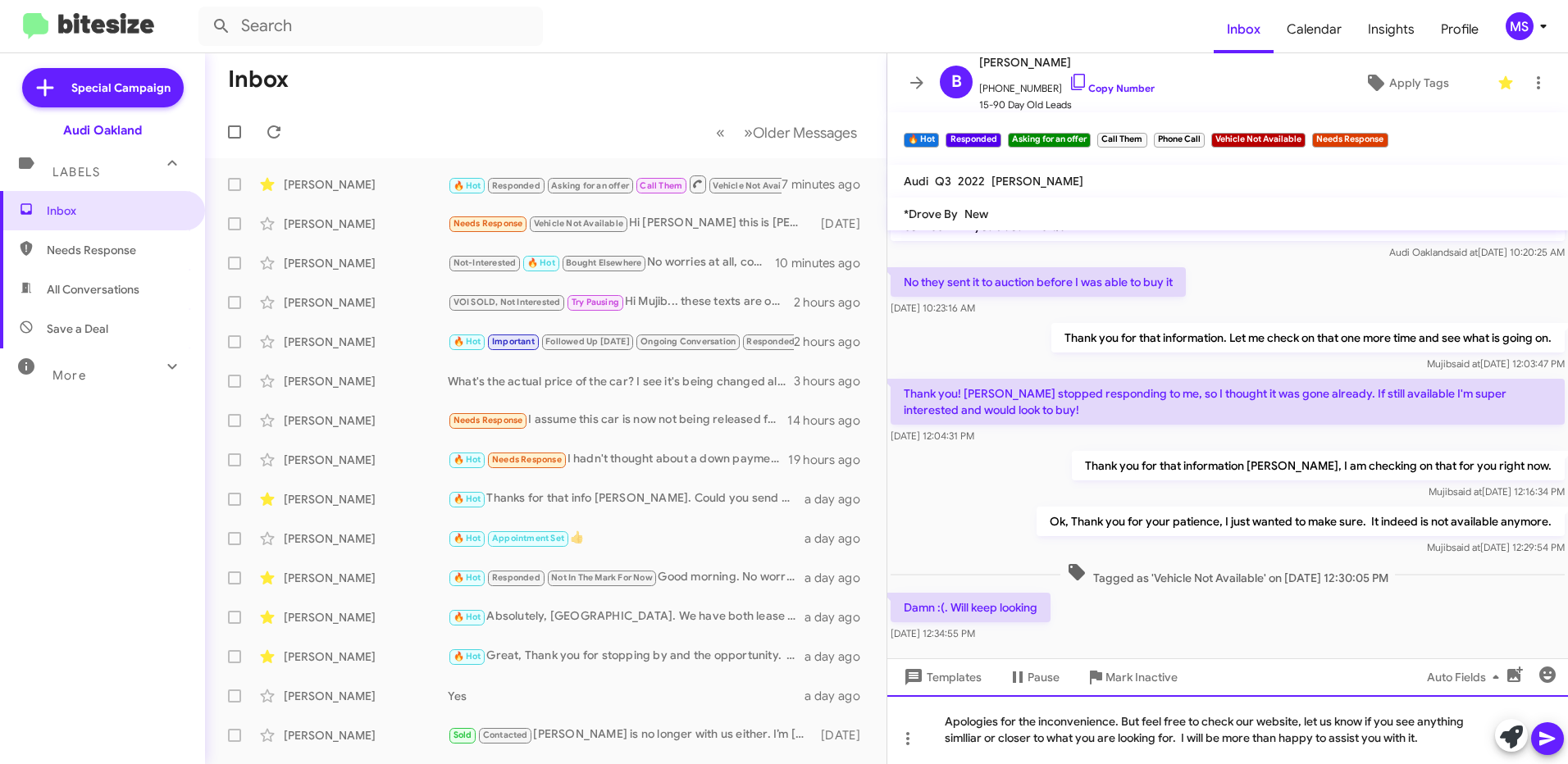
click at [970, 736] on div "Apologies for the inconvenience. But feel free to check our website, let us kno…" at bounding box center [1227, 730] width 681 height 69
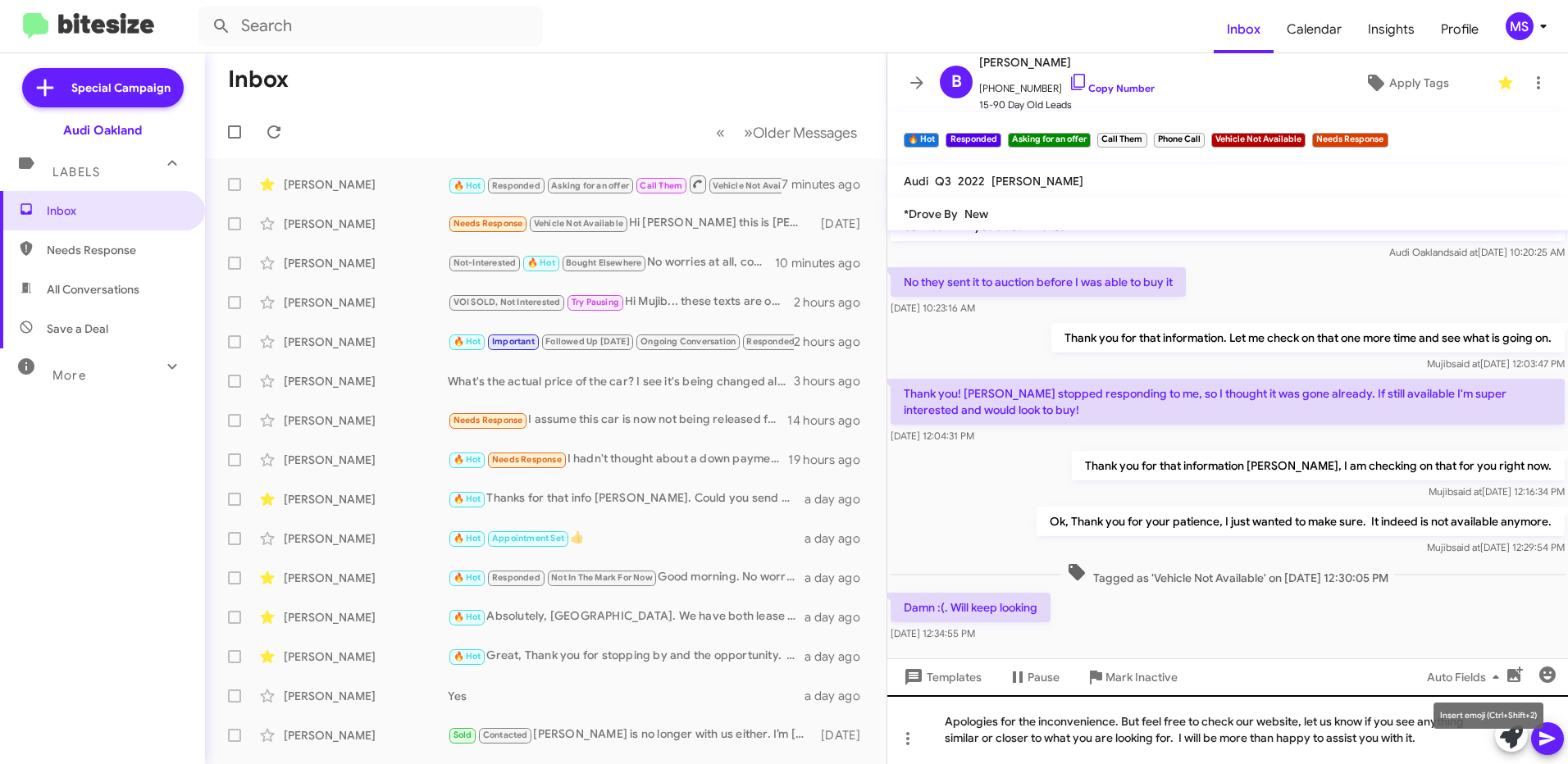
drag, startPoint x: 1441, startPoint y: 733, endPoint x: 1405, endPoint y: 763, distance: 46.9
click at [1439, 734] on mat-tooltip-component "Insert emoji (Ctrl+Shift+2)" at bounding box center [1488, 716] width 133 height 49
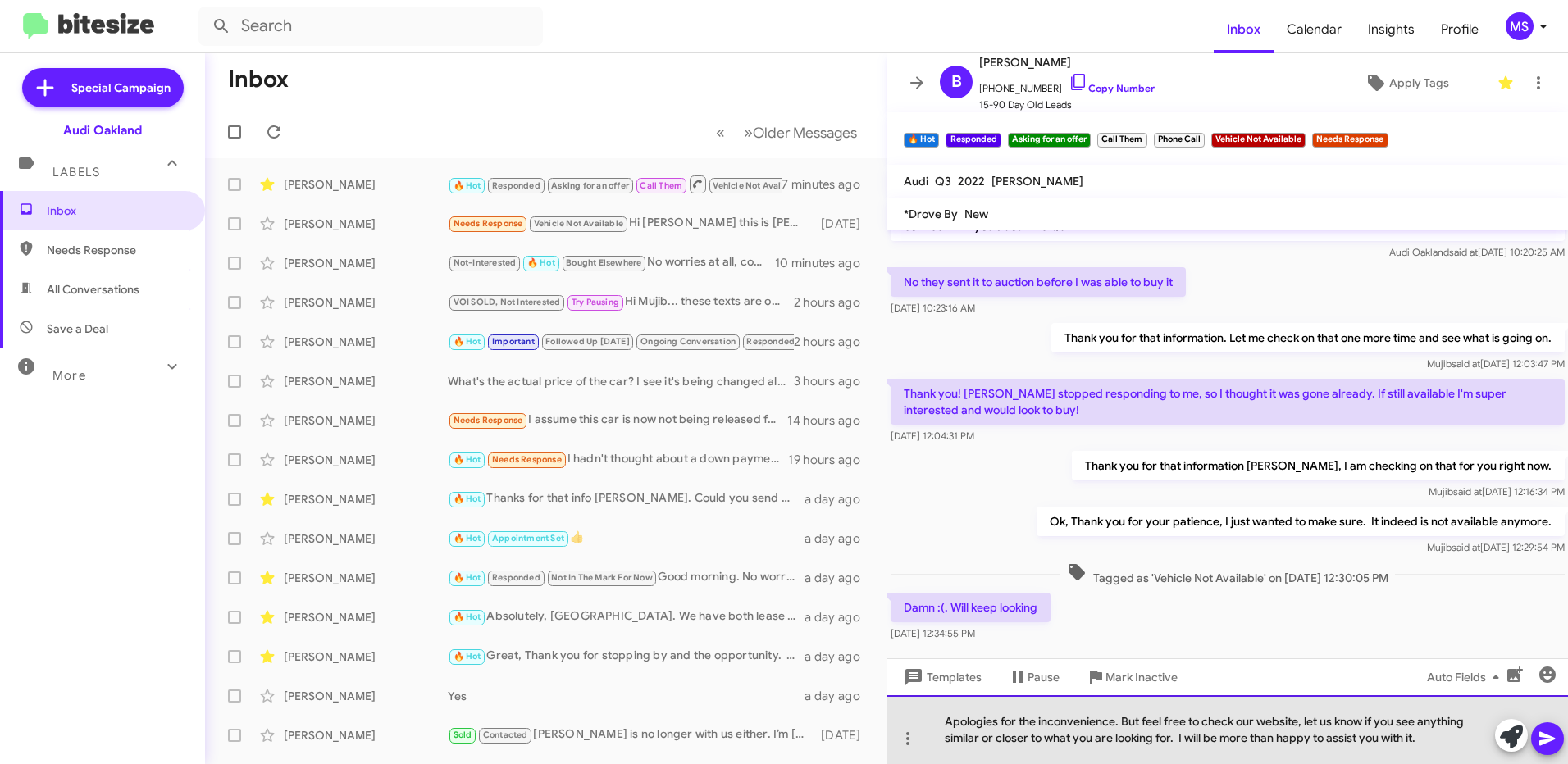
drag, startPoint x: 1424, startPoint y: 743, endPoint x: 1456, endPoint y: 743, distance: 32.0
click at [1441, 743] on div "Apologies for the inconvenience. But feel free to check our website, let us kno…" at bounding box center [1227, 730] width 681 height 69
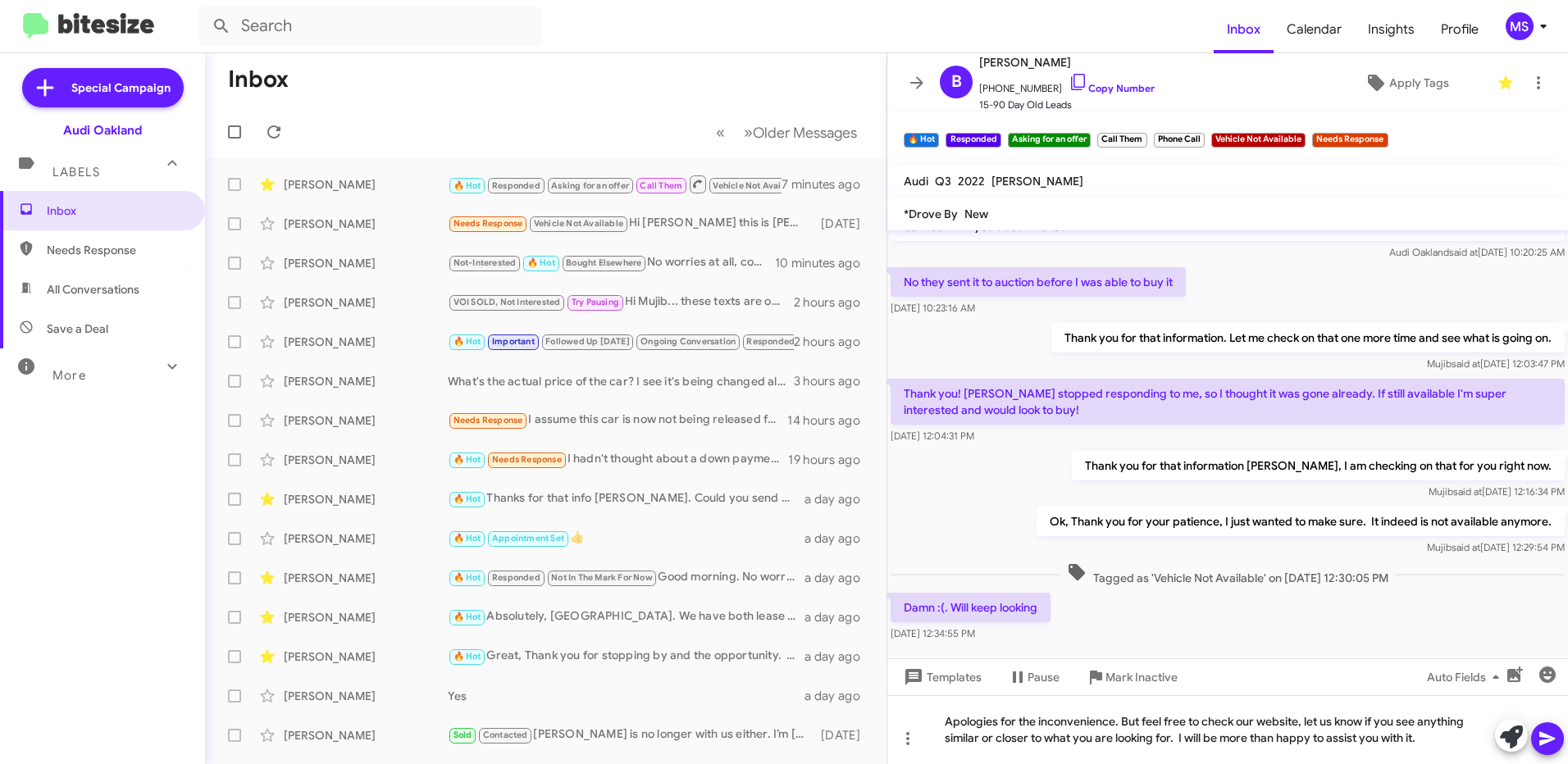
click at [1548, 739] on icon at bounding box center [1547, 739] width 16 height 14
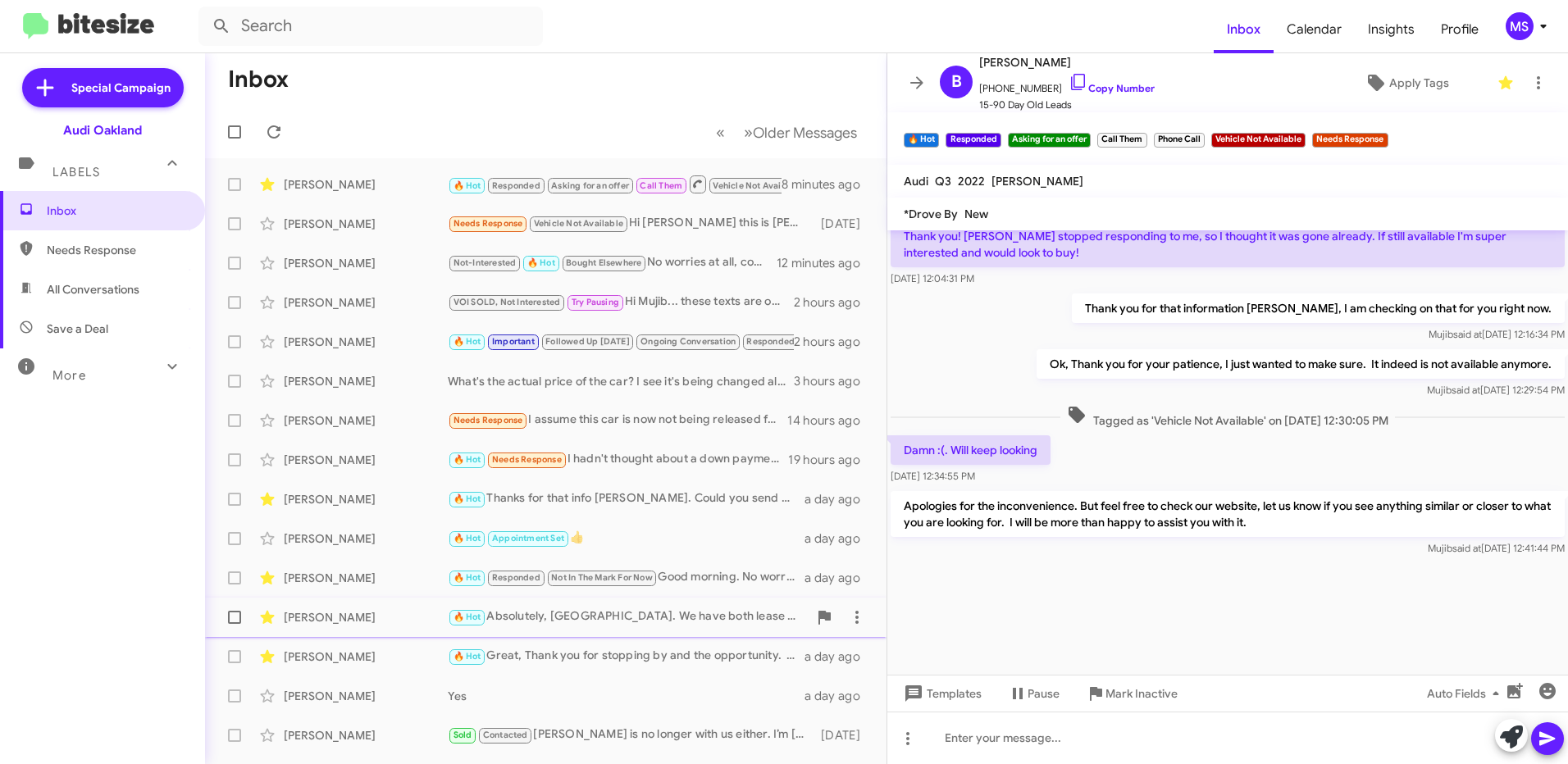
scroll to position [149, 0]
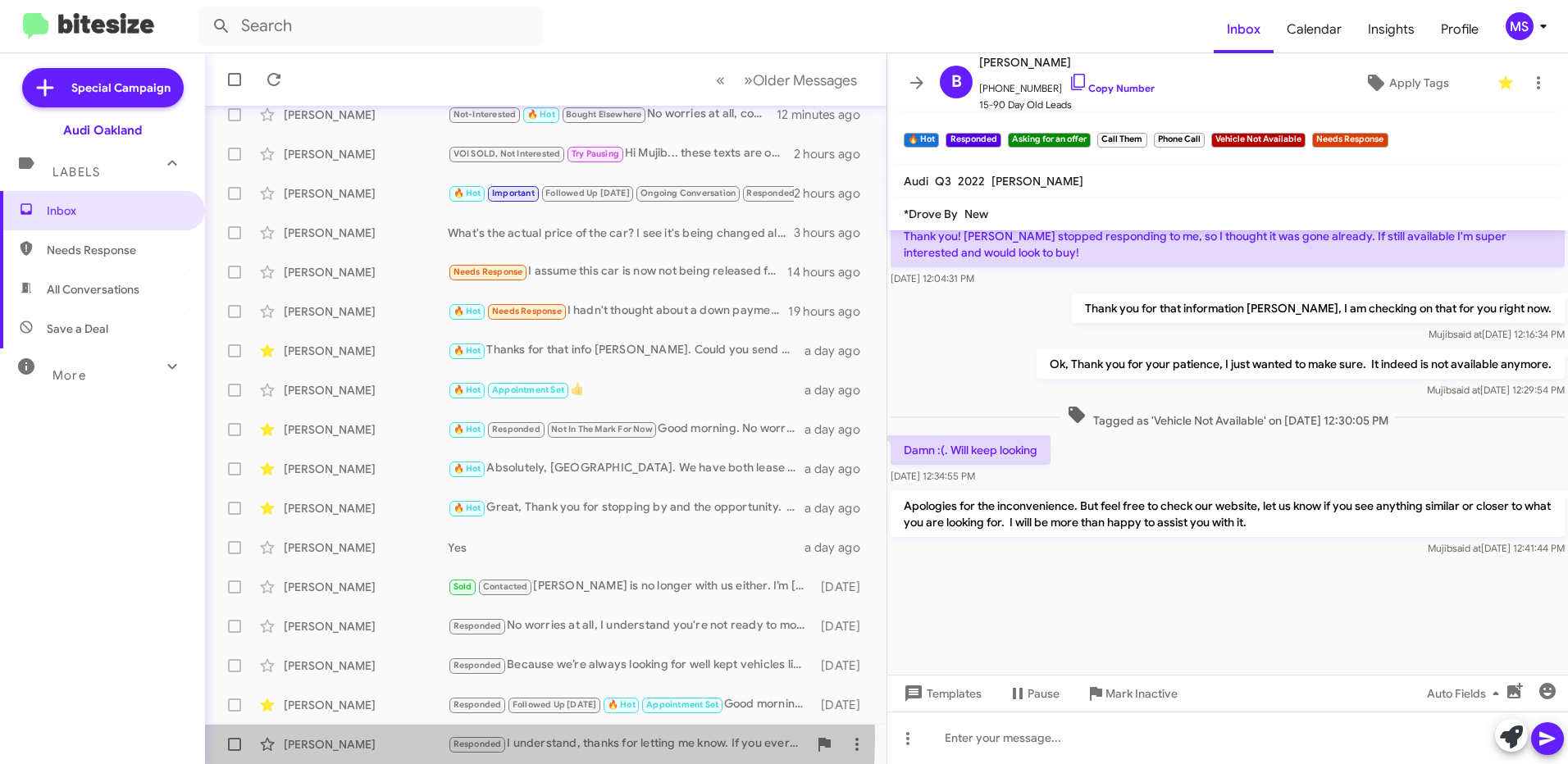
click at [410, 738] on div "[PERSON_NAME]" at bounding box center [365, 744] width 164 height 17
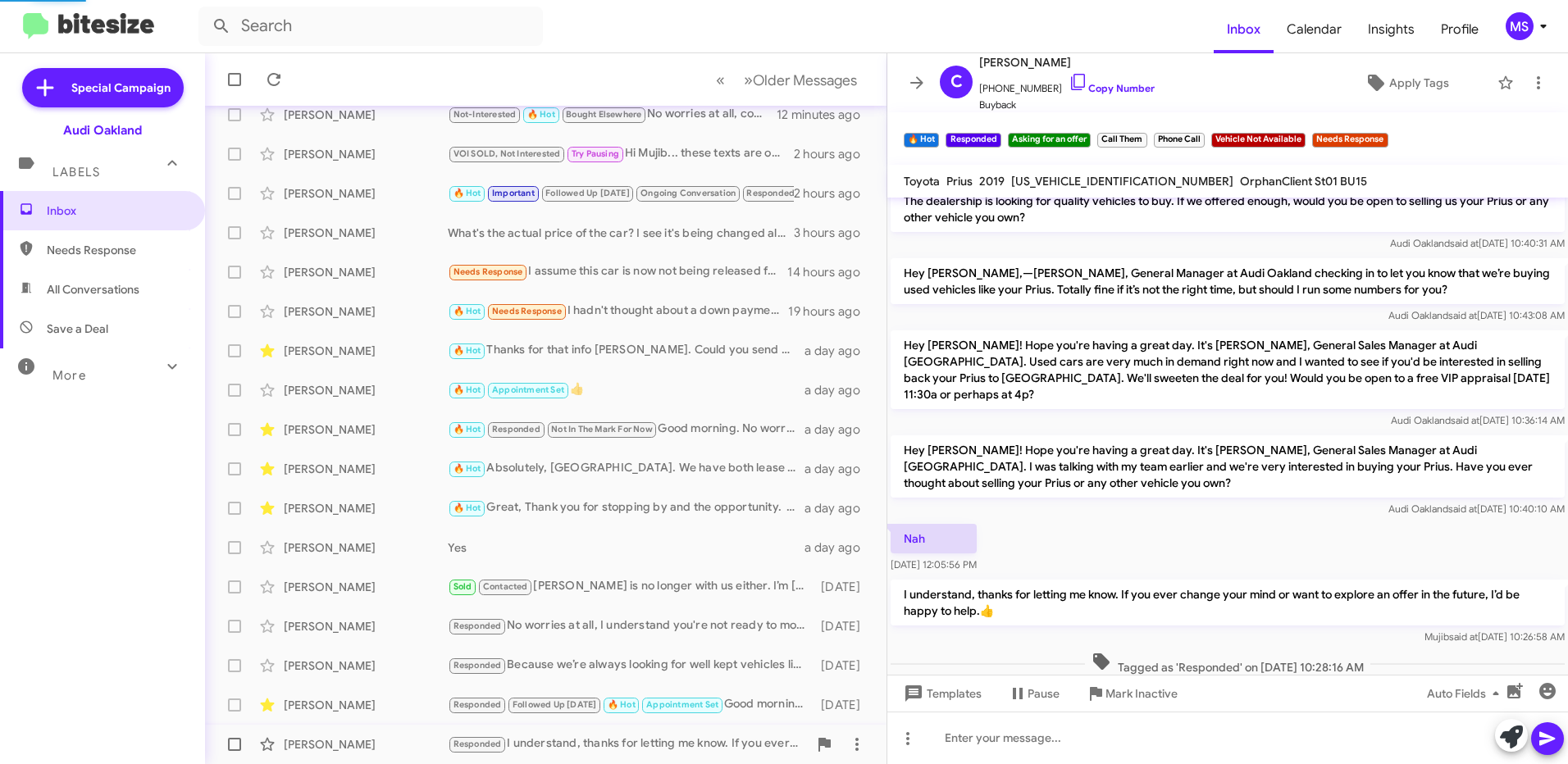
scroll to position [44, 0]
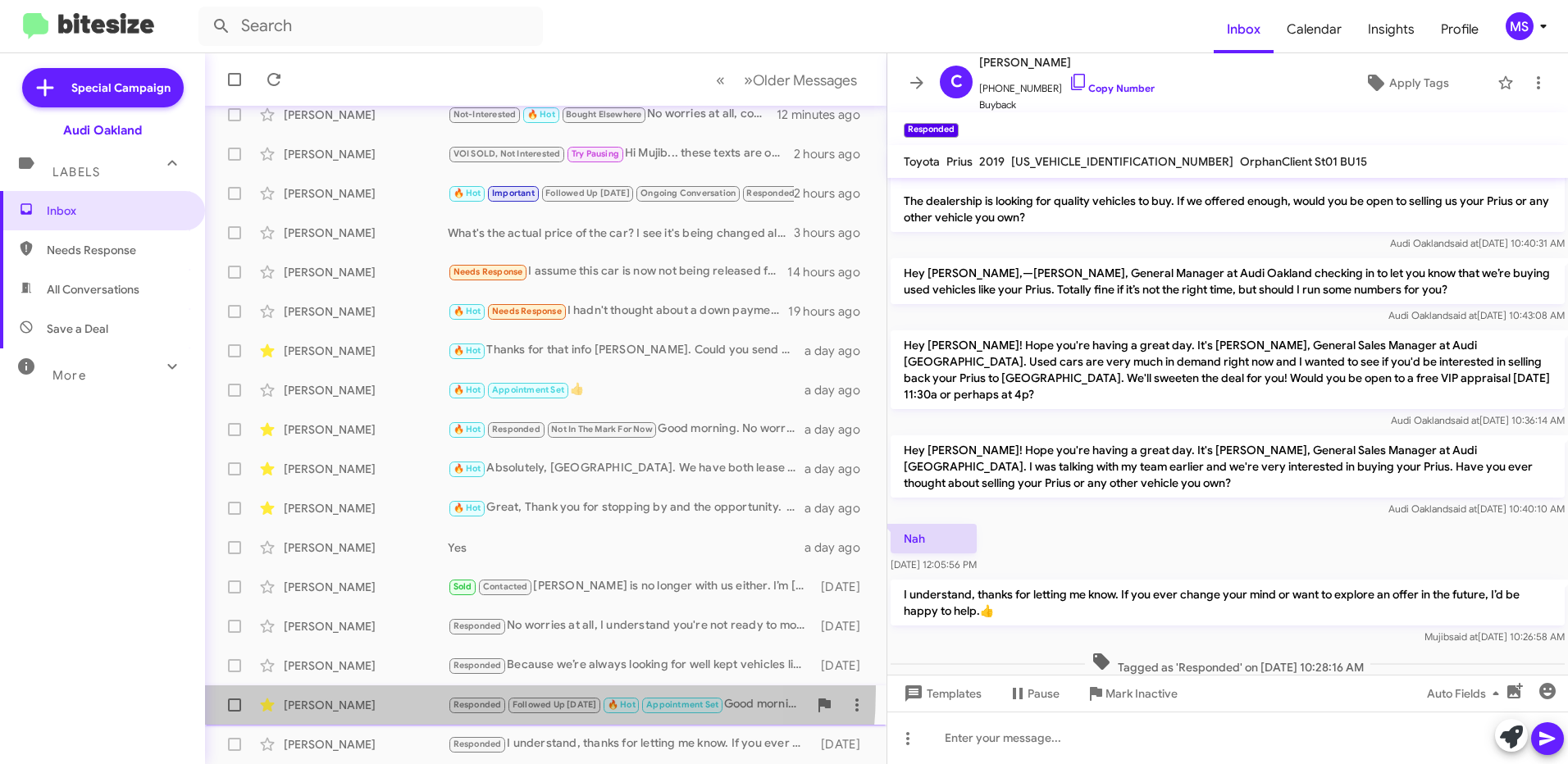
click at [413, 689] on div "[PERSON_NAME] Responded Followed Up [DATE] 🔥 Hot Appointment Set Good morning O…" at bounding box center [546, 705] width 655 height 32
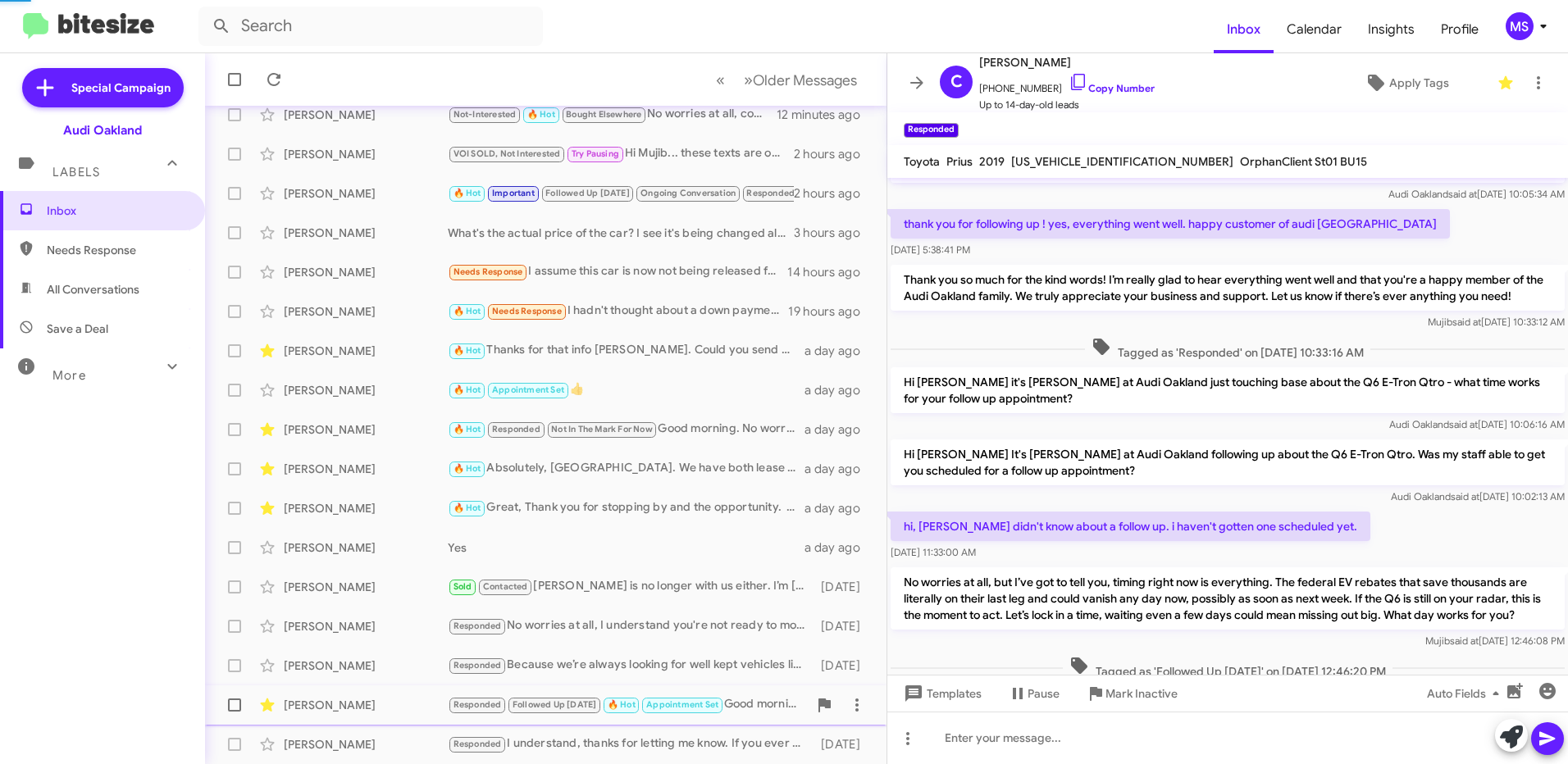
scroll to position [821, 0]
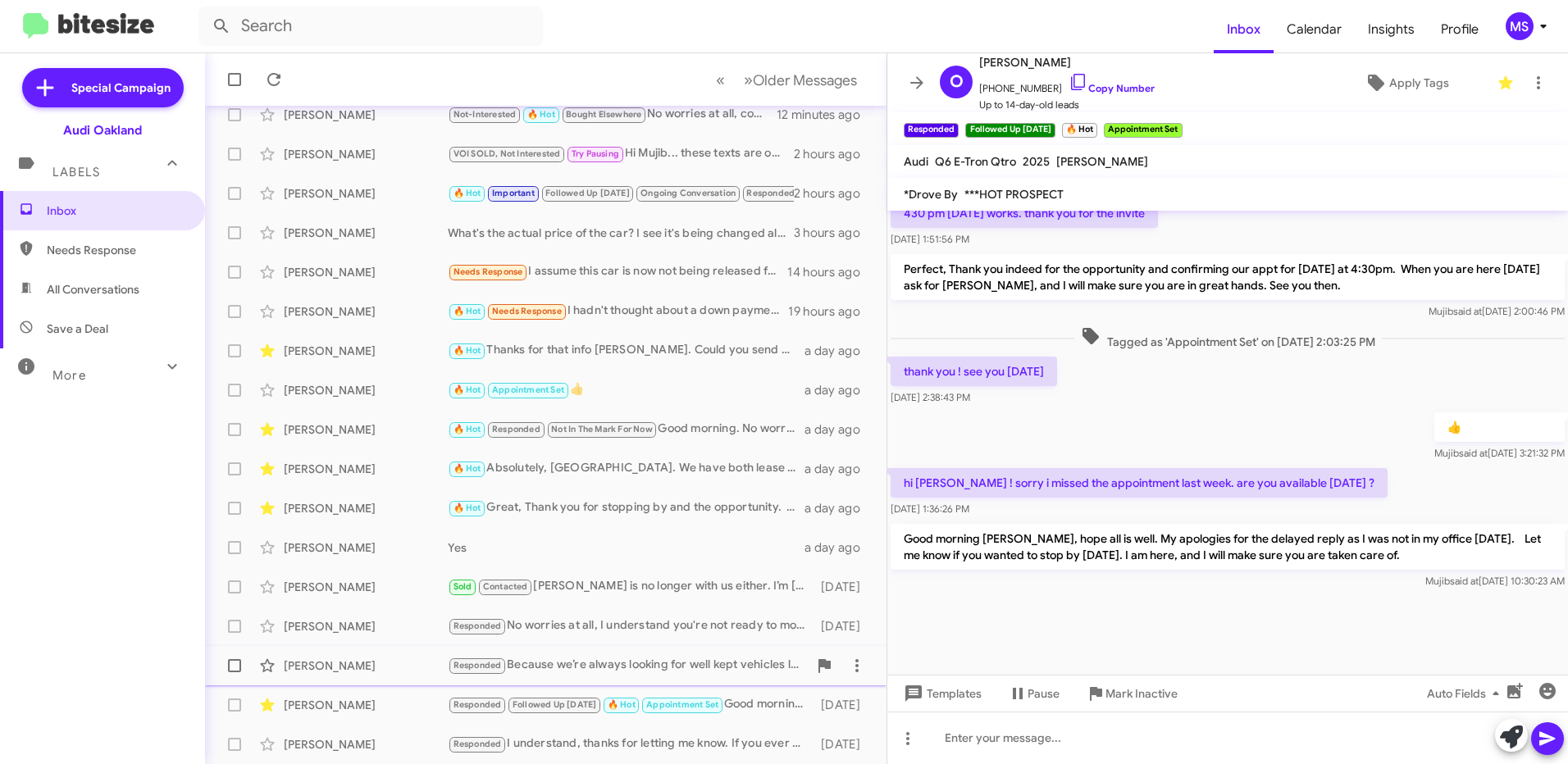
click at [403, 657] on div "[PERSON_NAME] Responded Because we’re always looking for well kept vehicles lik…" at bounding box center [546, 666] width 655 height 32
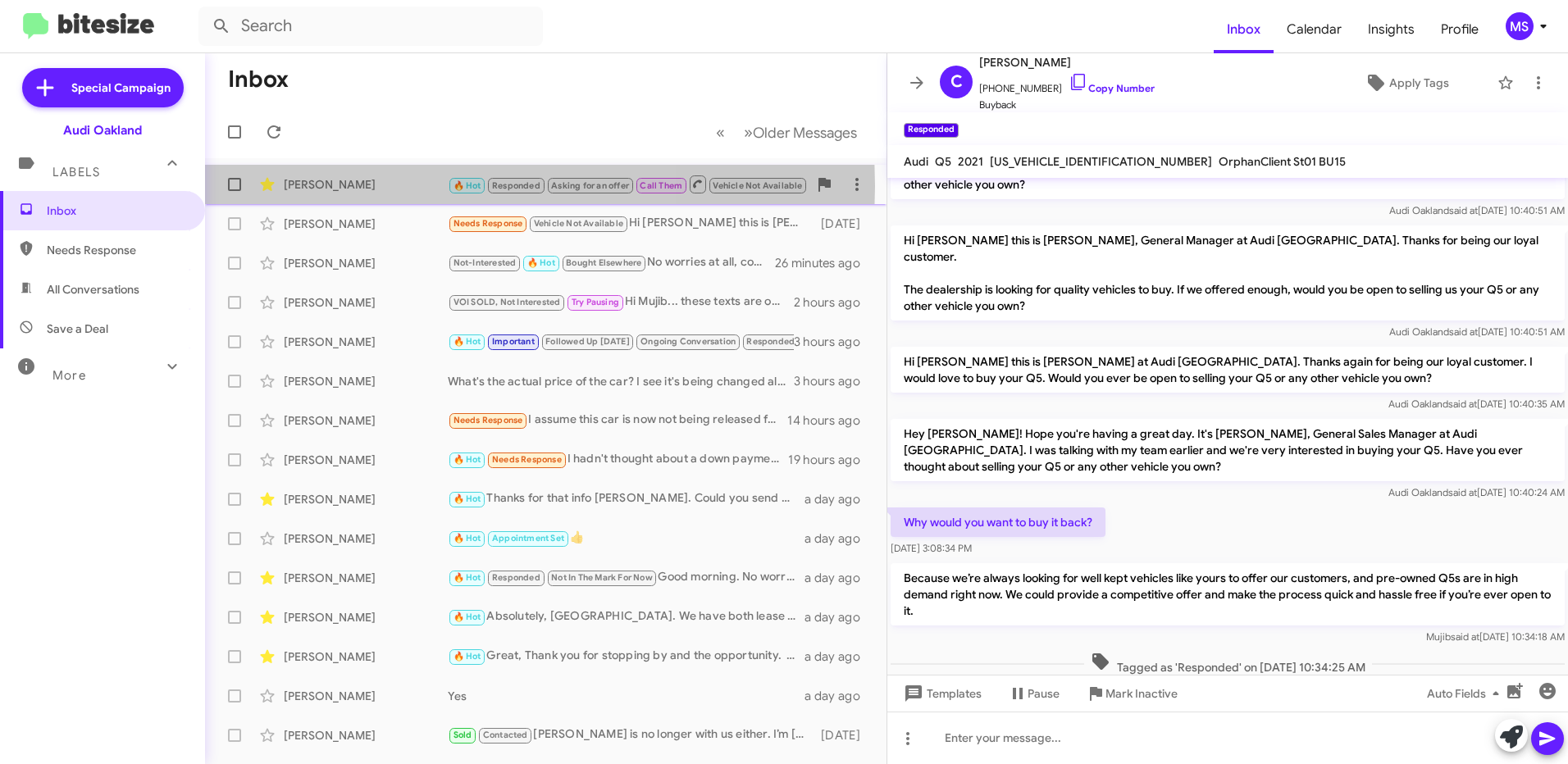
click at [359, 186] on div "[PERSON_NAME]" at bounding box center [365, 184] width 164 height 17
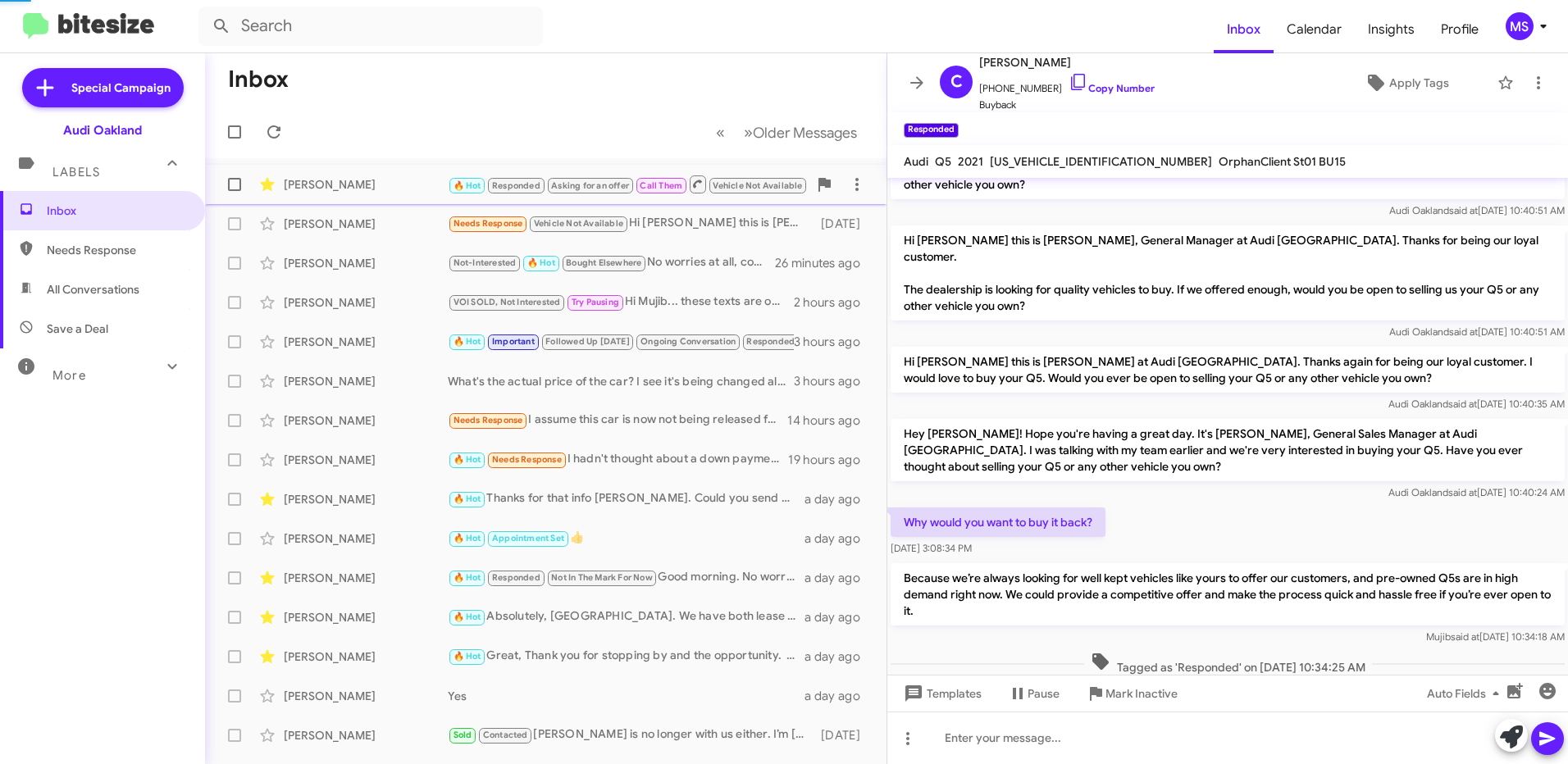
scroll to position [412, 0]
